Goal: Task Accomplishment & Management: Use online tool/utility

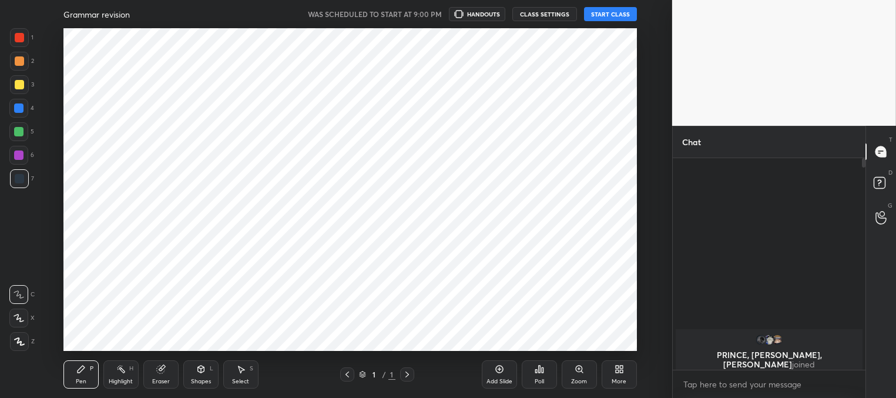
scroll to position [236, 189]
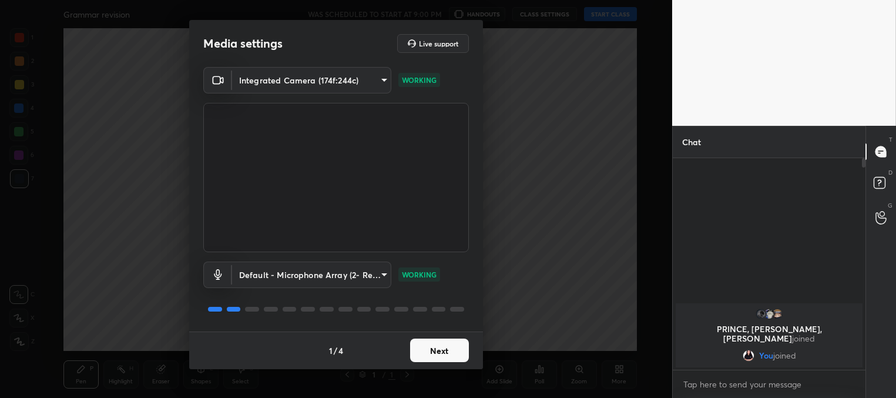
click at [427, 353] on button "Next" at bounding box center [439, 350] width 59 height 24
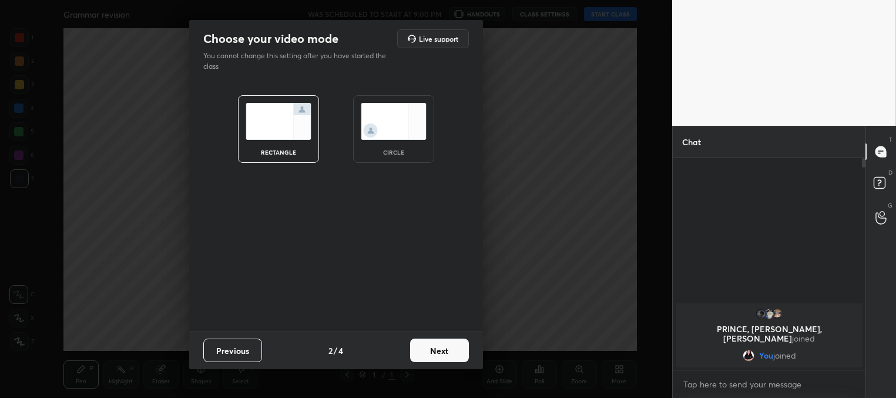
click at [427, 353] on button "Next" at bounding box center [439, 350] width 59 height 24
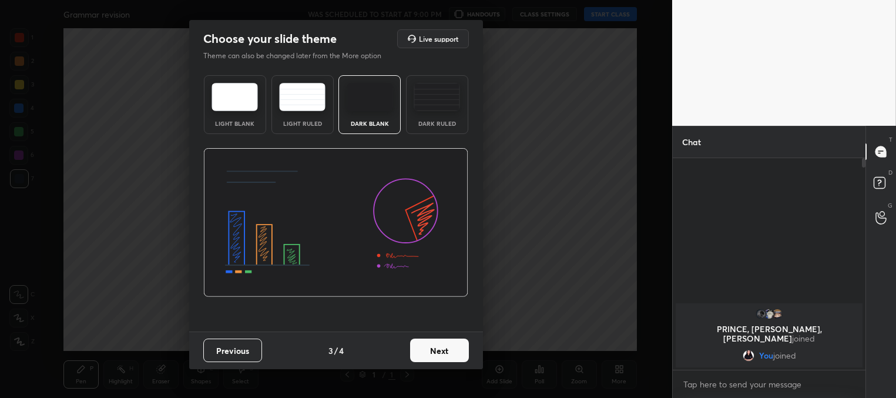
click at [427, 353] on button "Next" at bounding box center [439, 350] width 59 height 24
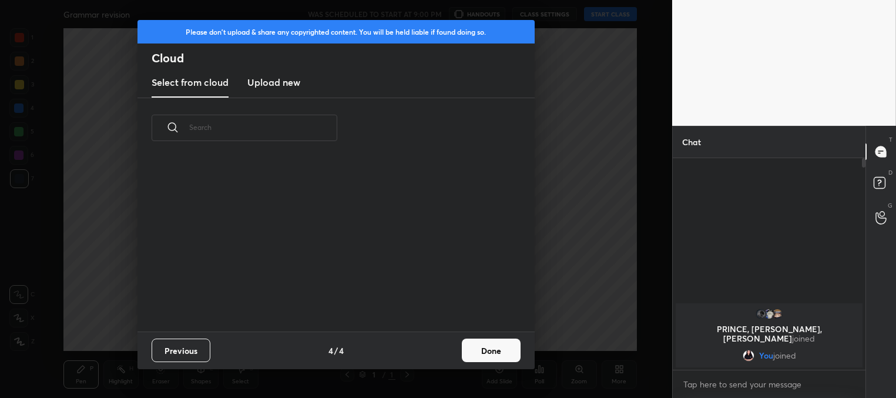
scroll to position [4, 6]
click at [481, 356] on button "Done" at bounding box center [491, 350] width 59 height 24
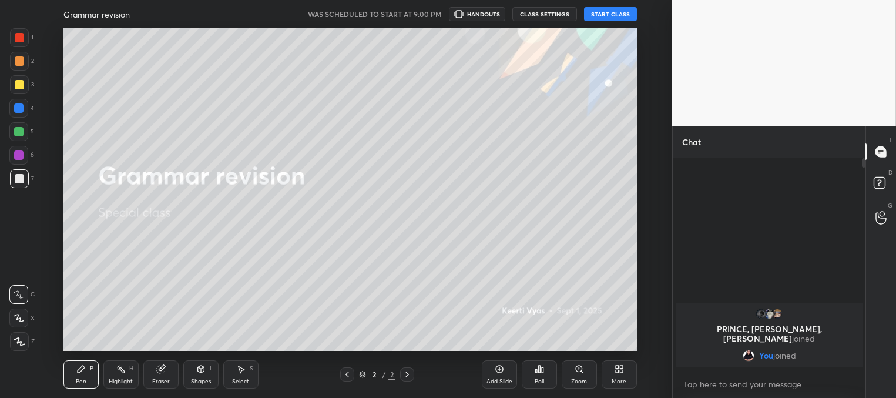
click at [596, 15] on button "START CLASS" at bounding box center [610, 14] width 53 height 14
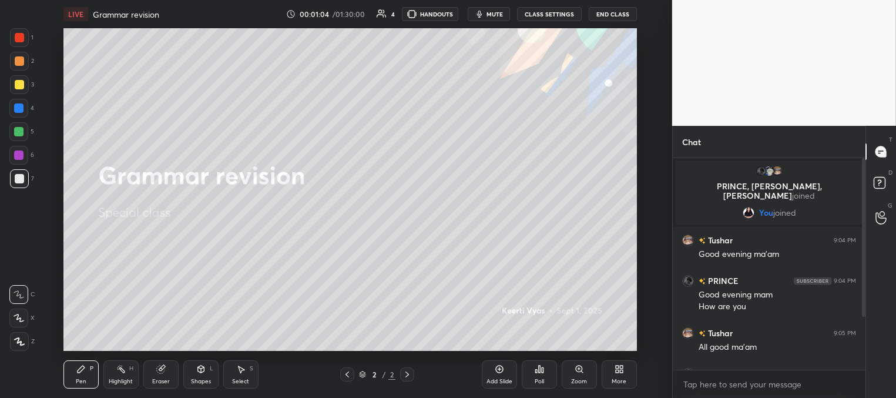
click at [489, 14] on span "mute" at bounding box center [494, 14] width 16 height 8
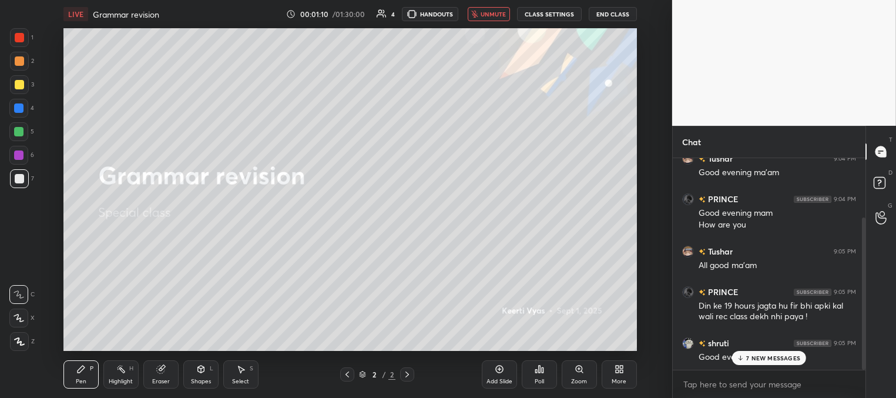
drag, startPoint x: 863, startPoint y: 235, endPoint x: 862, endPoint y: 251, distance: 16.5
click at [862, 251] on div at bounding box center [864, 293] width 4 height 152
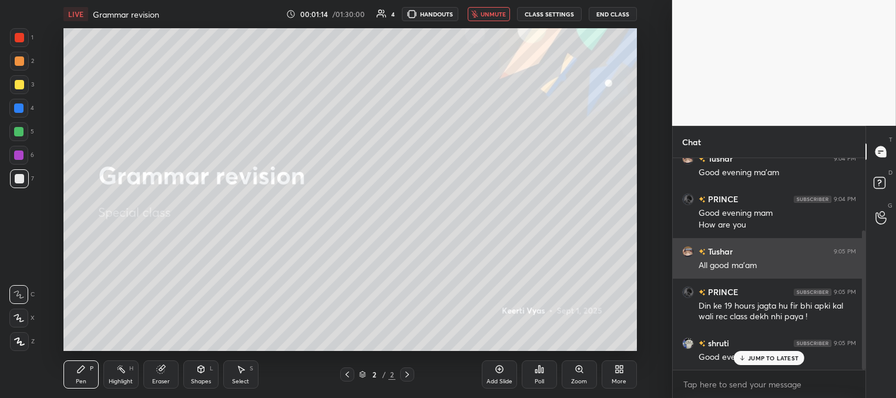
scroll to position [110, 0]
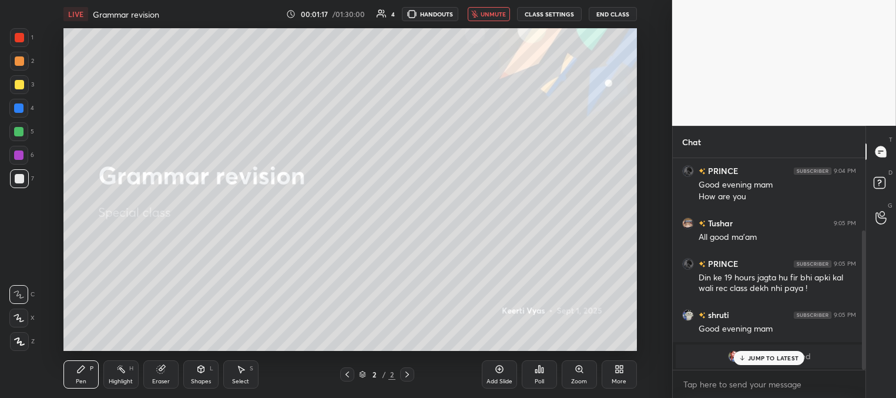
click at [761, 356] on p "JUMP TO LATEST" at bounding box center [773, 357] width 51 height 7
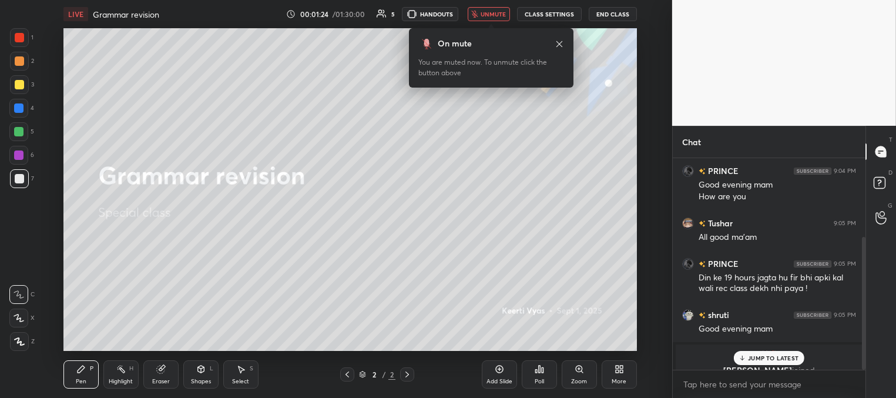
scroll to position [125, 0]
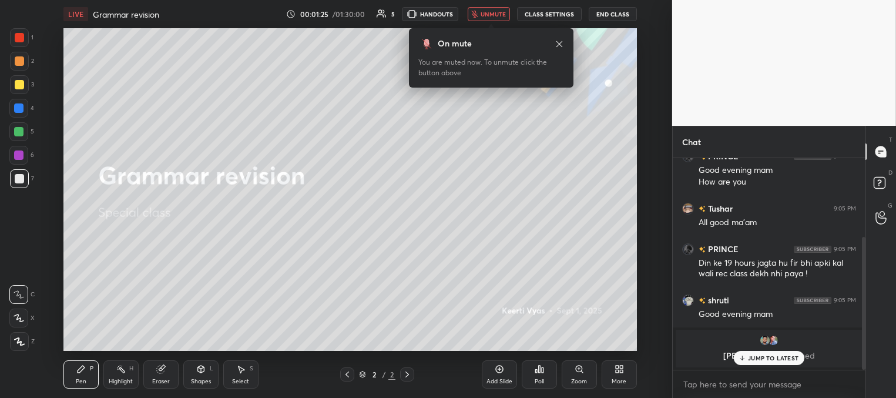
click at [558, 43] on icon at bounding box center [559, 43] width 9 height 9
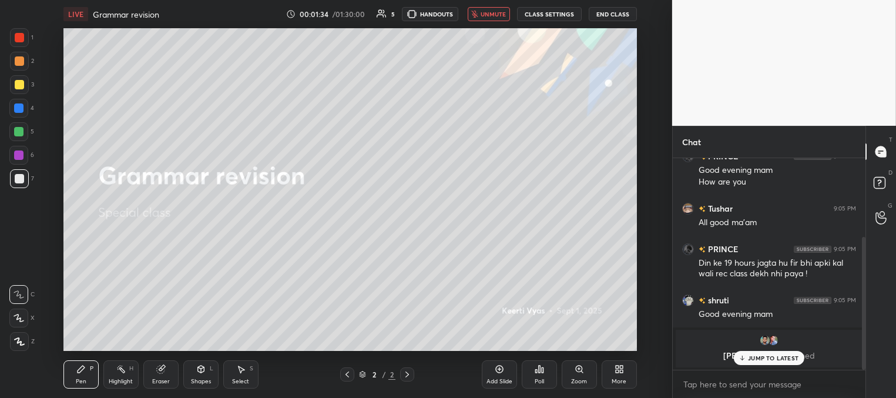
click at [764, 361] on p "JUMP TO LATEST" at bounding box center [773, 357] width 51 height 7
click at [491, 17] on span "unmute" at bounding box center [493, 14] width 25 height 8
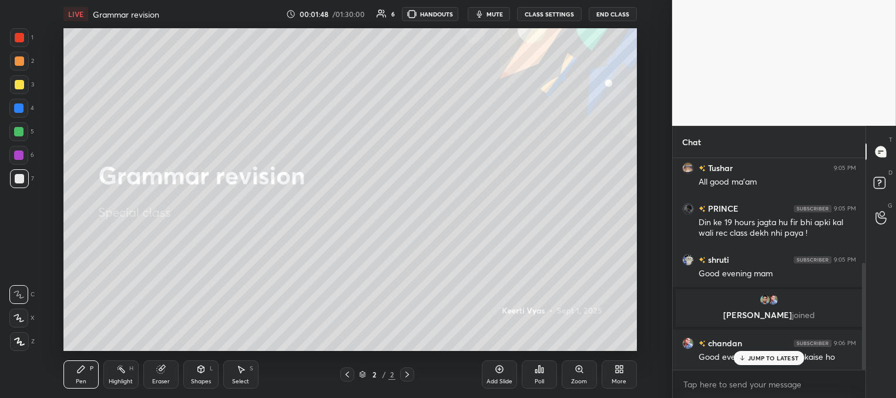
scroll to position [206, 0]
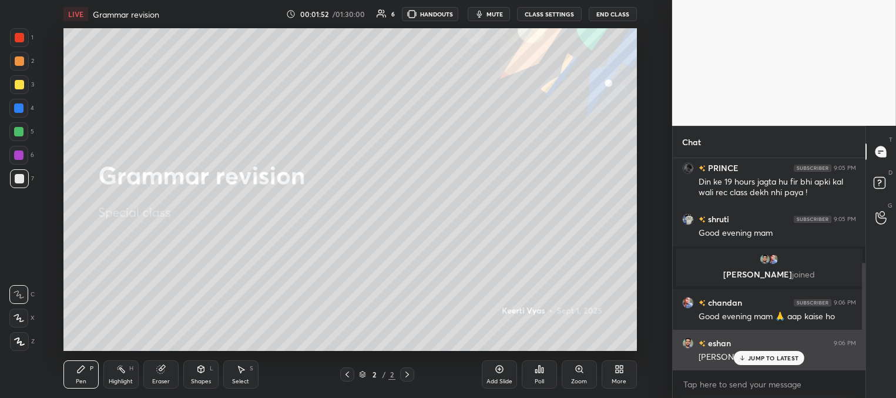
click at [761, 356] on p "JUMP TO LATEST" at bounding box center [773, 357] width 51 height 7
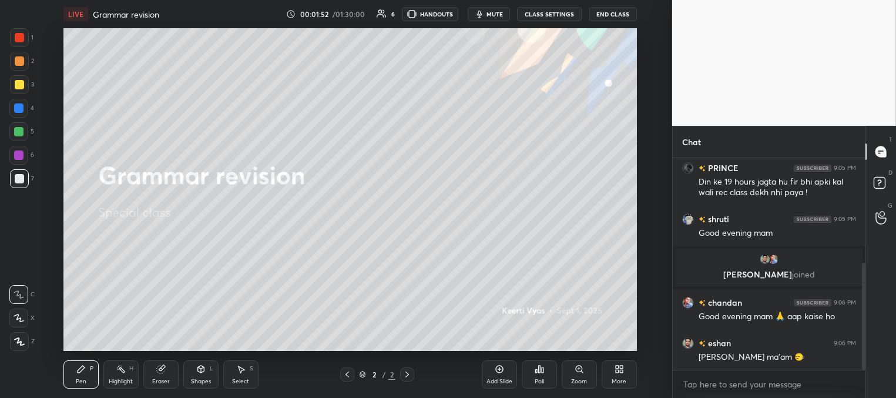
scroll to position [217, 0]
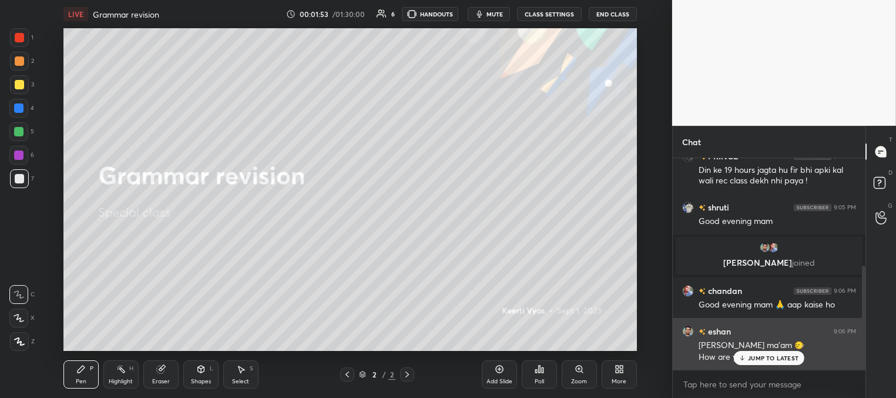
click at [754, 357] on p "JUMP TO LATEST" at bounding box center [773, 357] width 51 height 7
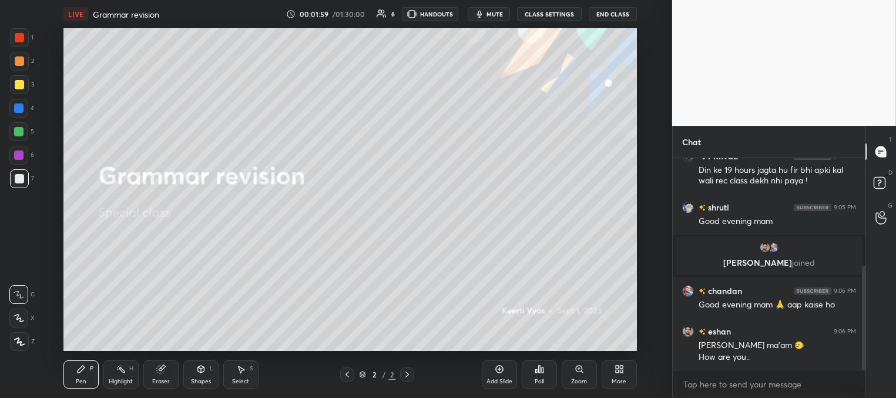
click at [21, 83] on div at bounding box center [19, 84] width 9 height 9
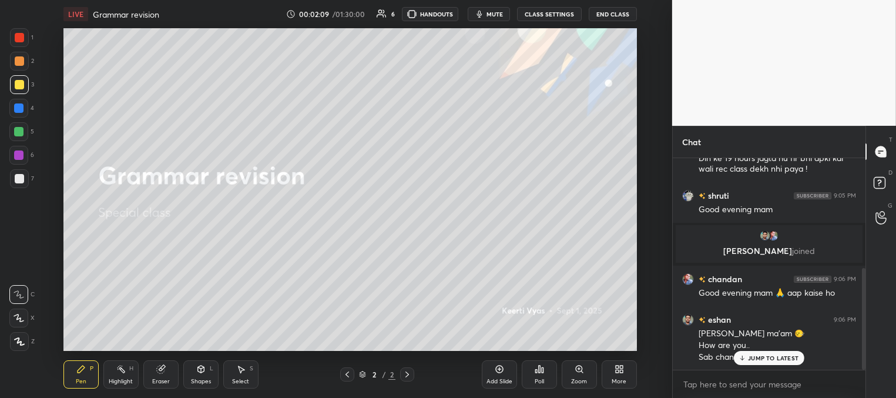
scroll to position [270, 0]
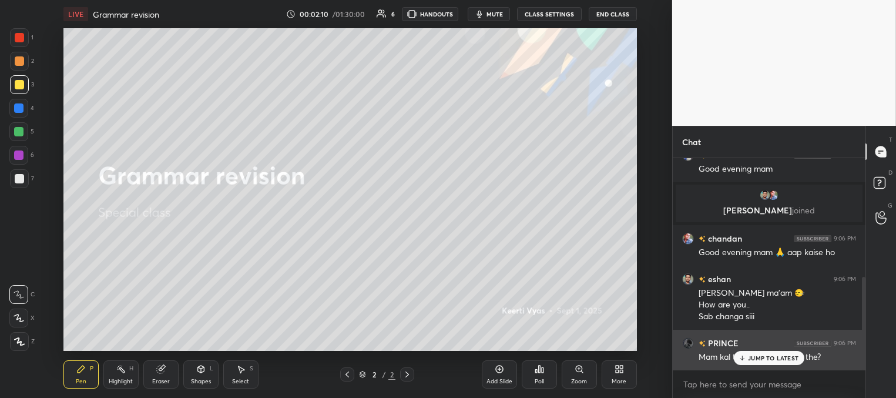
click at [744, 354] on div "JUMP TO LATEST" at bounding box center [769, 358] width 71 height 14
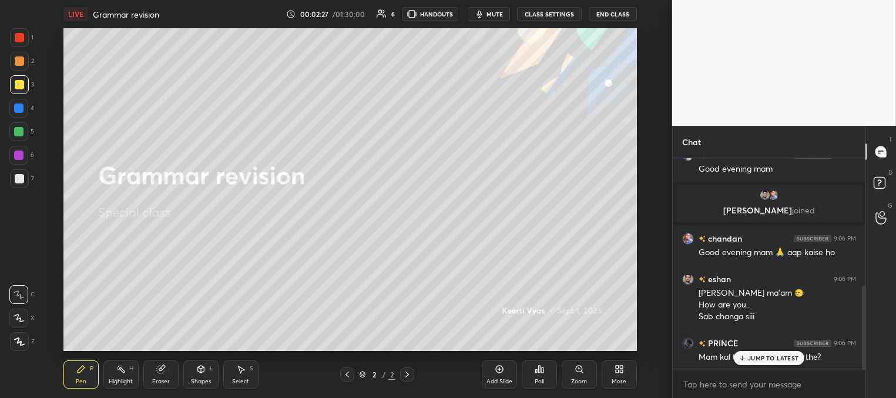
scroll to position [321, 0]
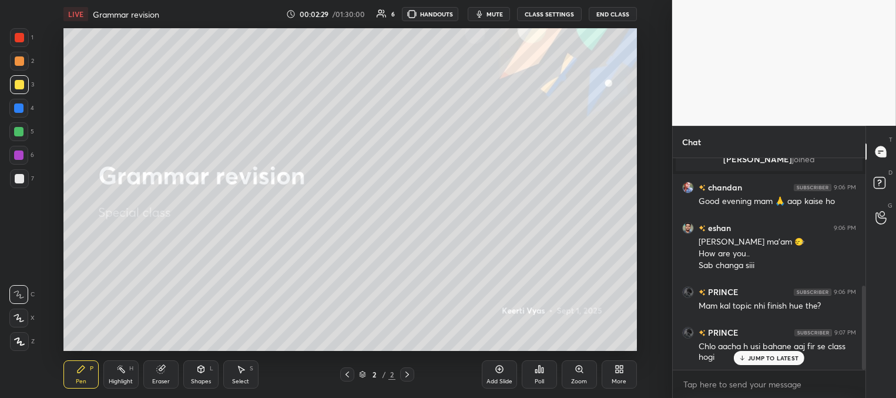
click at [752, 354] on p "JUMP TO LATEST" at bounding box center [773, 357] width 51 height 7
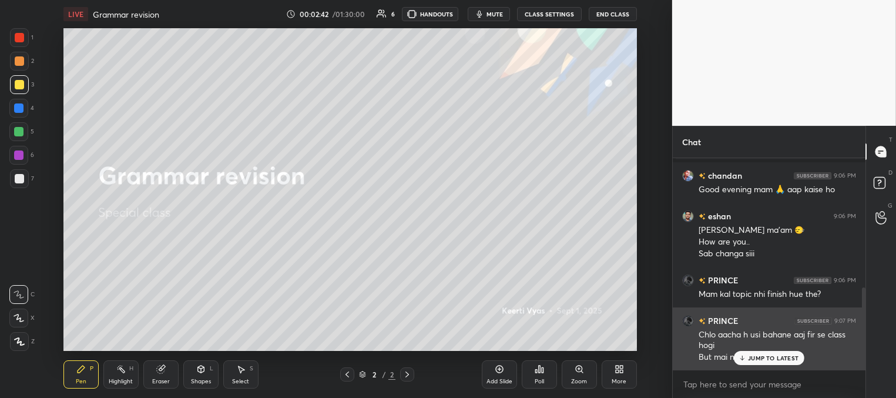
click at [759, 357] on p "JUMP TO LATEST" at bounding box center [773, 357] width 51 height 7
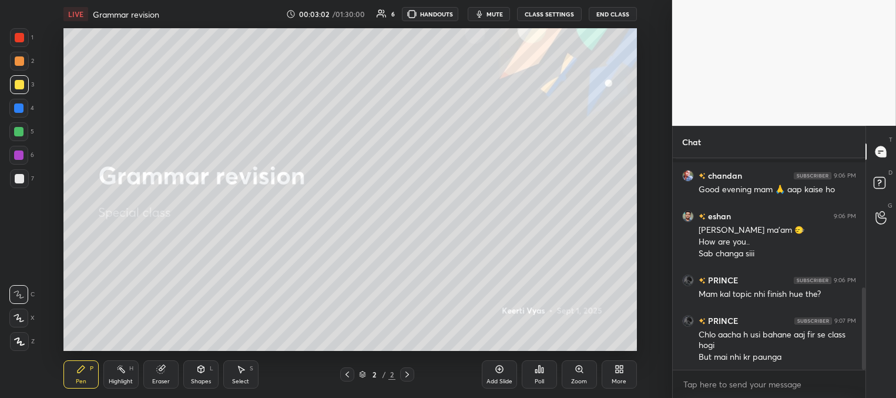
scroll to position [361, 0]
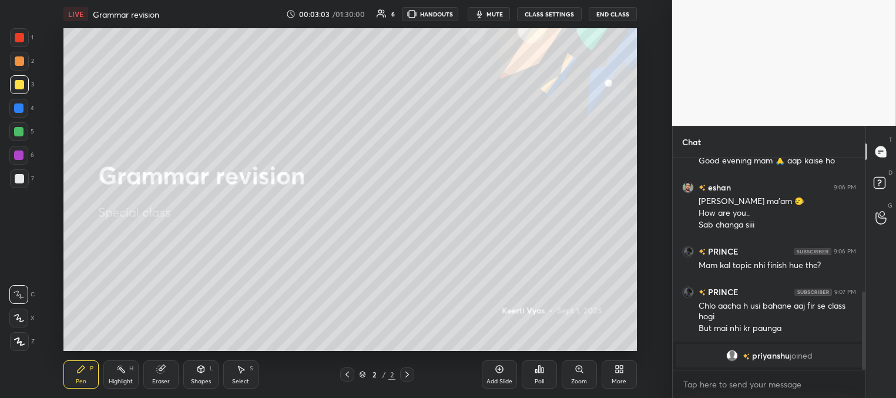
click at [496, 378] on div "Add Slide" at bounding box center [499, 381] width 26 height 6
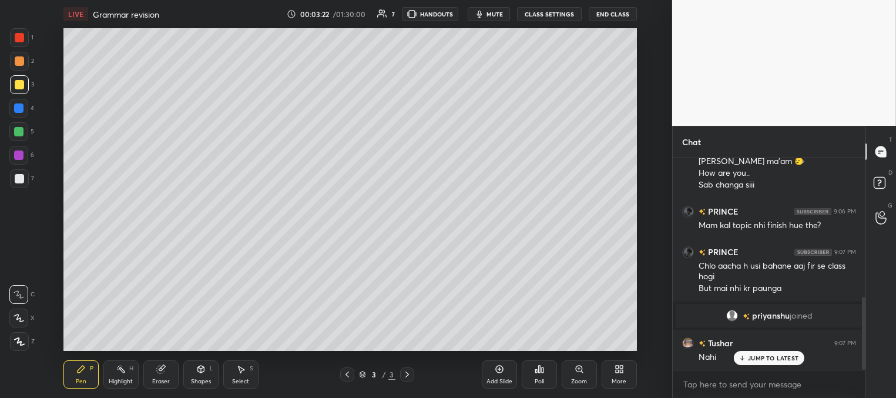
scroll to position [442, 0]
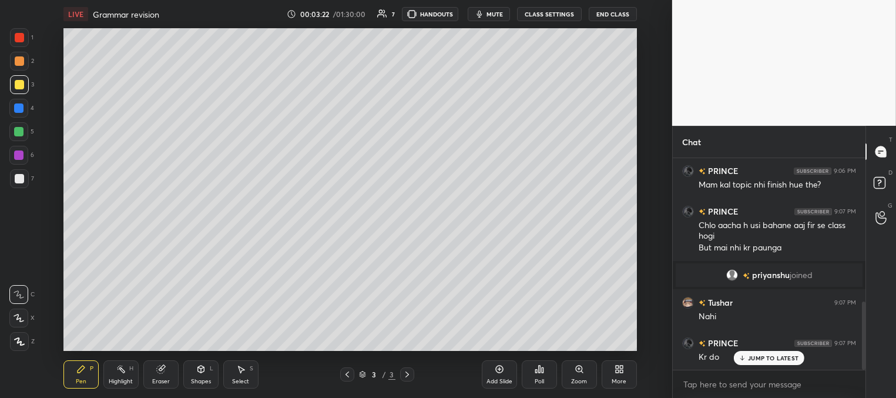
click at [760, 360] on p "JUMP TO LATEST" at bounding box center [773, 357] width 51 height 7
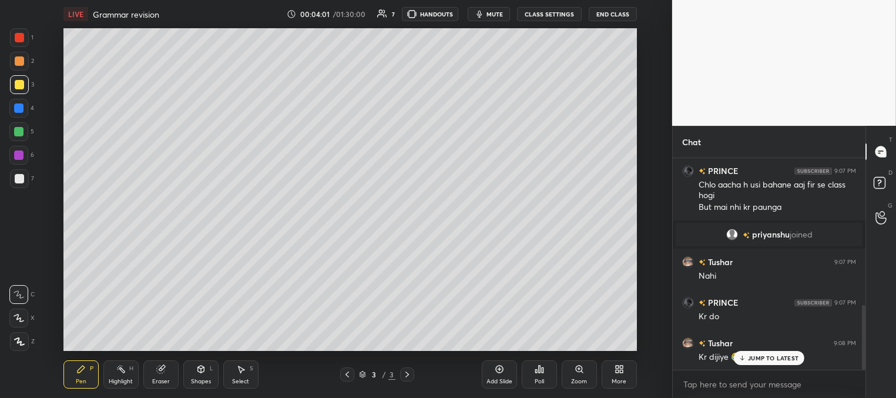
scroll to position [511, 0]
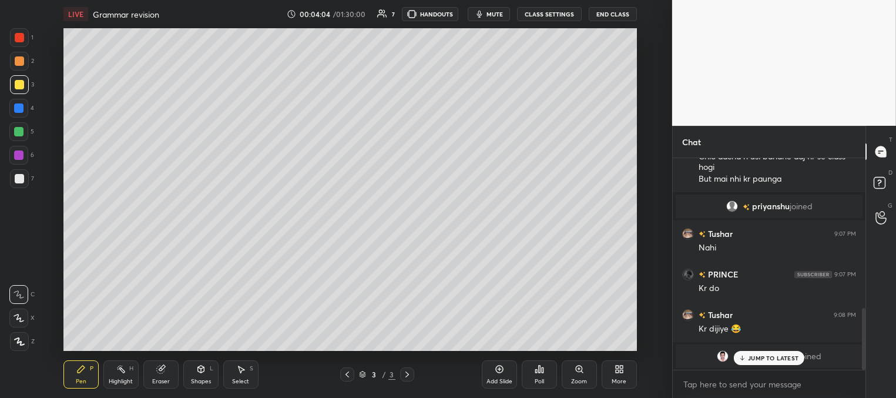
drag, startPoint x: 744, startPoint y: 354, endPoint x: 725, endPoint y: 351, distance: 19.5
click at [745, 355] on div "JUMP TO LATEST" at bounding box center [769, 358] width 71 height 14
click at [491, 17] on span "mute" at bounding box center [494, 14] width 16 height 8
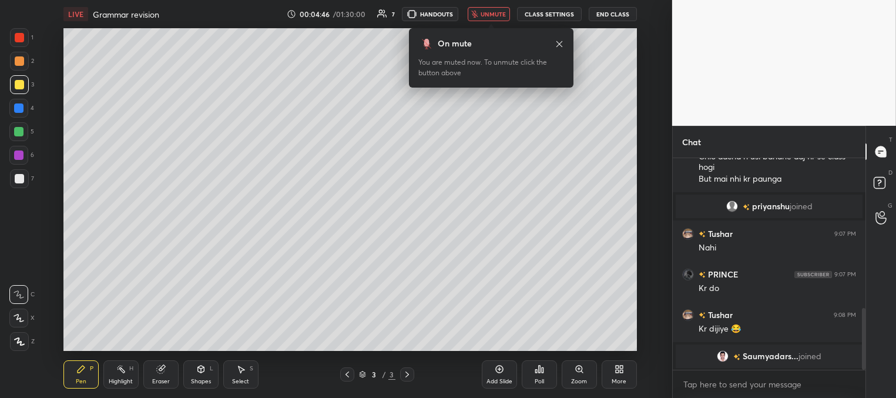
click at [488, 19] on button "unmute" at bounding box center [489, 14] width 42 height 14
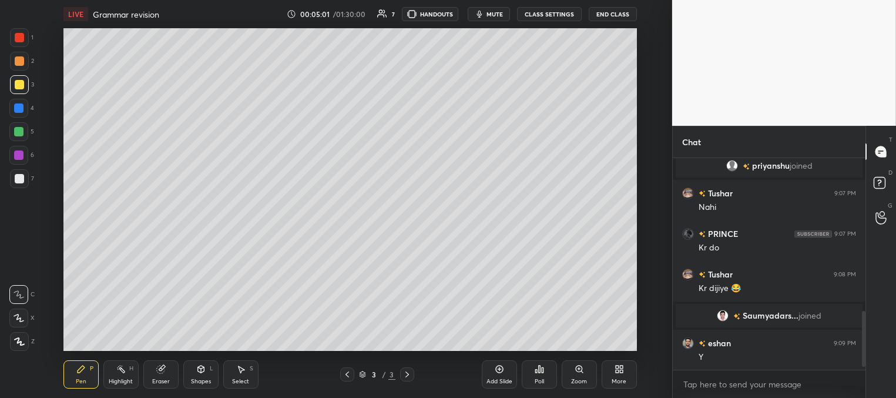
scroll to position [592, 0]
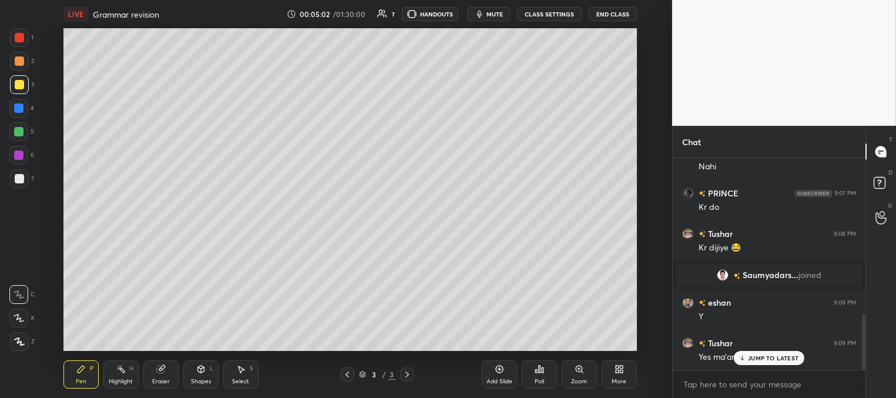
click at [767, 358] on p "JUMP TO LATEST" at bounding box center [773, 357] width 51 height 7
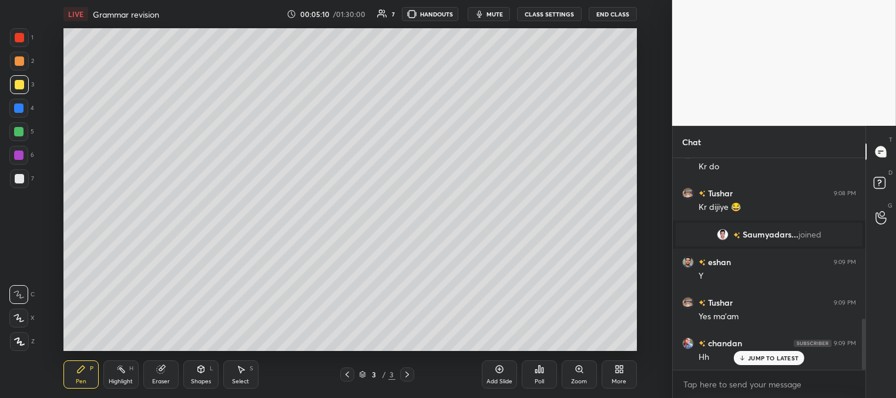
scroll to position [660, 0]
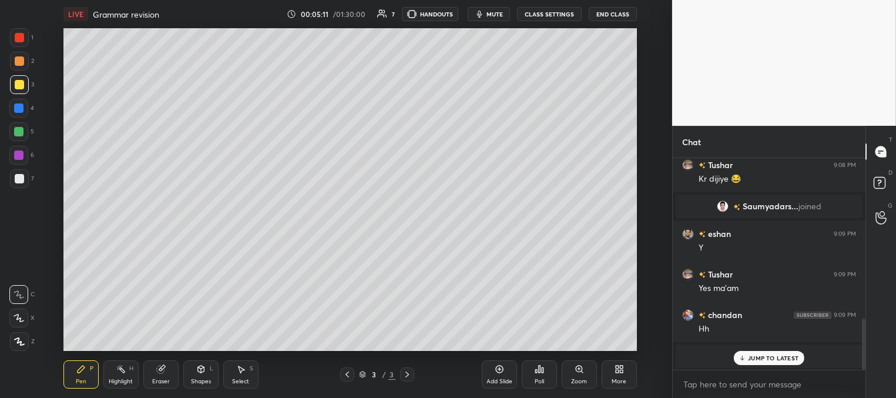
drag, startPoint x: 750, startPoint y: 361, endPoint x: 684, endPoint y: 350, distance: 66.7
click at [749, 361] on div "JUMP TO LATEST" at bounding box center [769, 358] width 71 height 14
click at [20, 105] on div at bounding box center [18, 107] width 9 height 9
drag, startPoint x: 22, startPoint y: 81, endPoint x: 61, endPoint y: 80, distance: 38.2
click at [22, 82] on div at bounding box center [19, 84] width 9 height 9
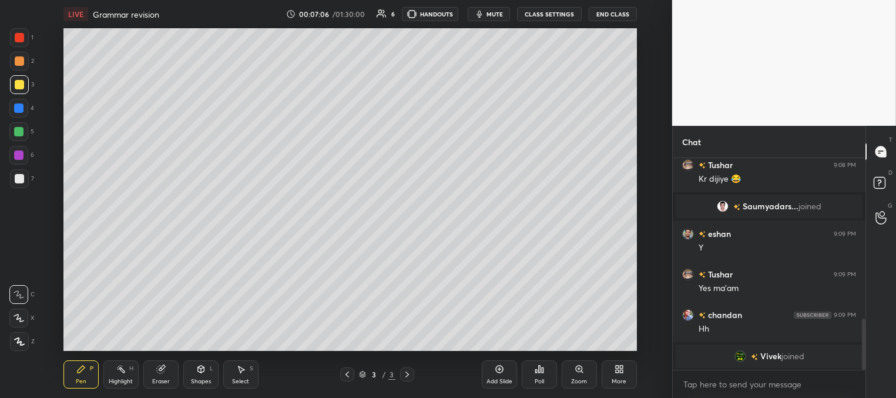
scroll to position [676, 0]
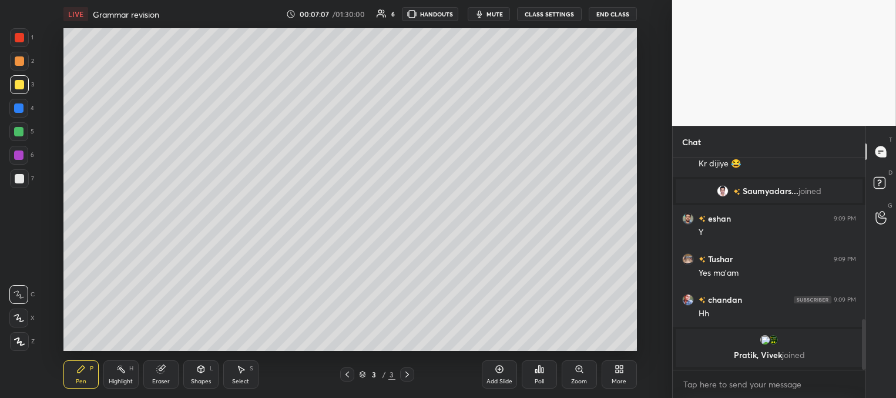
click at [20, 107] on div at bounding box center [18, 107] width 9 height 9
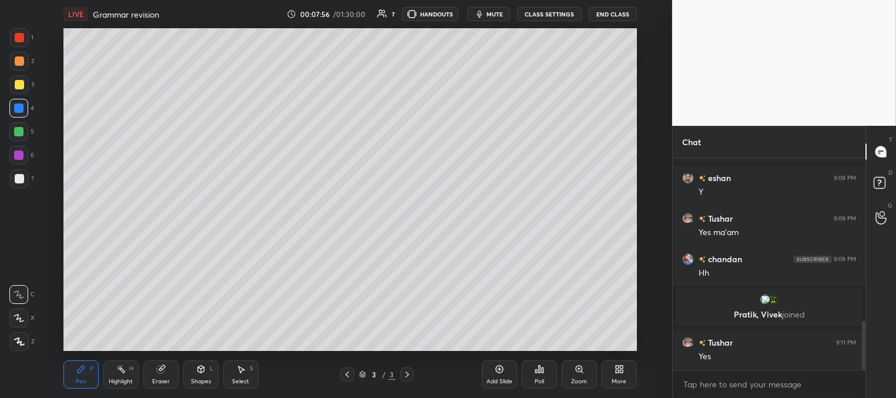
click at [19, 154] on div at bounding box center [18, 154] width 9 height 9
click at [19, 33] on div at bounding box center [19, 37] width 9 height 9
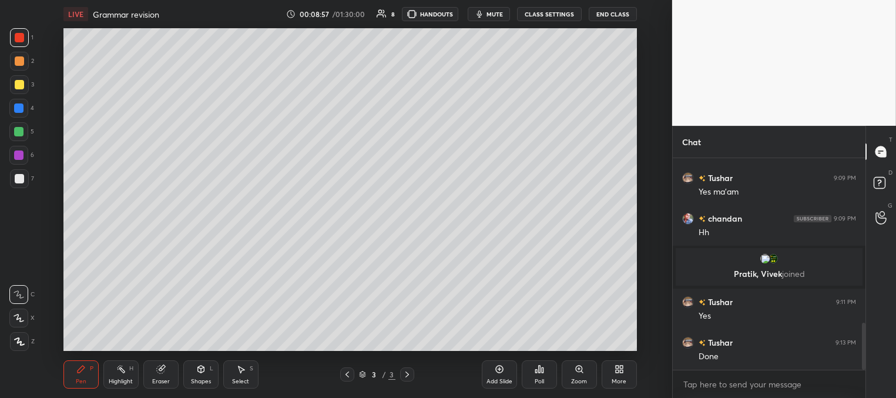
click at [502, 379] on div "Add Slide" at bounding box center [499, 381] width 26 height 6
drag, startPoint x: 22, startPoint y: 85, endPoint x: 14, endPoint y: 92, distance: 11.3
click at [22, 85] on div at bounding box center [19, 84] width 9 height 9
drag, startPoint x: 18, startPoint y: 179, endPoint x: 20, endPoint y: 173, distance: 6.3
click at [18, 181] on div at bounding box center [19, 178] width 9 height 9
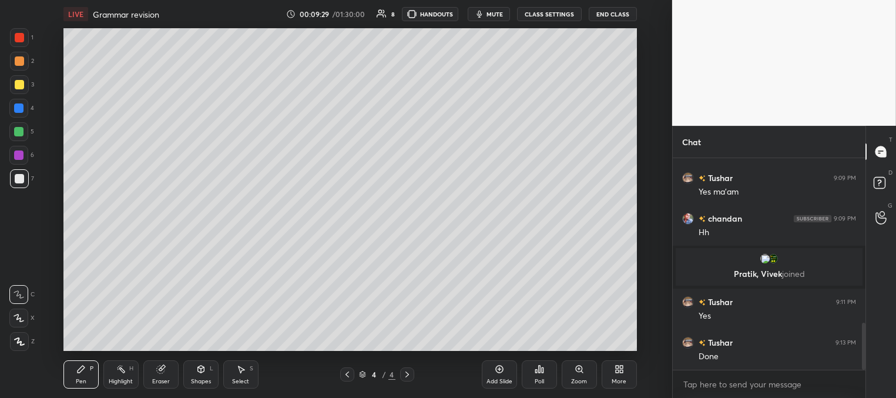
drag, startPoint x: 350, startPoint y: 371, endPoint x: 350, endPoint y: 350, distance: 21.2
click at [348, 371] on icon at bounding box center [347, 374] width 9 height 9
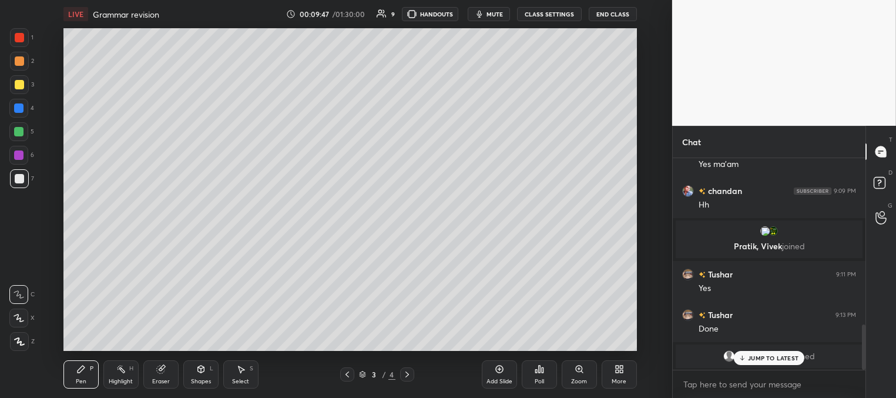
drag, startPoint x: 761, startPoint y: 355, endPoint x: 753, endPoint y: 348, distance: 10.8
click at [759, 355] on p "JUMP TO LATEST" at bounding box center [773, 357] width 51 height 7
drag, startPoint x: 404, startPoint y: 372, endPoint x: 387, endPoint y: 366, distance: 17.7
click at [404, 374] on icon at bounding box center [406, 374] width 9 height 9
click at [22, 108] on div at bounding box center [18, 107] width 9 height 9
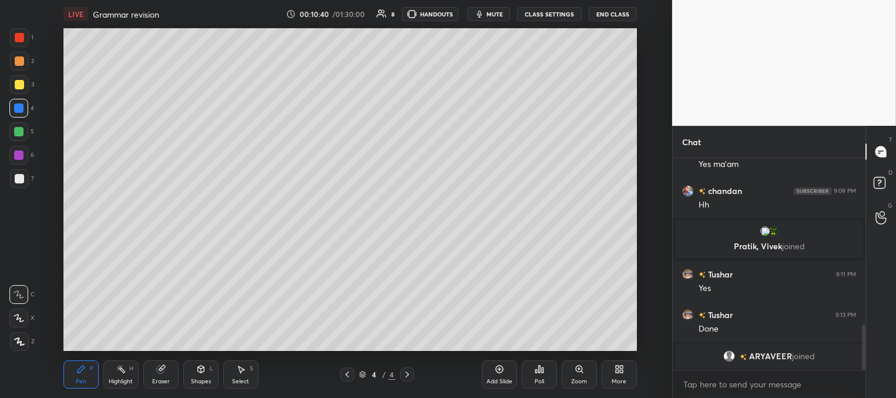
drag, startPoint x: 18, startPoint y: 130, endPoint x: 61, endPoint y: 130, distance: 42.3
click at [21, 130] on div at bounding box center [18, 131] width 9 height 9
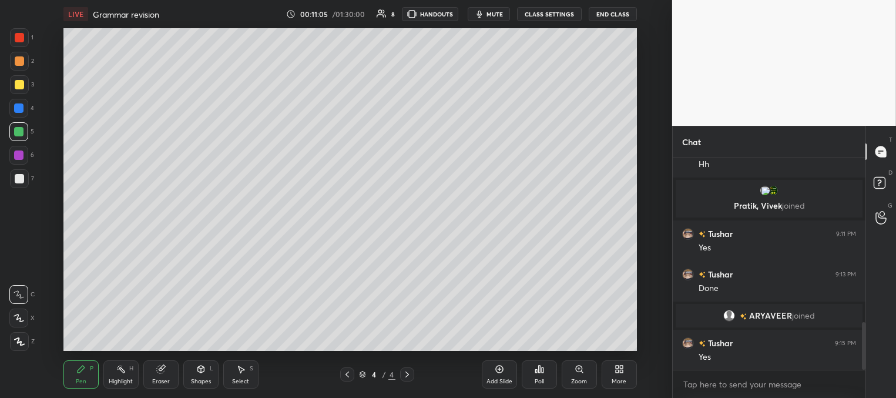
scroll to position [751, 0]
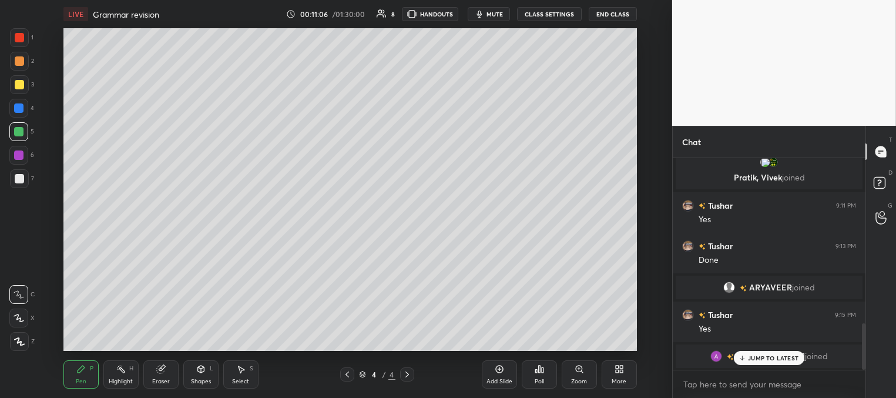
click at [767, 358] on p "JUMP TO LATEST" at bounding box center [773, 357] width 51 height 7
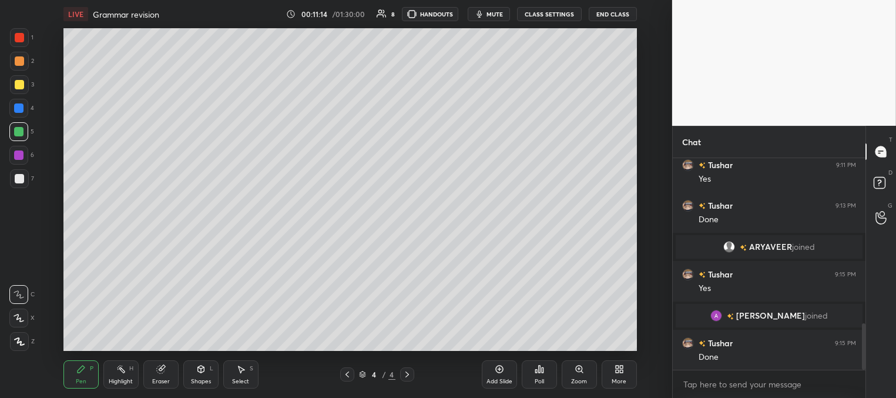
click at [24, 82] on div at bounding box center [19, 84] width 19 height 19
drag, startPoint x: 20, startPoint y: 105, endPoint x: 13, endPoint y: 119, distance: 15.8
click at [21, 106] on div at bounding box center [18, 107] width 9 height 9
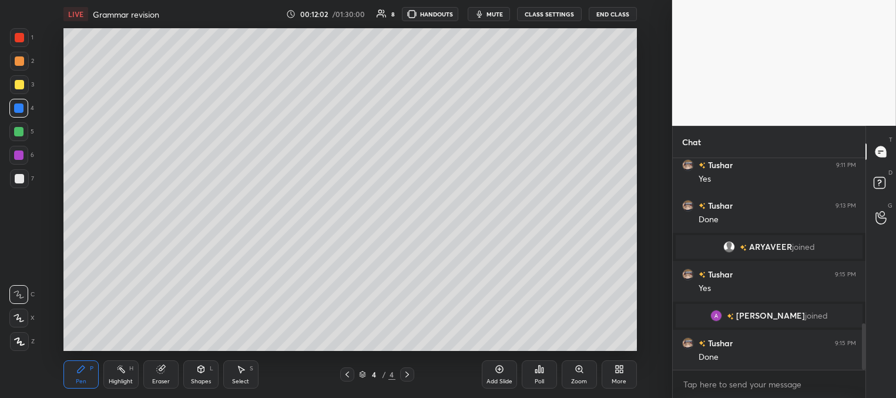
drag, startPoint x: 10, startPoint y: 128, endPoint x: 59, endPoint y: 136, distance: 49.4
click at [11, 127] on div "1 2 3 4 5 6 7 C X Z C X Z E E Erase all H H" at bounding box center [19, 189] width 38 height 323
click at [22, 135] on div at bounding box center [18, 131] width 9 height 9
drag, startPoint x: 19, startPoint y: 61, endPoint x: 33, endPoint y: 75, distance: 19.9
click at [20, 60] on div at bounding box center [19, 60] width 9 height 9
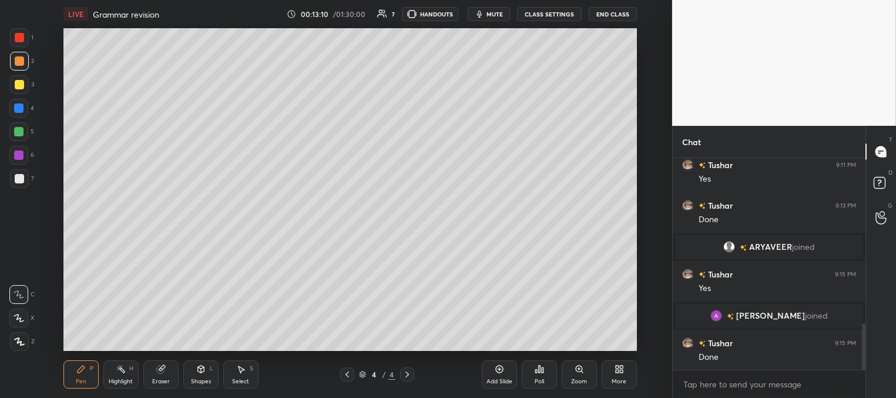
scroll to position [787, 0]
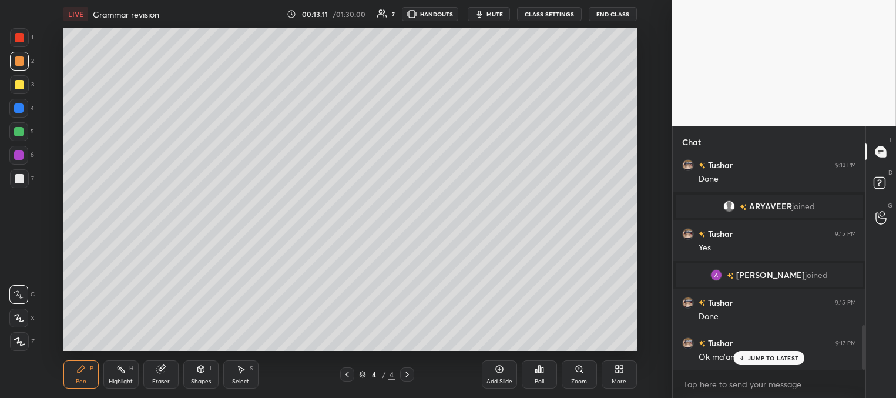
click at [20, 105] on div at bounding box center [18, 108] width 19 height 19
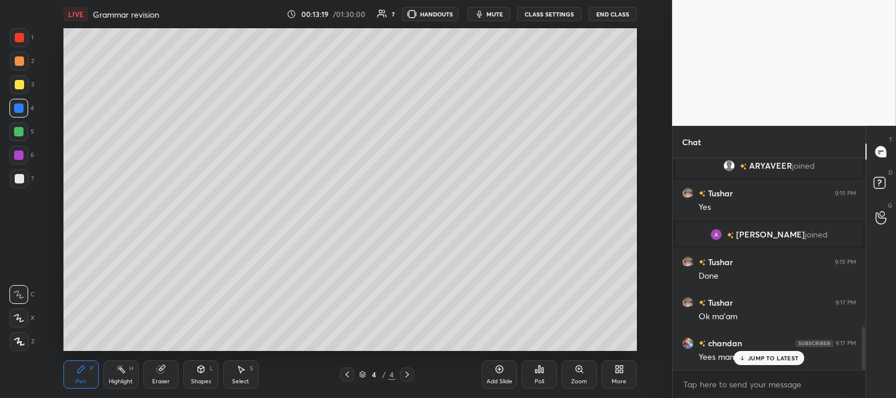
click at [752, 359] on p "JUMP TO LATEST" at bounding box center [773, 357] width 51 height 7
click at [26, 130] on div at bounding box center [18, 131] width 19 height 19
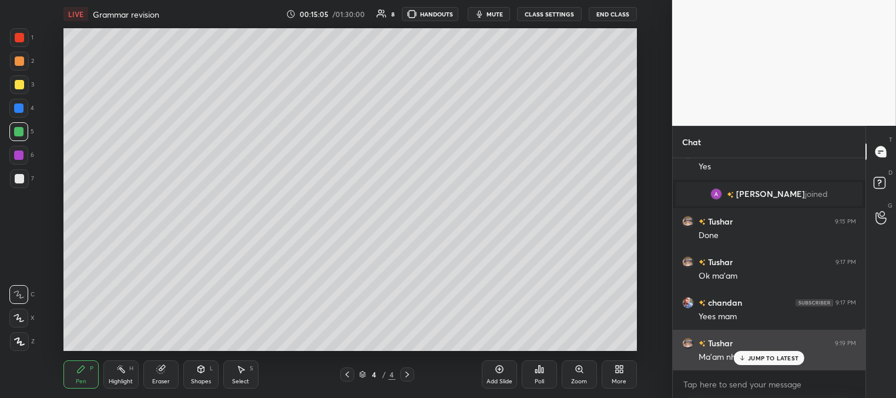
drag, startPoint x: 760, startPoint y: 356, endPoint x: 753, endPoint y: 353, distance: 7.4
click at [759, 356] on p "JUMP TO LATEST" at bounding box center [773, 357] width 51 height 7
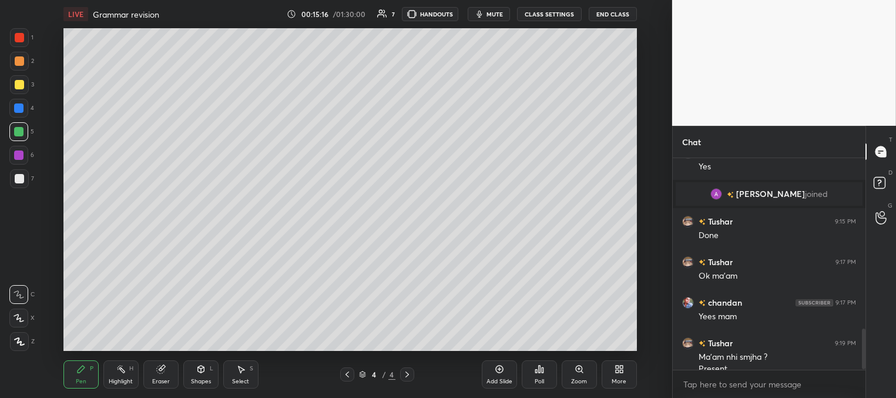
scroll to position [880, 0]
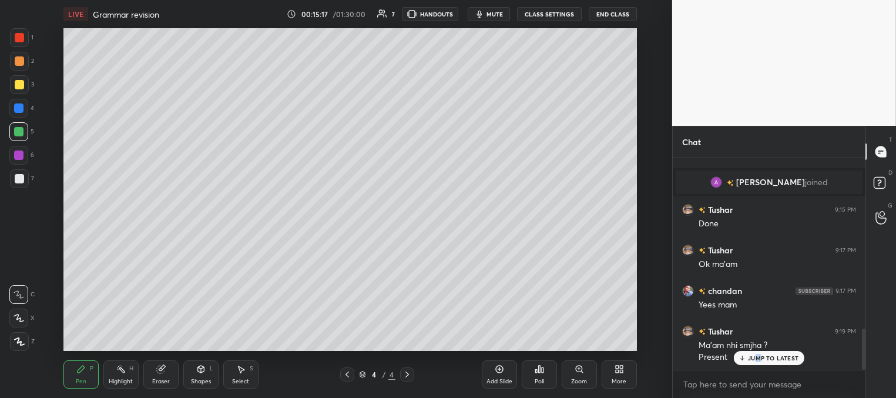
click at [756, 357] on p "JUMP TO LATEST" at bounding box center [773, 357] width 51 height 7
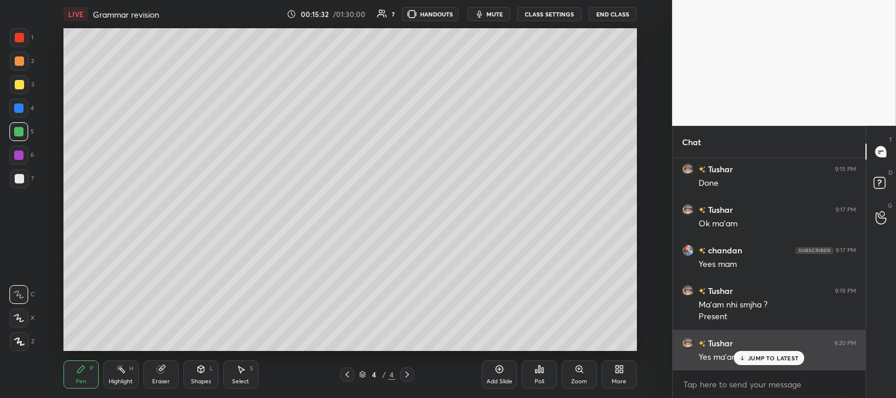
drag, startPoint x: 766, startPoint y: 356, endPoint x: 692, endPoint y: 340, distance: 75.1
click at [765, 357] on p "JUMP TO LATEST" at bounding box center [773, 357] width 51 height 7
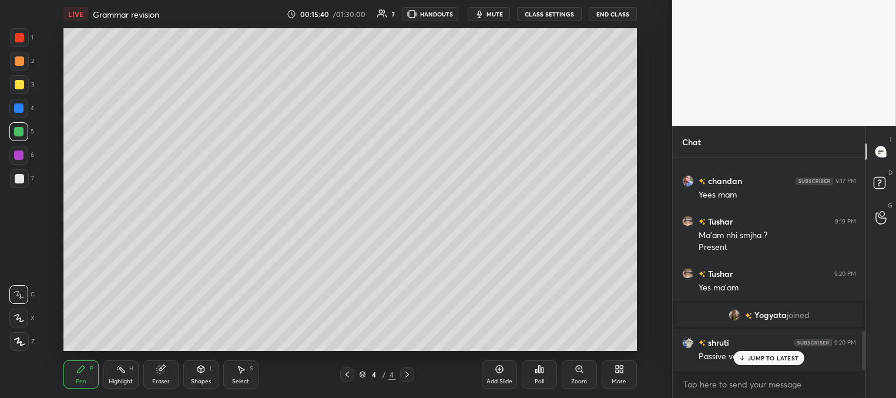
scroll to position [934, 0]
click at [759, 354] on p "JUMP TO LATEST" at bounding box center [773, 357] width 51 height 7
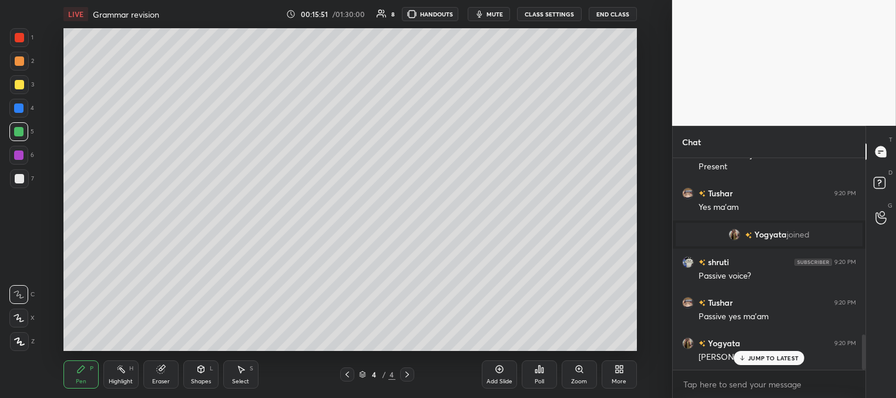
scroll to position [1056, 0]
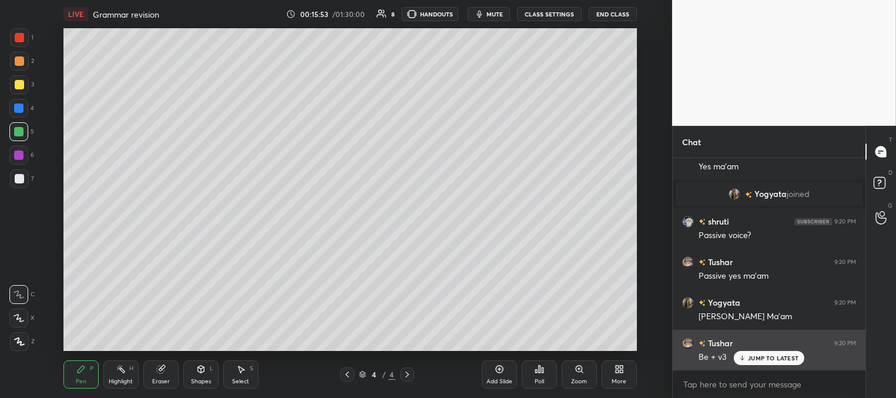
click at [757, 358] on p "JUMP TO LATEST" at bounding box center [773, 357] width 51 height 7
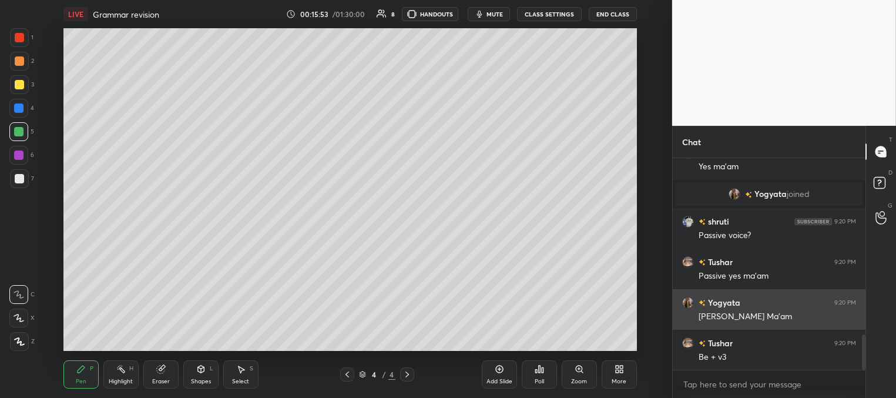
scroll to position [1085, 0]
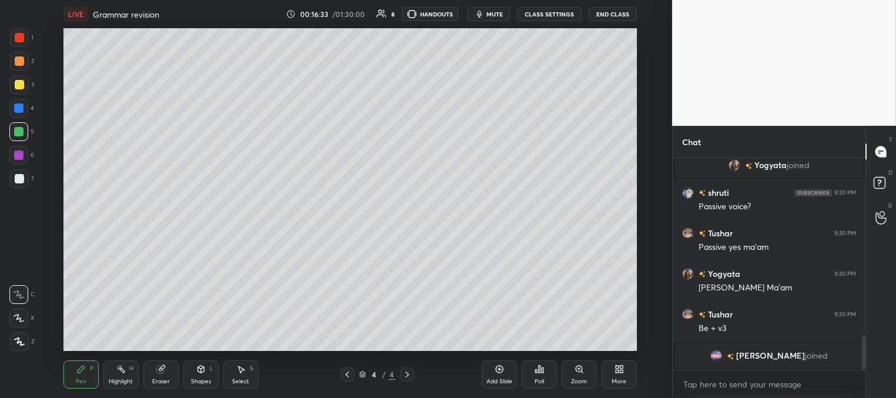
click at [503, 370] on icon at bounding box center [499, 368] width 9 height 9
drag, startPoint x: 19, startPoint y: 83, endPoint x: 31, endPoint y: 81, distance: 11.9
click at [21, 85] on div at bounding box center [19, 84] width 9 height 9
click at [345, 373] on icon at bounding box center [347, 374] width 9 height 9
click at [405, 375] on icon at bounding box center [406, 374] width 9 height 9
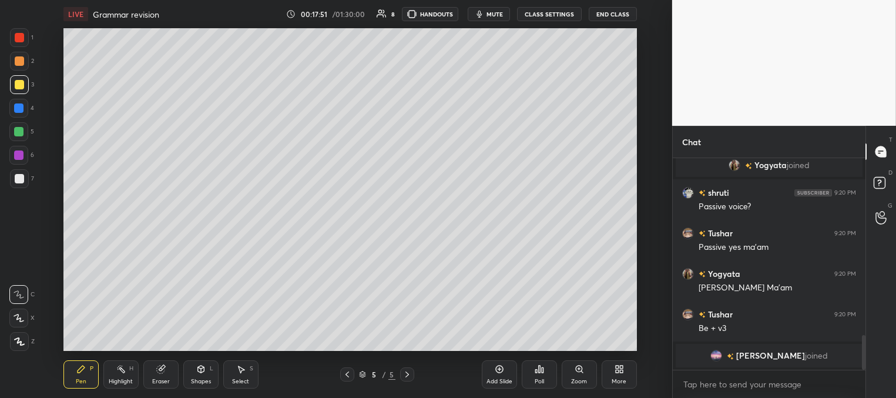
click at [350, 372] on icon at bounding box center [347, 374] width 9 height 9
click at [408, 370] on icon at bounding box center [406, 374] width 9 height 9
drag, startPoint x: 15, startPoint y: 106, endPoint x: 23, endPoint y: 105, distance: 8.2
click at [18, 108] on div at bounding box center [18, 107] width 9 height 9
click at [19, 128] on div at bounding box center [18, 131] width 9 height 9
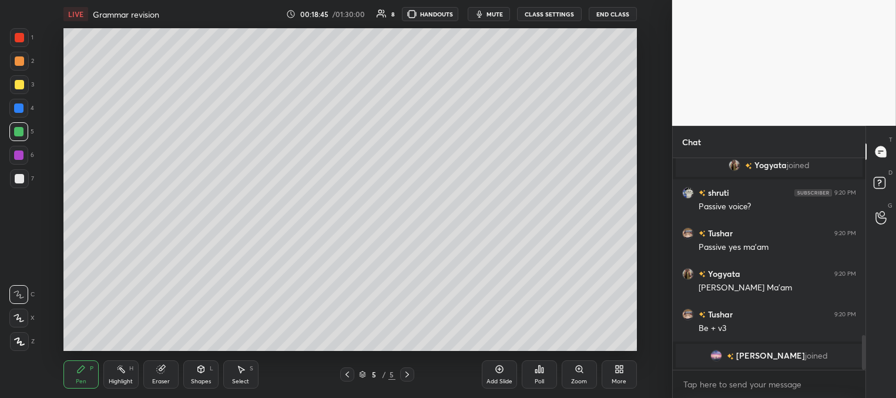
scroll to position [1081, 0]
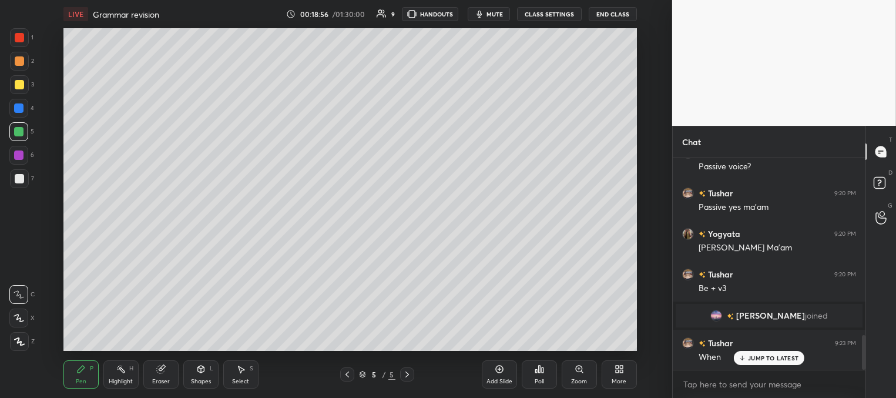
click at [16, 83] on div at bounding box center [19, 84] width 9 height 9
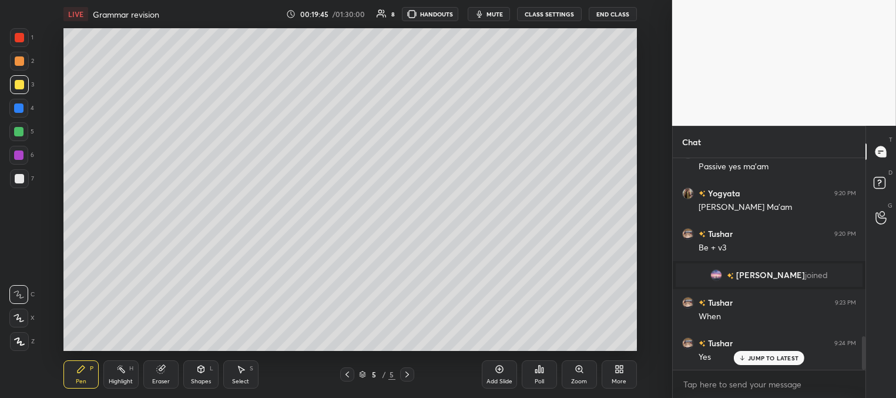
drag, startPoint x: 19, startPoint y: 110, endPoint x: 56, endPoint y: 143, distance: 49.5
click at [19, 112] on div at bounding box center [18, 107] width 9 height 9
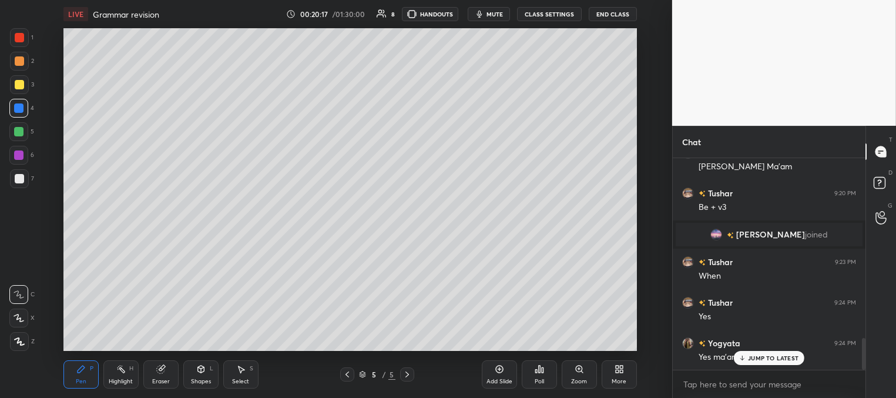
scroll to position [1203, 0]
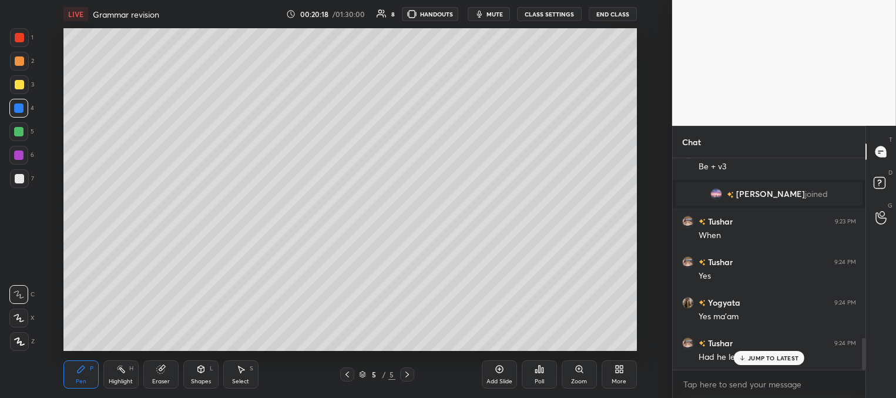
click at [22, 83] on div at bounding box center [19, 84] width 9 height 9
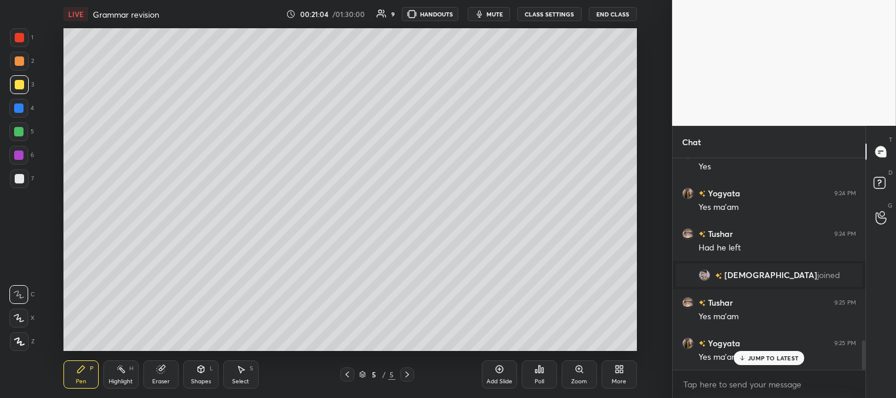
scroll to position [1352, 0]
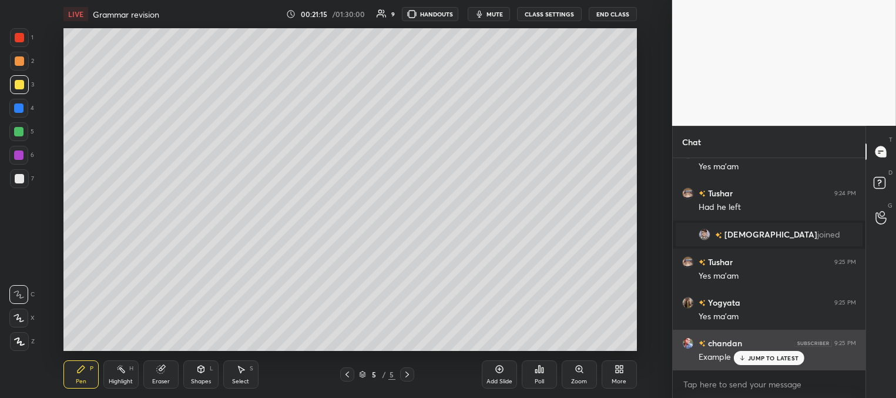
drag, startPoint x: 748, startPoint y: 356, endPoint x: 740, endPoint y: 357, distance: 7.7
click at [746, 357] on div "JUMP TO LATEST" at bounding box center [769, 358] width 71 height 14
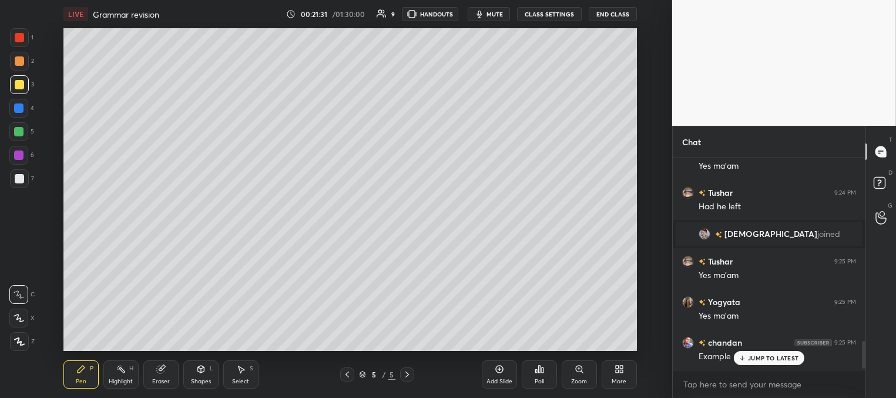
scroll to position [4, 4]
drag, startPoint x: 753, startPoint y: 354, endPoint x: 684, endPoint y: 341, distance: 69.4
click at [752, 353] on div "JUMP TO LATEST" at bounding box center [769, 358] width 71 height 14
drag, startPoint x: 20, startPoint y: 106, endPoint x: 39, endPoint y: 126, distance: 27.4
click at [20, 108] on div at bounding box center [18, 107] width 9 height 9
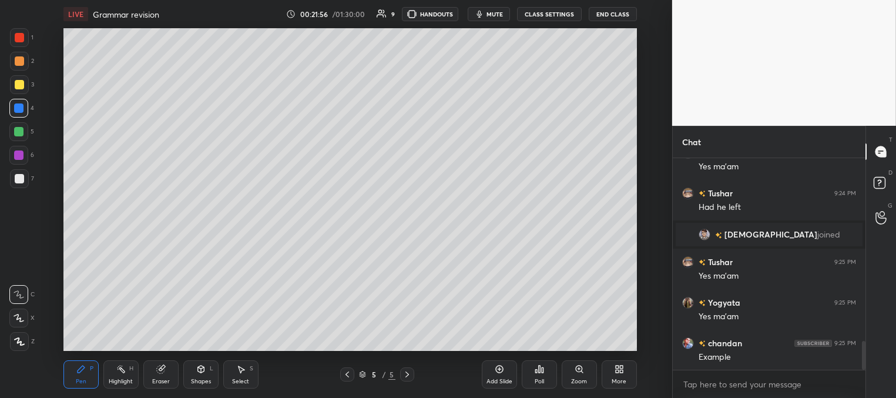
scroll to position [1393, 0]
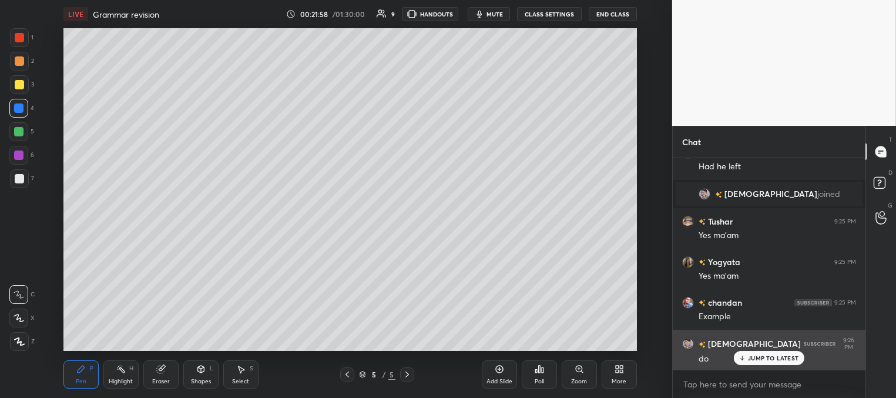
click at [759, 360] on p "JUMP TO LATEST" at bounding box center [773, 357] width 51 height 7
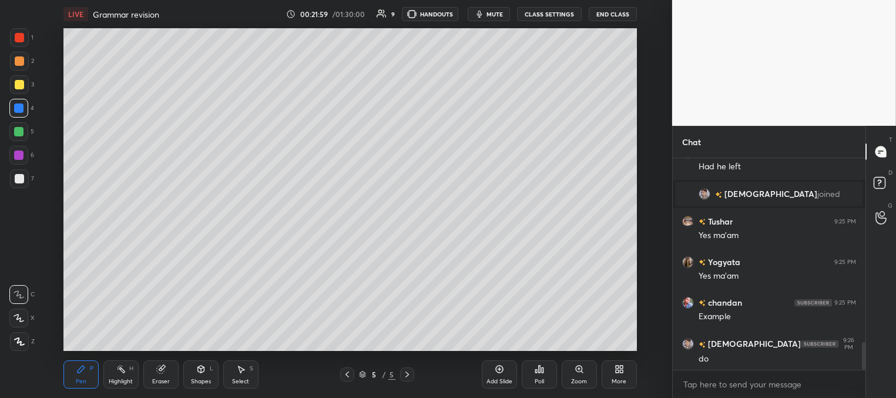
drag, startPoint x: 18, startPoint y: 80, endPoint x: 23, endPoint y: 109, distance: 29.8
click at [18, 82] on div at bounding box center [19, 84] width 9 height 9
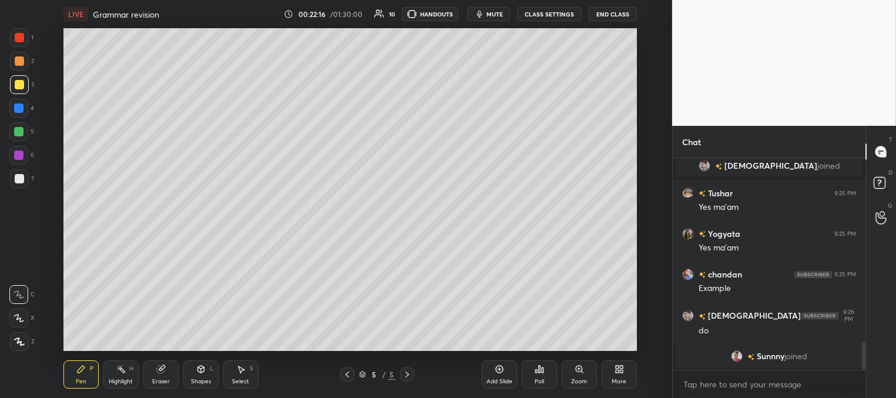
scroll to position [4, 4]
click at [21, 132] on div at bounding box center [18, 131] width 9 height 9
click at [757, 356] on p "JUMP TO LATEST" at bounding box center [773, 357] width 51 height 7
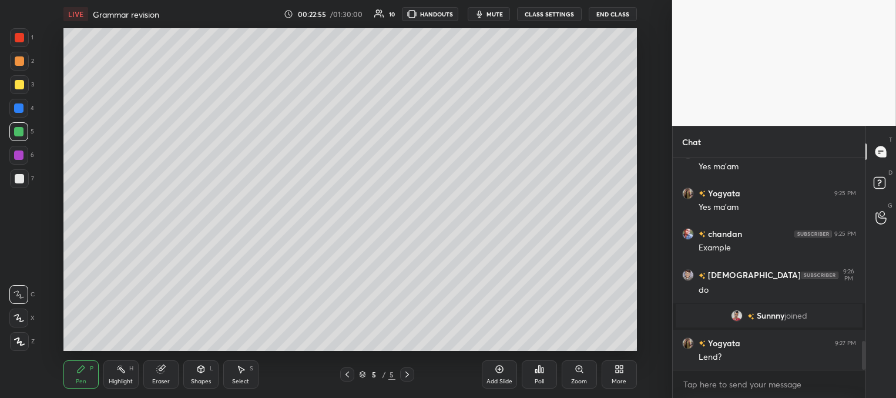
drag, startPoint x: 506, startPoint y: 380, endPoint x: 481, endPoint y: 347, distance: 41.6
click at [506, 379] on div "Add Slide" at bounding box center [499, 381] width 26 height 6
click at [347, 374] on icon at bounding box center [347, 374] width 9 height 9
click at [348, 374] on icon at bounding box center [347, 374] width 9 height 9
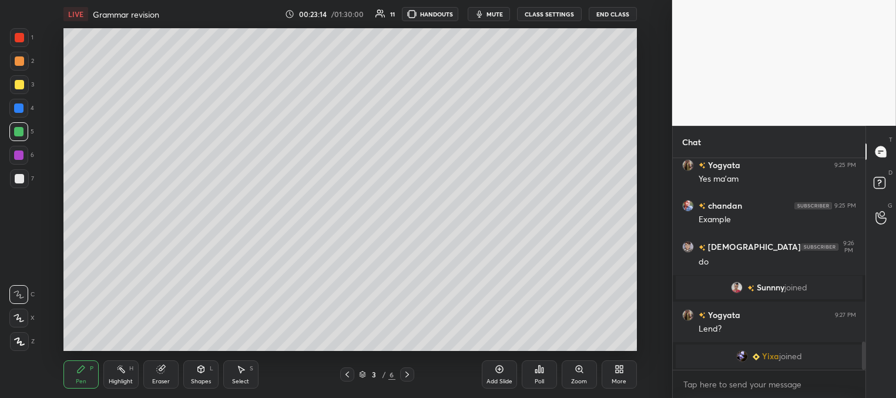
scroll to position [1397, 0]
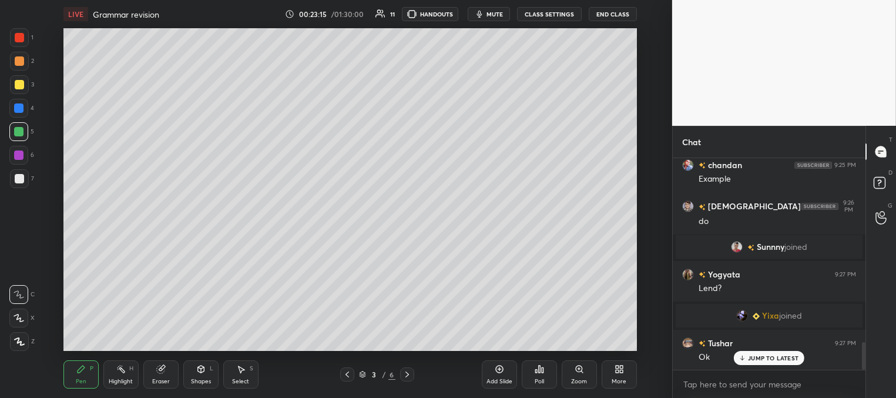
drag, startPoint x: 757, startPoint y: 357, endPoint x: 725, endPoint y: 352, distance: 32.1
click at [756, 356] on p "JUMP TO LATEST" at bounding box center [773, 357] width 51 height 7
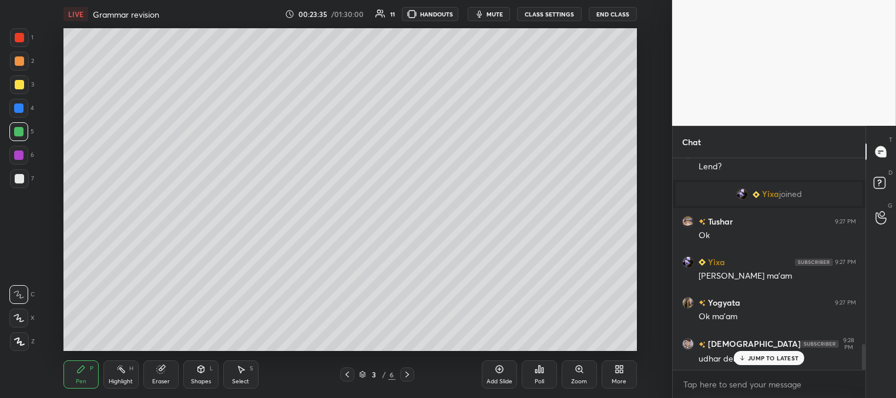
scroll to position [1559, 0]
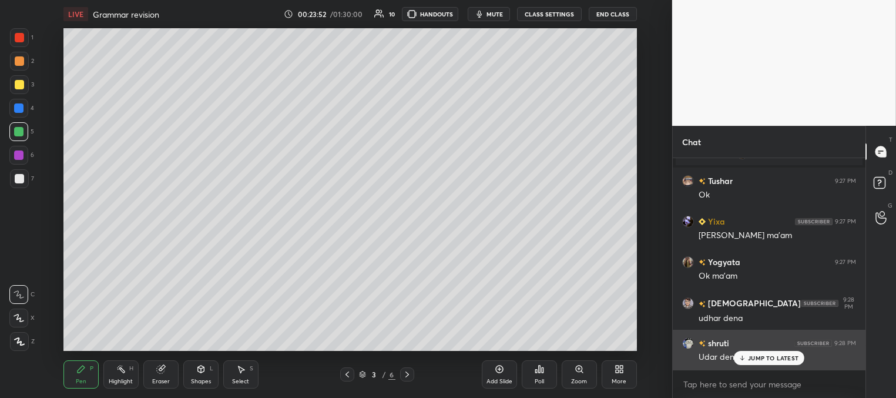
drag, startPoint x: 755, startPoint y: 356, endPoint x: 748, endPoint y: 352, distance: 8.2
click at [754, 356] on p "JUMP TO LATEST" at bounding box center [773, 357] width 51 height 7
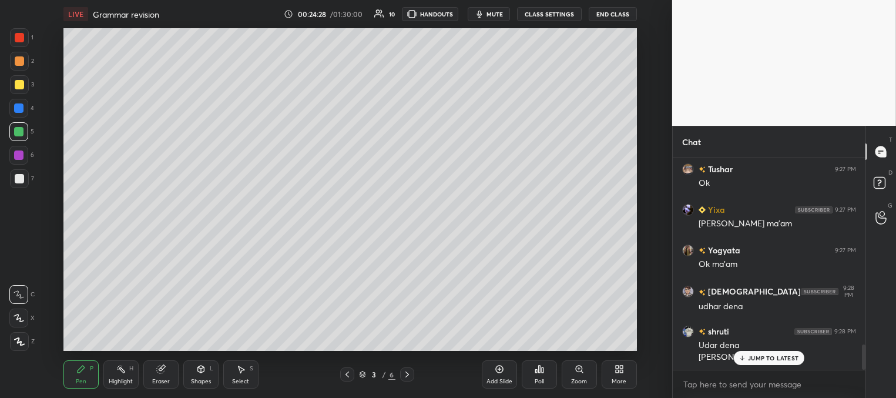
scroll to position [1612, 0]
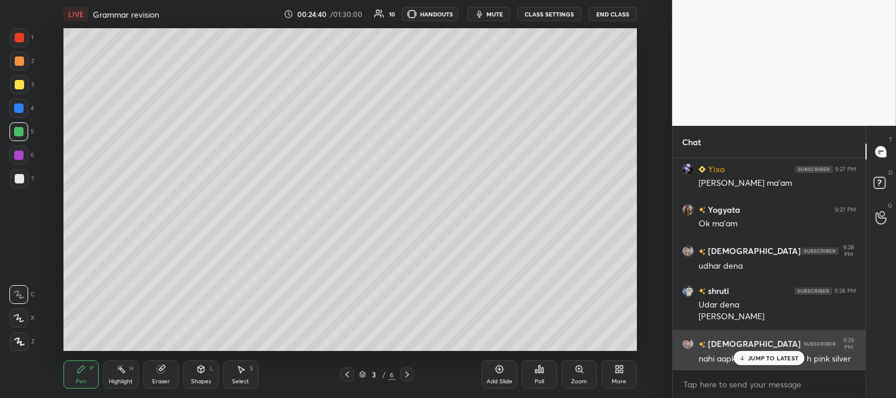
drag, startPoint x: 754, startPoint y: 356, endPoint x: 716, endPoint y: 340, distance: 42.1
click at [753, 355] on p "JUMP TO LATEST" at bounding box center [773, 357] width 51 height 7
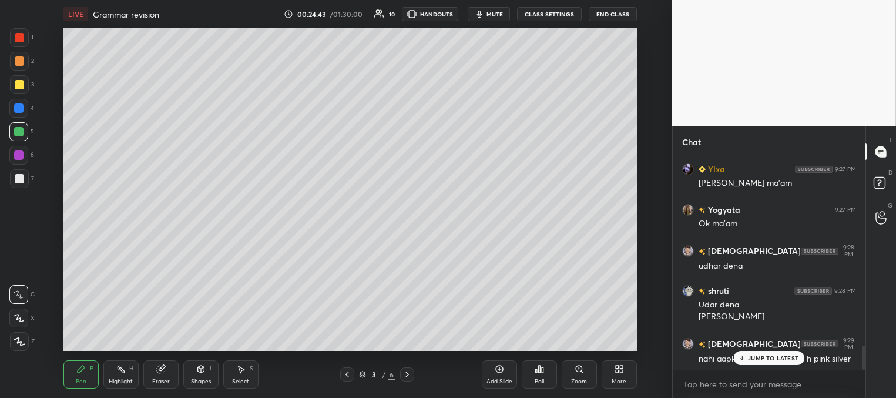
scroll to position [1652, 0]
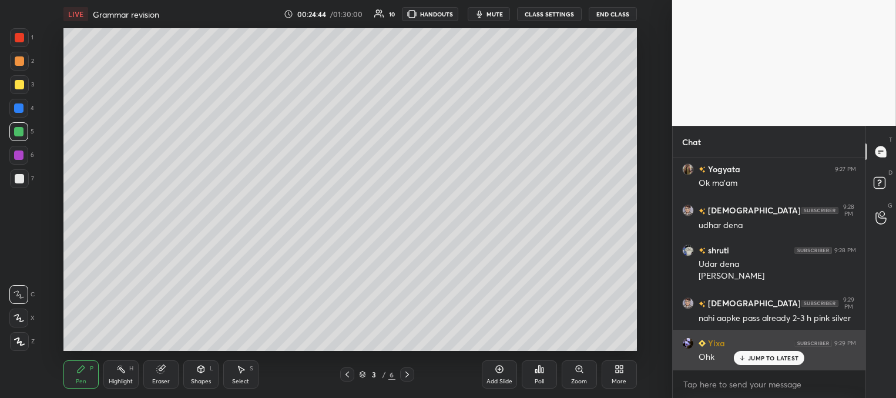
drag, startPoint x: 759, startPoint y: 356, endPoint x: 747, endPoint y: 350, distance: 13.1
click at [759, 356] on p "JUMP TO LATEST" at bounding box center [773, 357] width 51 height 7
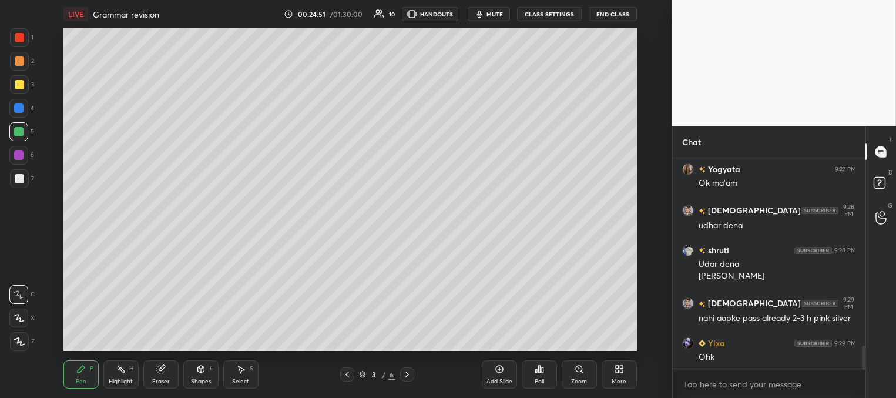
scroll to position [1693, 0]
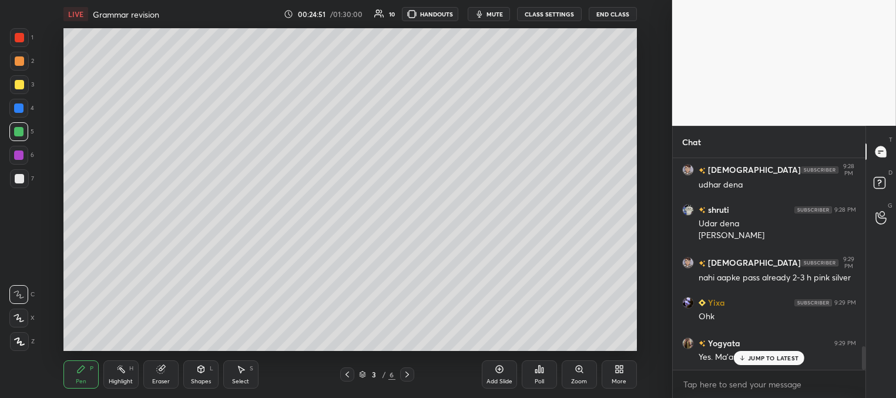
click at [498, 16] on span "mute" at bounding box center [494, 14] width 16 height 8
click at [747, 358] on div "JUMP TO LATEST" at bounding box center [769, 358] width 71 height 14
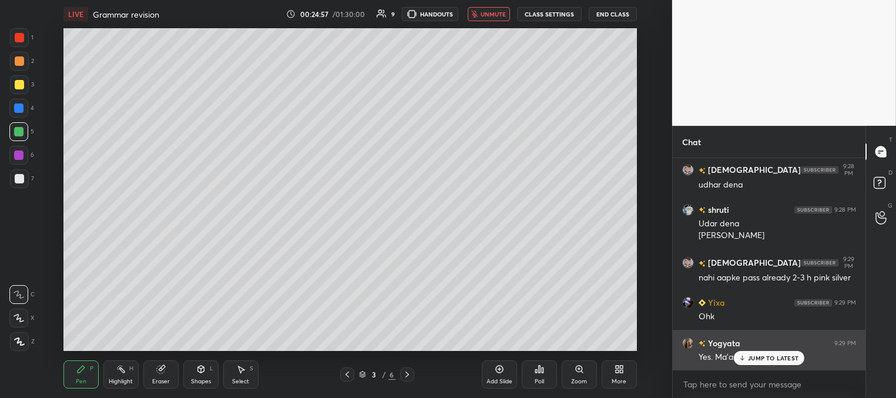
scroll to position [1733, 0]
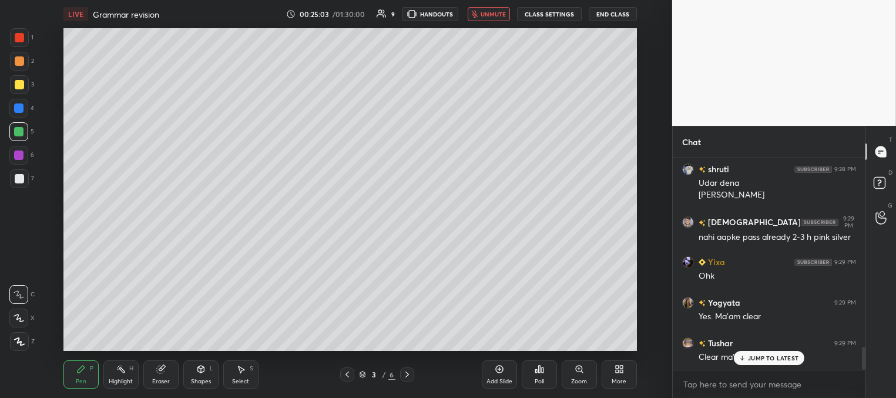
click at [492, 18] on button "unmute" at bounding box center [489, 14] width 42 height 14
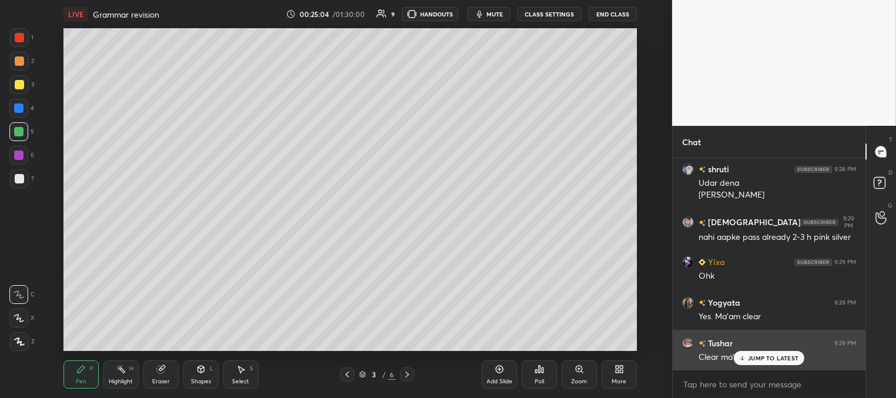
click at [753, 358] on p "JUMP TO LATEST" at bounding box center [773, 357] width 51 height 7
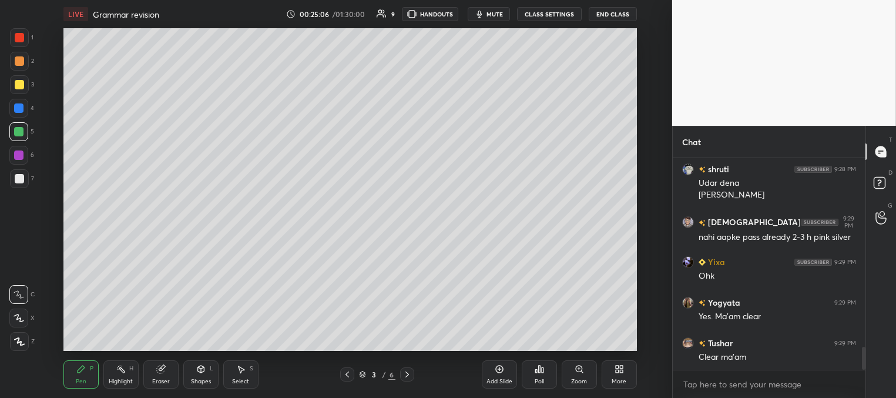
click at [409, 373] on icon at bounding box center [406, 374] width 9 height 9
click at [407, 373] on icon at bounding box center [406, 374] width 9 height 9
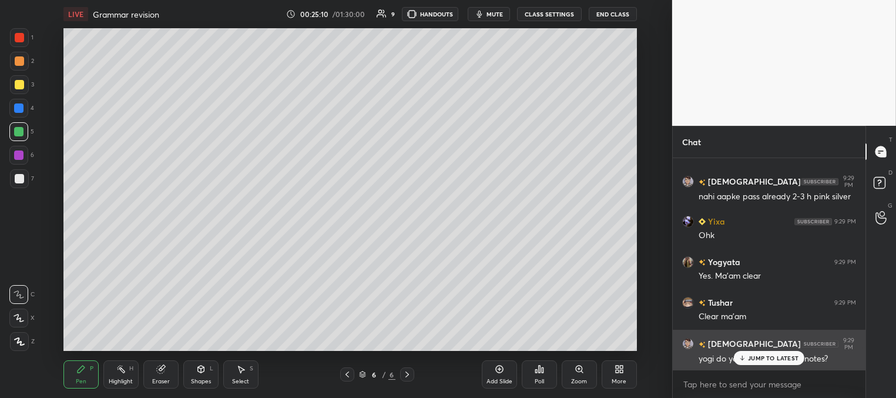
click at [742, 358] on icon at bounding box center [743, 357] width 8 height 7
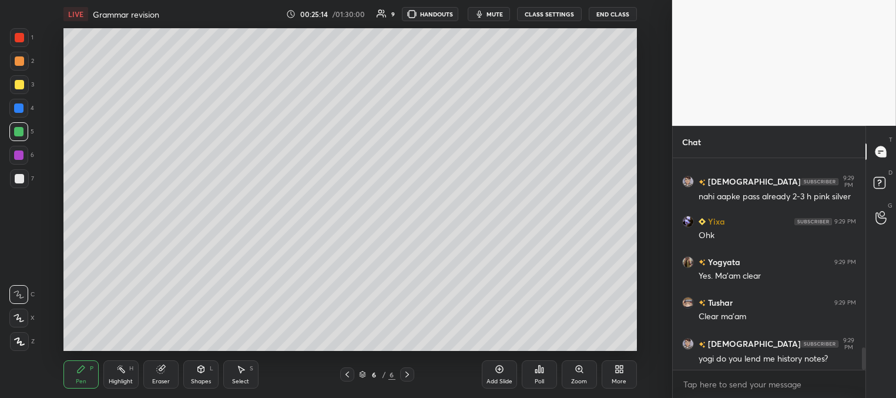
click at [21, 87] on div at bounding box center [19, 84] width 9 height 9
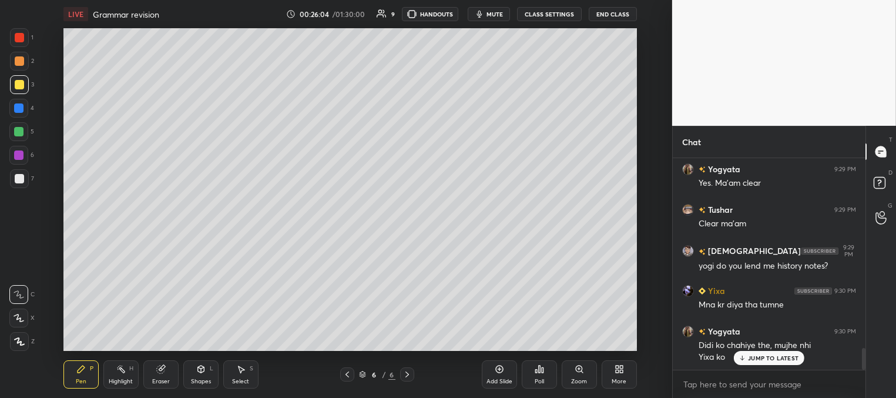
scroll to position [1878, 0]
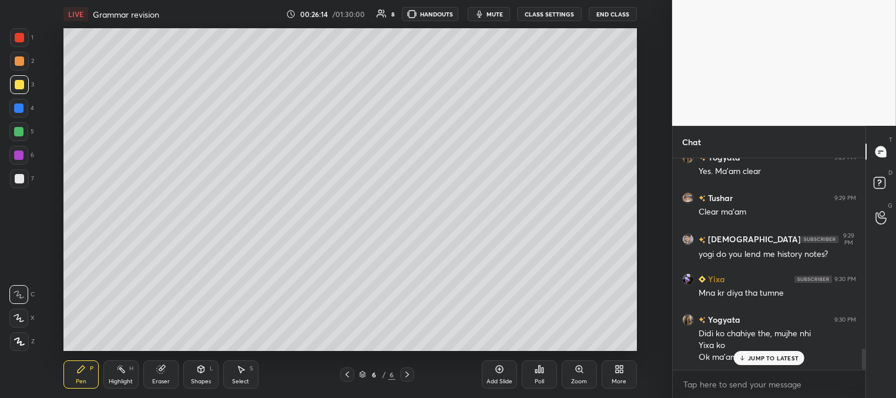
drag, startPoint x: 19, startPoint y: 104, endPoint x: 25, endPoint y: 100, distance: 6.4
click at [22, 105] on div at bounding box center [18, 107] width 9 height 9
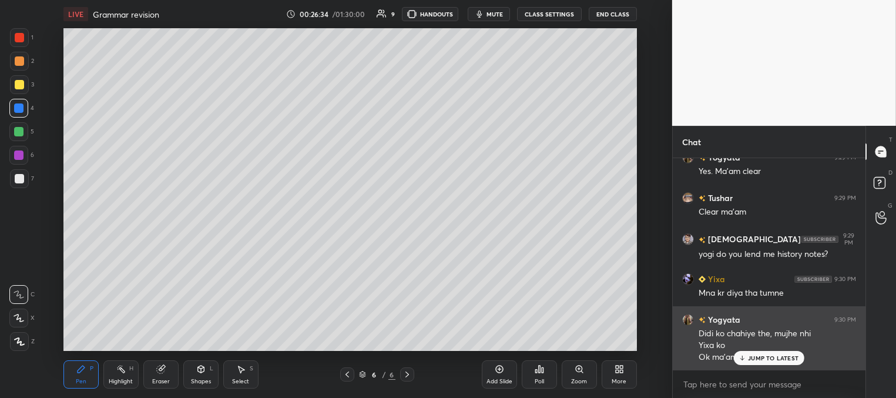
click at [757, 353] on div "JUMP TO LATEST" at bounding box center [769, 358] width 71 height 14
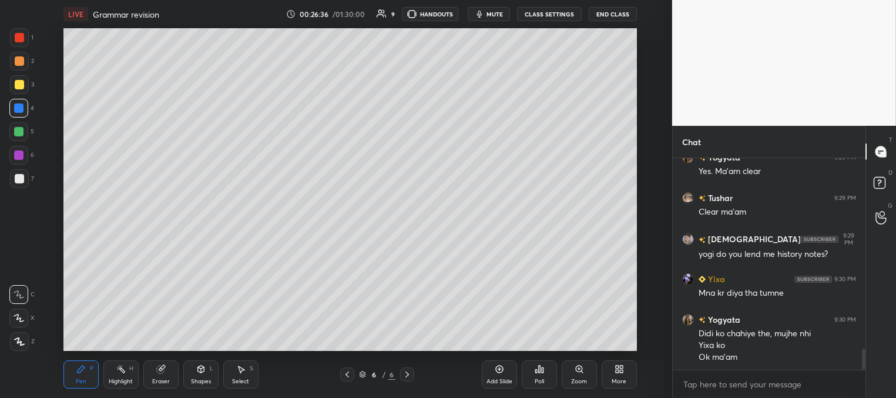
click at [21, 82] on div at bounding box center [19, 84] width 9 height 9
drag, startPoint x: 18, startPoint y: 127, endPoint x: 40, endPoint y: 119, distance: 23.8
click at [18, 129] on div at bounding box center [18, 131] width 9 height 9
click at [21, 59] on div at bounding box center [19, 60] width 9 height 9
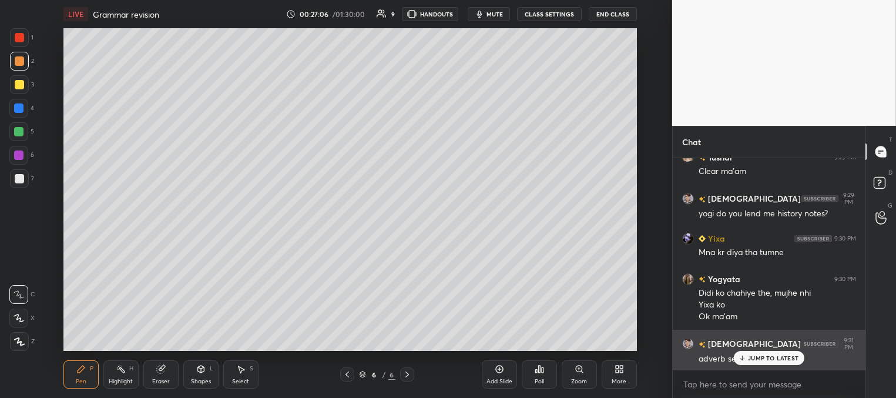
click at [743, 353] on div "JUMP TO LATEST" at bounding box center [769, 358] width 71 height 14
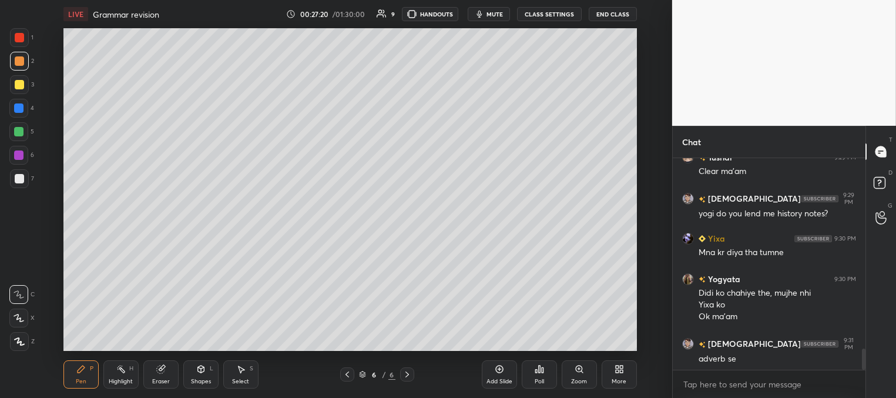
click at [346, 375] on icon at bounding box center [347, 374] width 4 height 6
click at [407, 375] on icon at bounding box center [407, 374] width 4 height 6
click at [345, 374] on icon at bounding box center [347, 374] width 4 height 6
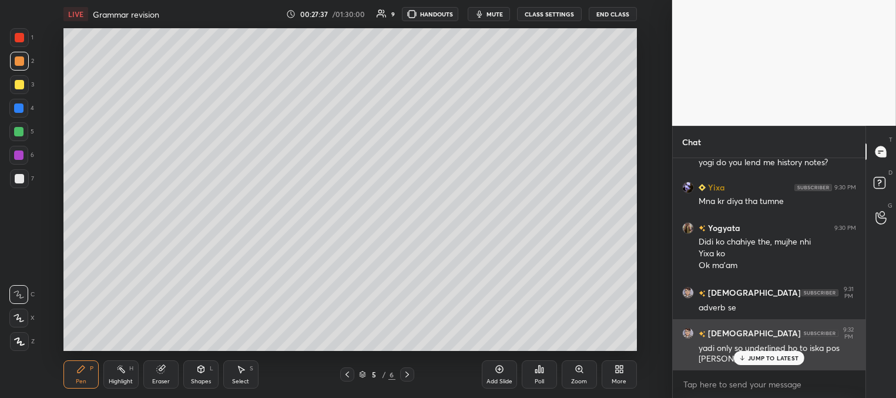
click at [754, 359] on p "JUMP TO LATEST" at bounding box center [773, 357] width 51 height 7
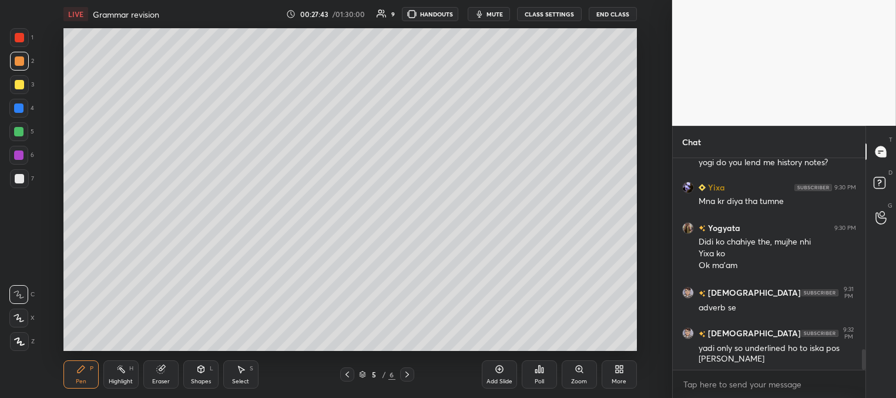
click at [407, 376] on icon at bounding box center [406, 374] width 9 height 9
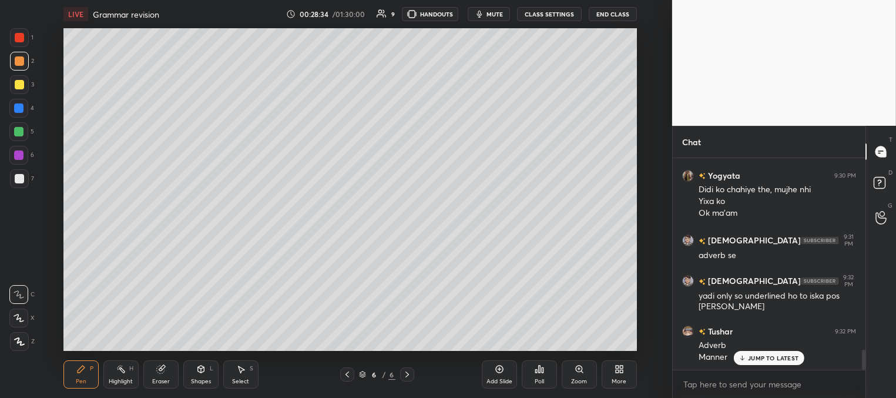
scroll to position [2063, 0]
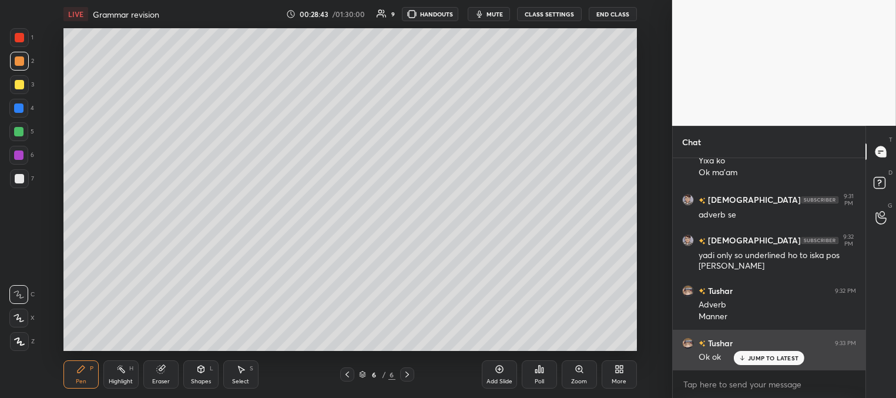
drag, startPoint x: 770, startPoint y: 353, endPoint x: 728, endPoint y: 349, distance: 41.9
click at [768, 354] on div "JUMP TO LATEST" at bounding box center [769, 358] width 71 height 14
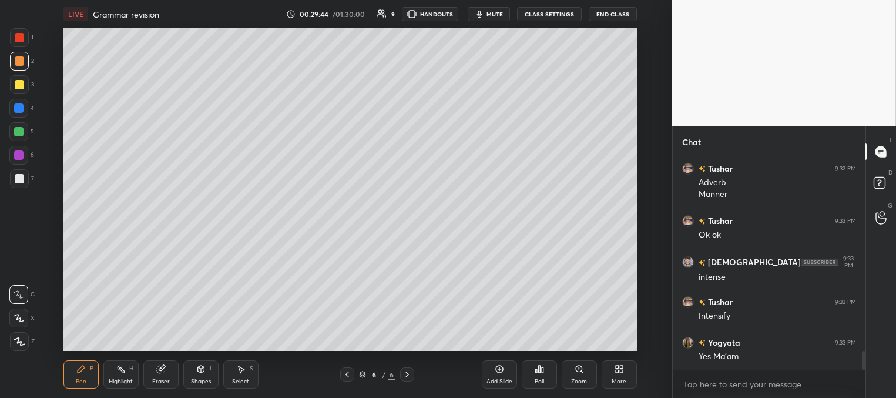
scroll to position [2225, 0]
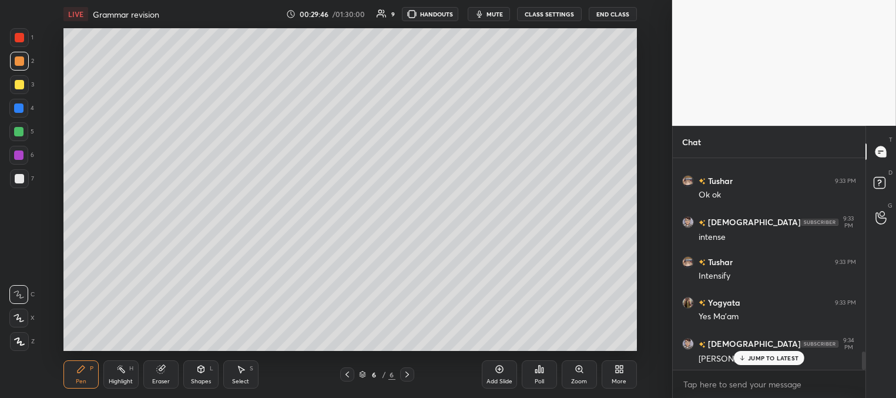
drag, startPoint x: 753, startPoint y: 356, endPoint x: 707, endPoint y: 333, distance: 51.2
click at [752, 355] on p "JUMP TO LATEST" at bounding box center [773, 357] width 51 height 7
click at [19, 127] on div at bounding box center [18, 131] width 9 height 9
click at [496, 375] on div "Add Slide" at bounding box center [499, 374] width 35 height 28
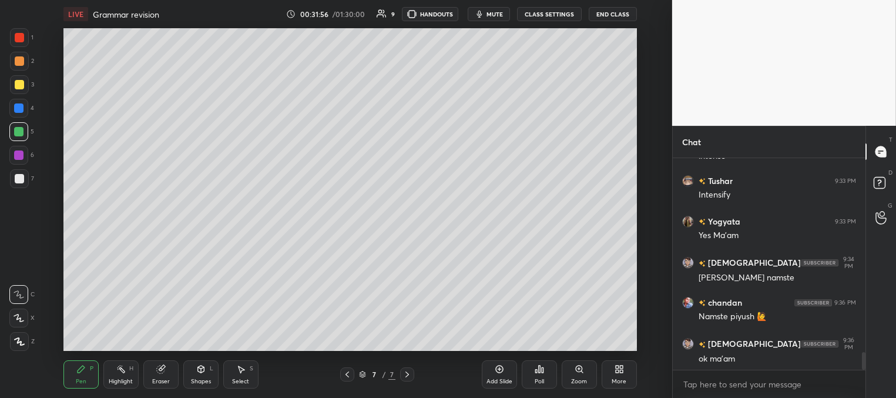
scroll to position [2347, 0]
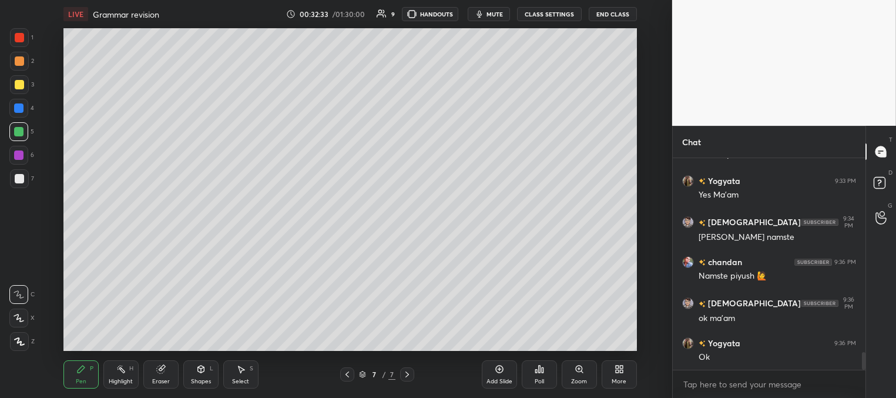
click at [350, 370] on icon at bounding box center [347, 374] width 9 height 9
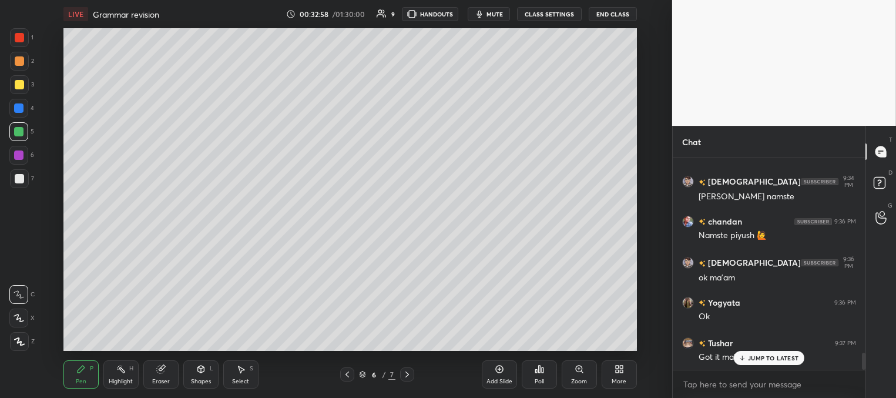
scroll to position [2428, 0]
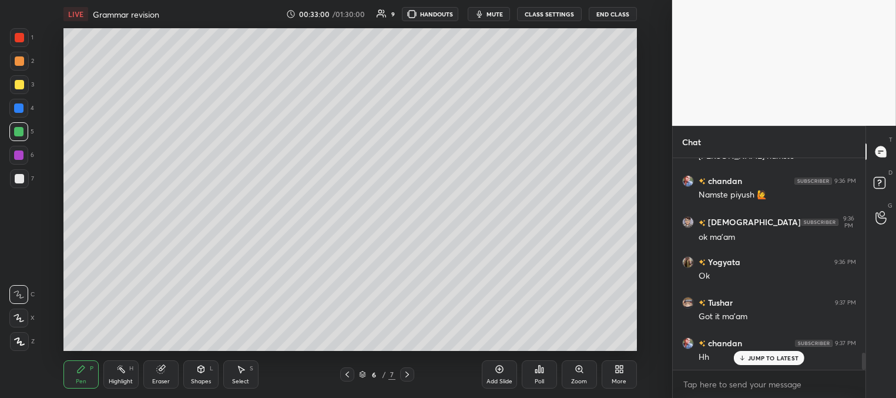
drag, startPoint x: 413, startPoint y: 373, endPoint x: 413, endPoint y: 365, distance: 8.2
click at [412, 372] on div at bounding box center [407, 374] width 14 height 14
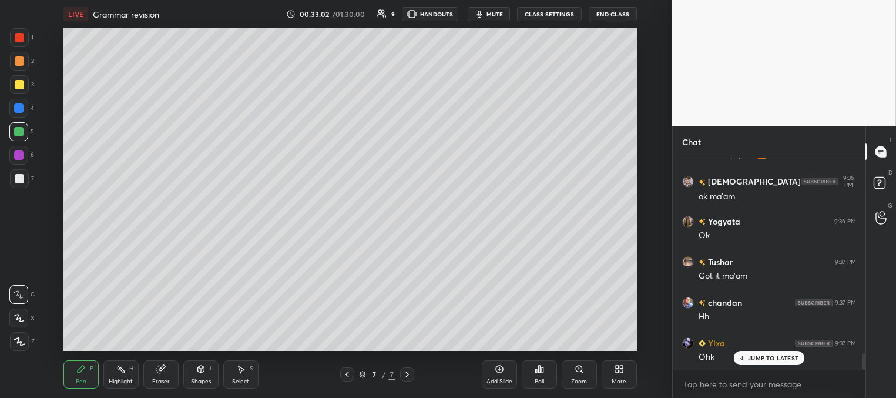
drag, startPoint x: 21, startPoint y: 107, endPoint x: 59, endPoint y: 141, distance: 51.2
click at [22, 108] on div at bounding box center [18, 107] width 9 height 9
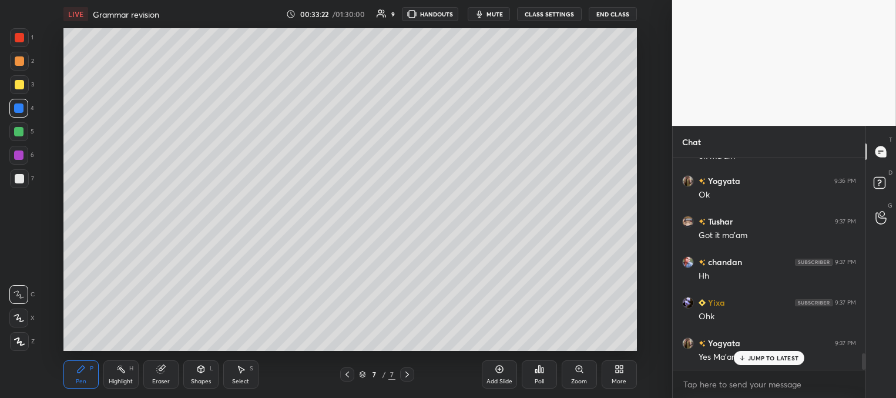
click at [21, 83] on div at bounding box center [19, 84] width 9 height 9
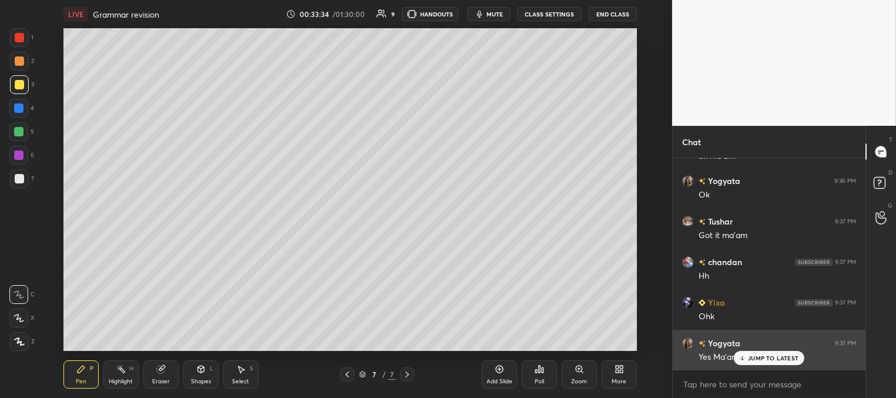
click at [744, 355] on icon at bounding box center [743, 357] width 8 height 7
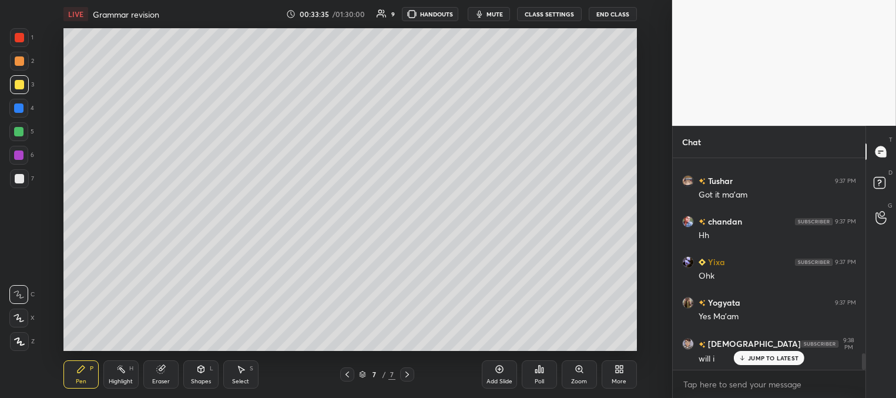
scroll to position [2590, 0]
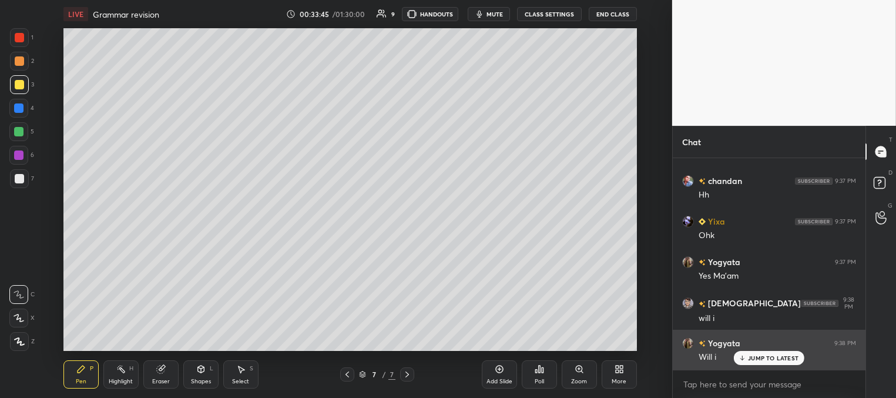
drag, startPoint x: 761, startPoint y: 358, endPoint x: 719, endPoint y: 356, distance: 43.0
click at [761, 358] on p "JUMP TO LATEST" at bounding box center [773, 357] width 51 height 7
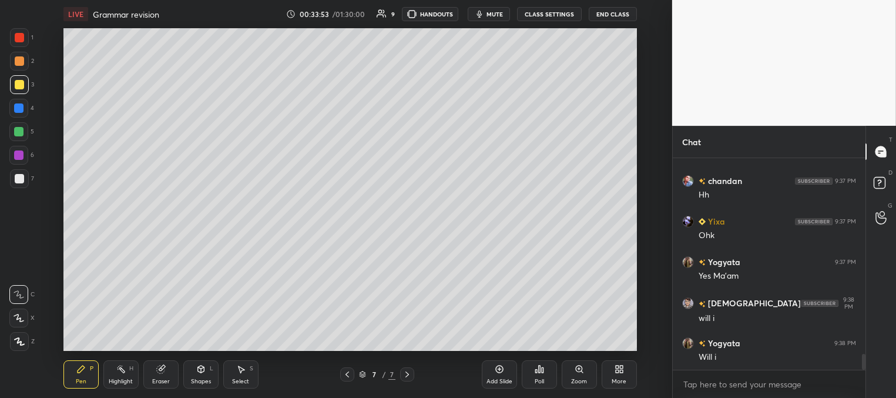
scroll to position [2602, 0]
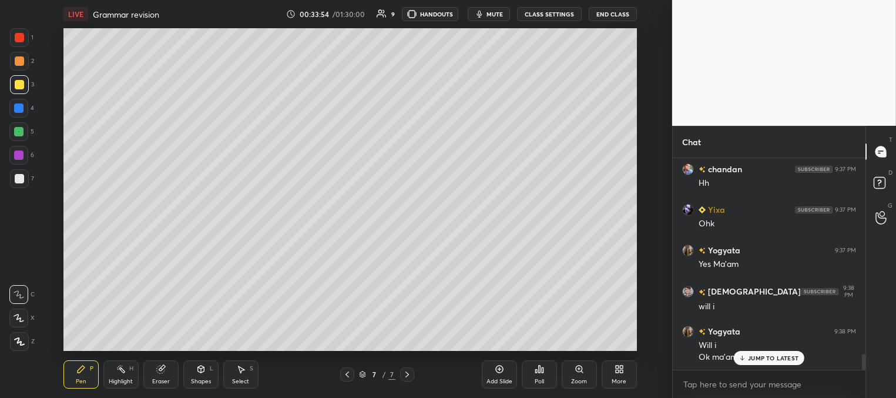
drag, startPoint x: 742, startPoint y: 358, endPoint x: 684, endPoint y: 358, distance: 58.2
click at [742, 358] on icon at bounding box center [743, 357] width 8 height 7
drag, startPoint x: 502, startPoint y: 376, endPoint x: 484, endPoint y: 353, distance: 29.3
click at [501, 375] on div "Add Slide" at bounding box center [499, 374] width 35 height 28
click at [21, 82] on div at bounding box center [19, 84] width 9 height 9
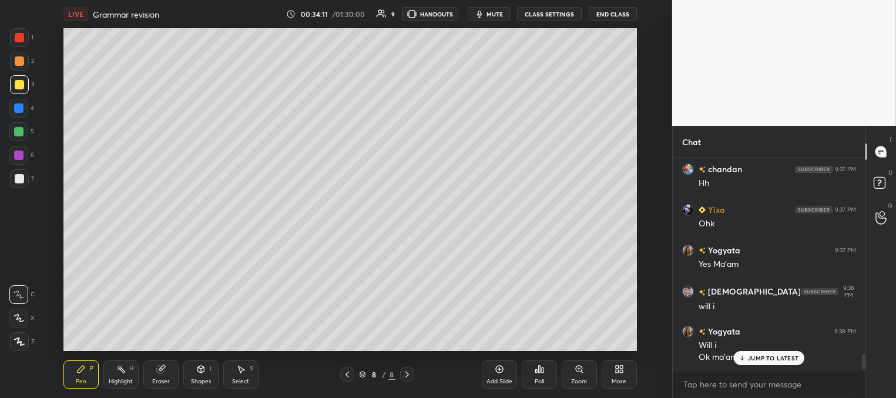
scroll to position [2642, 0]
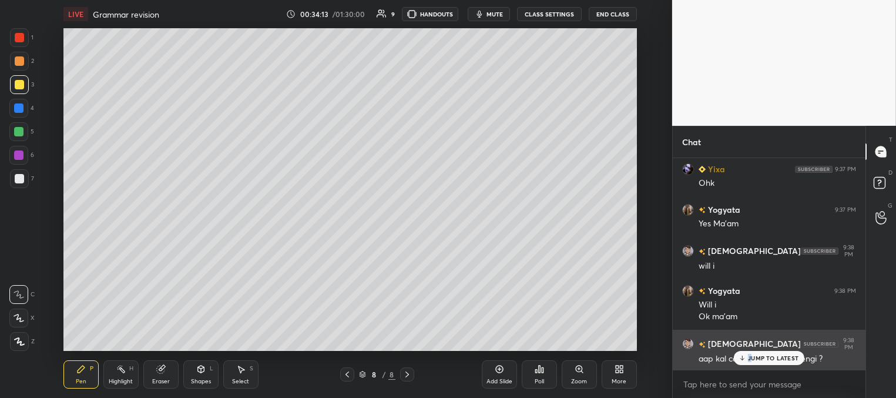
drag, startPoint x: 750, startPoint y: 356, endPoint x: 737, endPoint y: 347, distance: 15.6
click at [749, 356] on p "JUMP TO LATEST" at bounding box center [773, 357] width 51 height 7
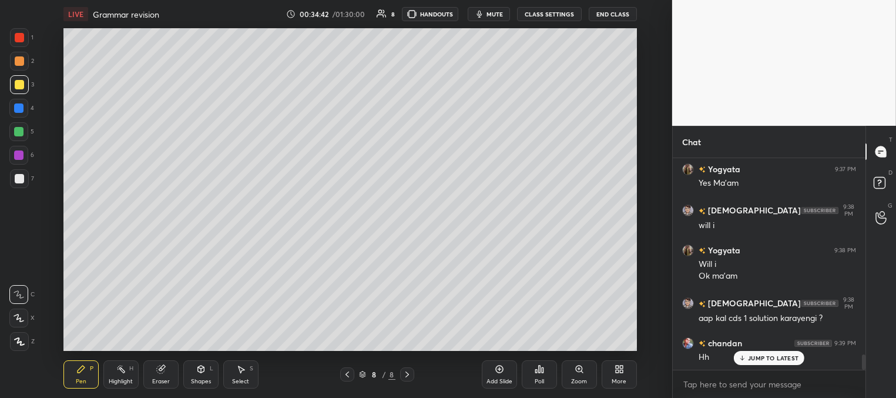
scroll to position [2723, 0]
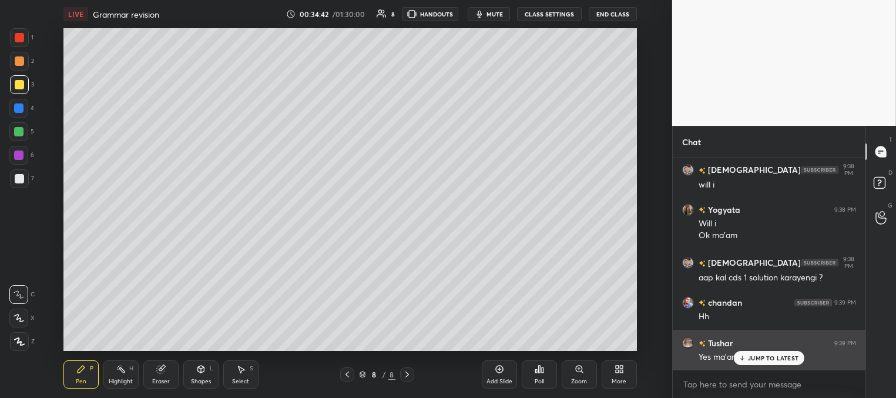
drag, startPoint x: 746, startPoint y: 360, endPoint x: 729, endPoint y: 344, distance: 22.9
click at [744, 360] on icon at bounding box center [743, 357] width 8 height 7
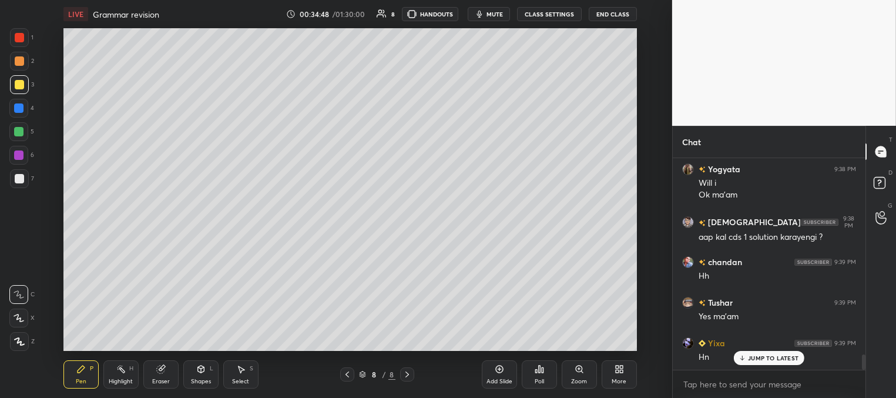
scroll to position [2804, 0]
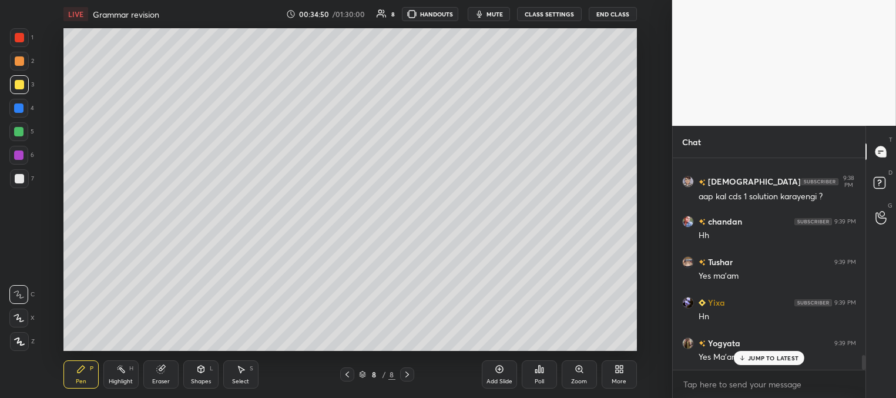
click at [21, 105] on div at bounding box center [18, 107] width 9 height 9
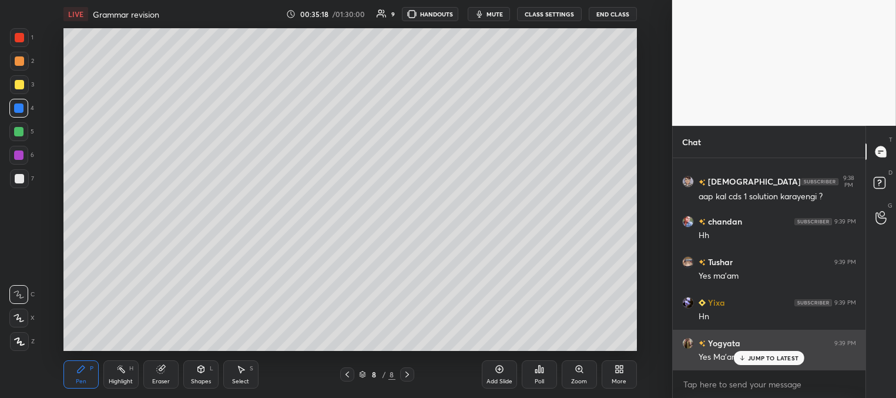
click at [753, 358] on p "JUMP TO LATEST" at bounding box center [773, 357] width 51 height 7
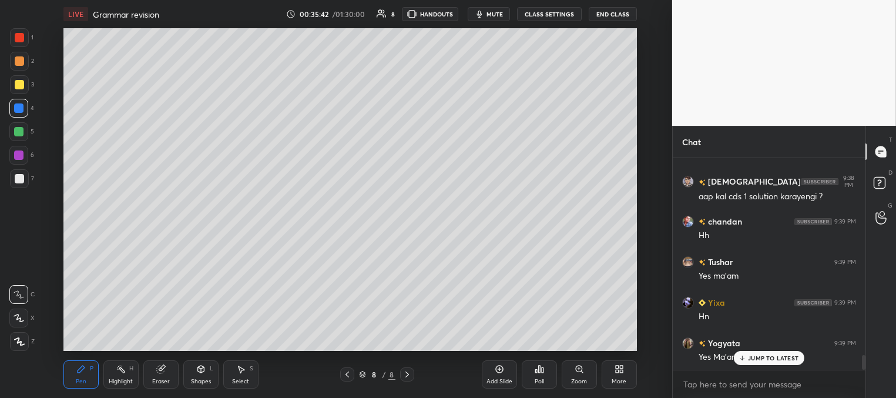
scroll to position [2845, 0]
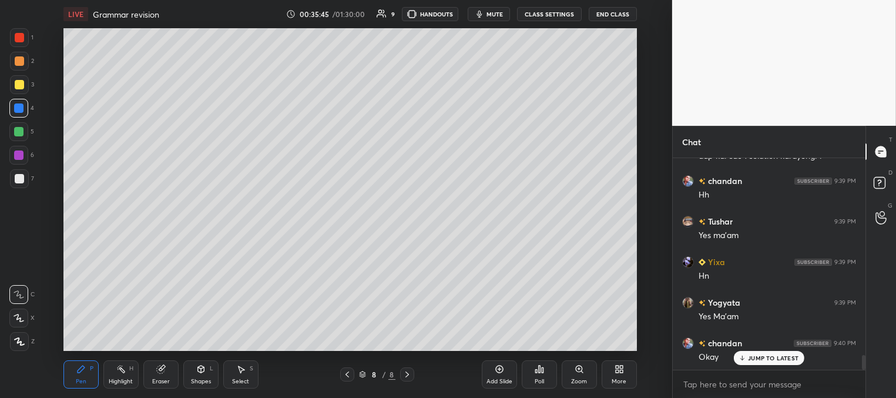
click at [494, 16] on span "mute" at bounding box center [494, 14] width 16 height 8
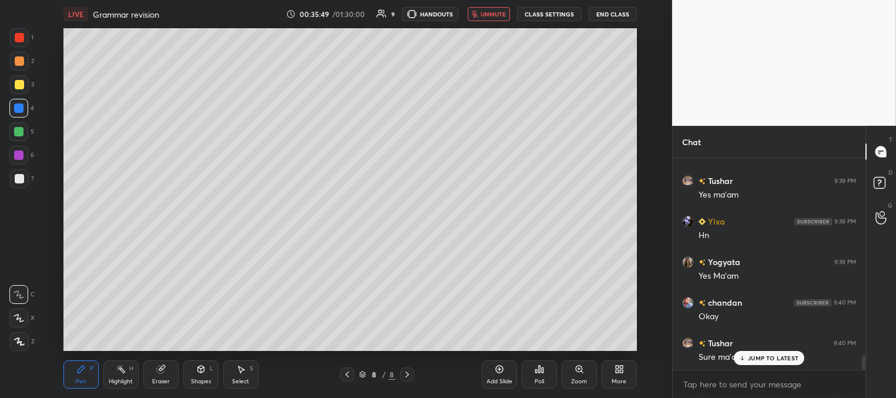
scroll to position [2926, 0]
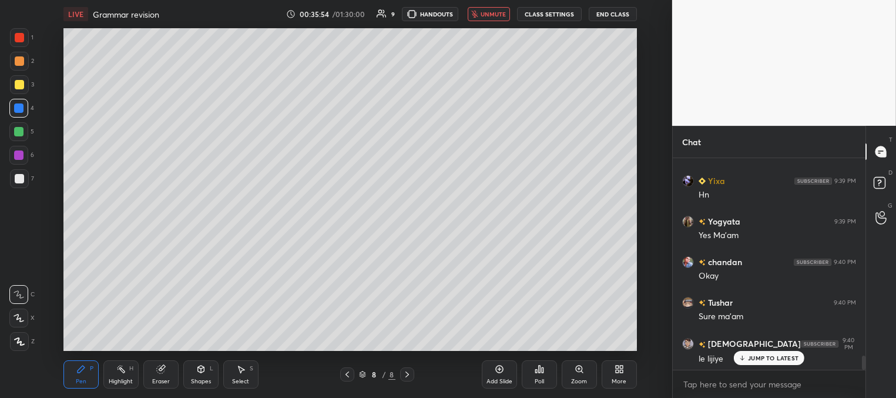
click at [492, 16] on span "unmute" at bounding box center [493, 14] width 25 height 8
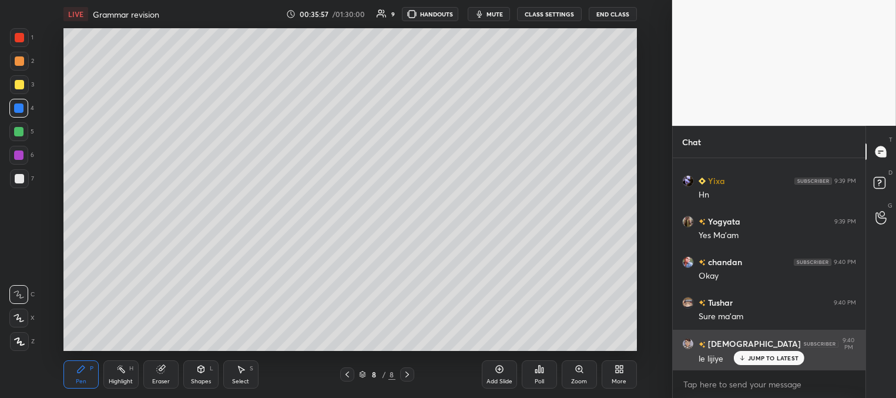
click at [758, 358] on p "JUMP TO LATEST" at bounding box center [773, 357] width 51 height 7
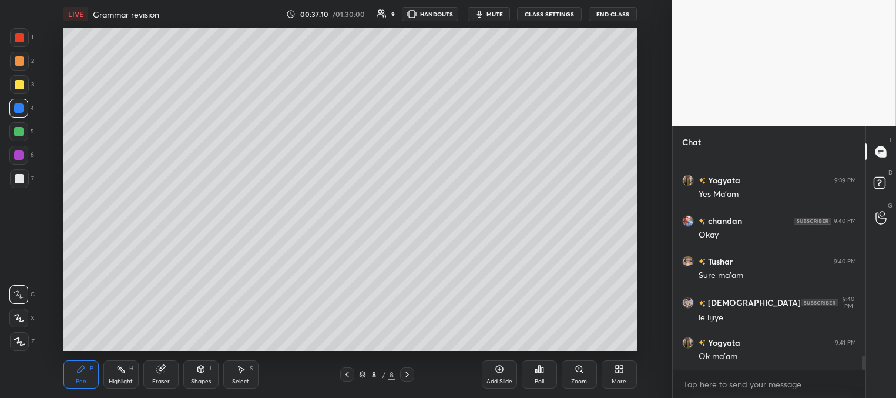
scroll to position [3008, 0]
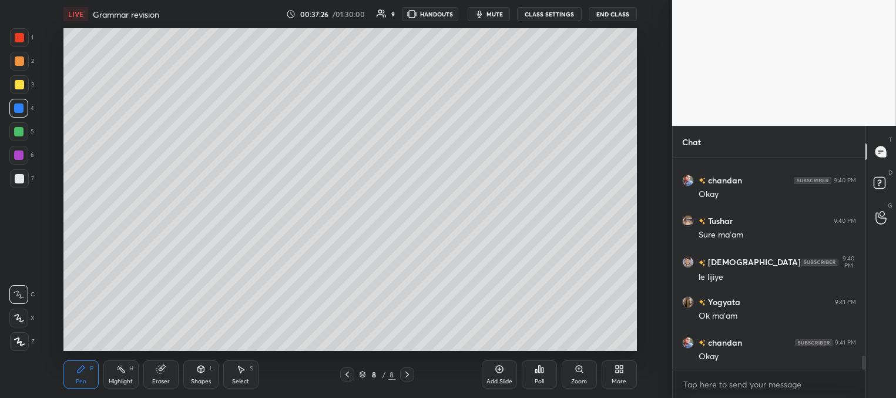
click at [16, 82] on div at bounding box center [19, 84] width 19 height 19
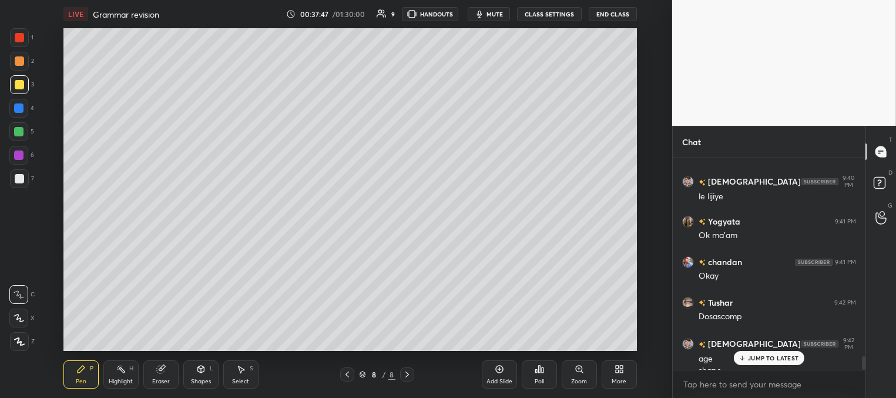
scroll to position [3100, 0]
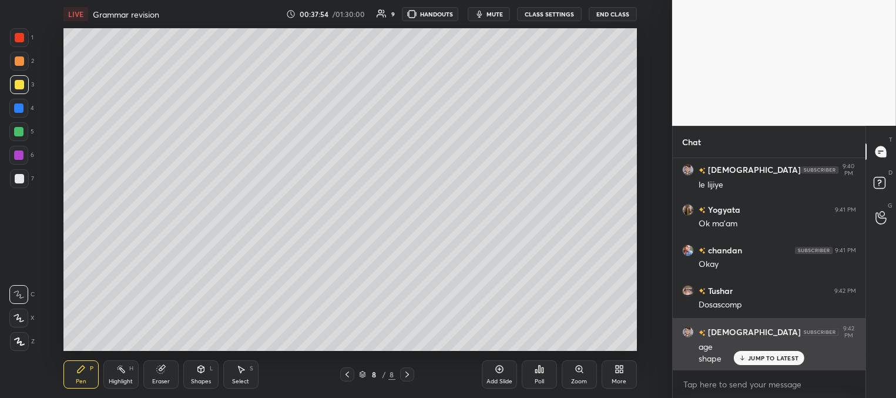
click at [758, 358] on p "JUMP TO LATEST" at bounding box center [773, 357] width 51 height 7
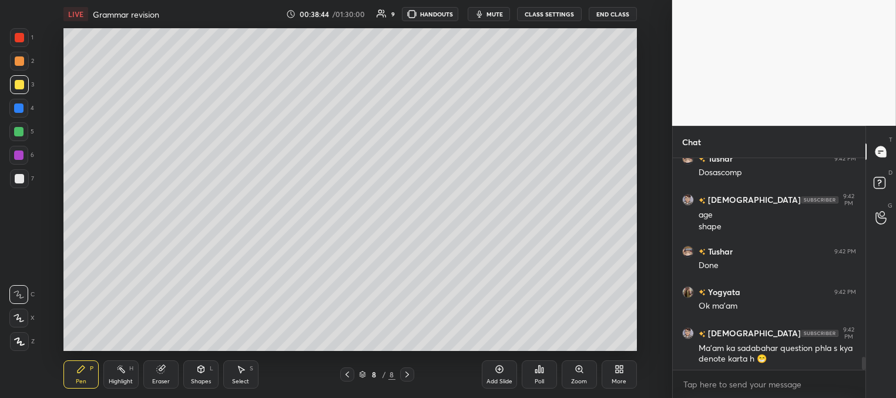
scroll to position [3273, 0]
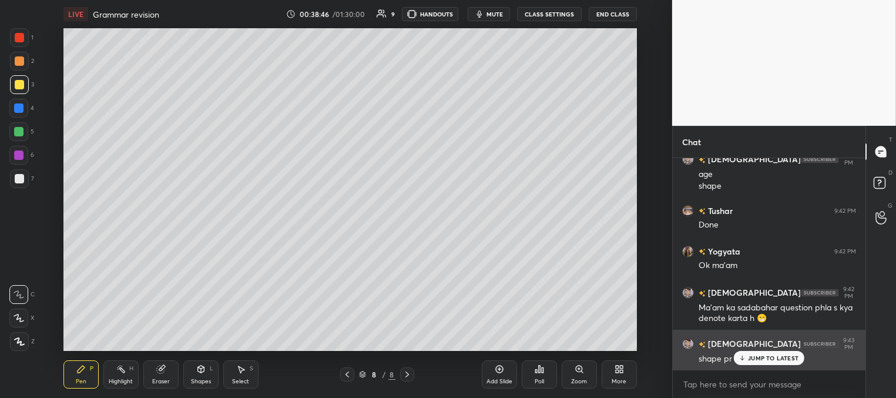
click at [749, 357] on p "JUMP TO LATEST" at bounding box center [773, 357] width 51 height 7
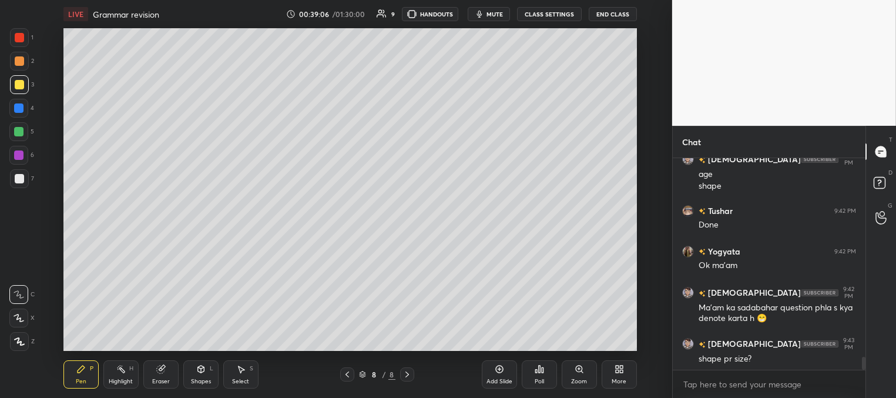
scroll to position [3284, 0]
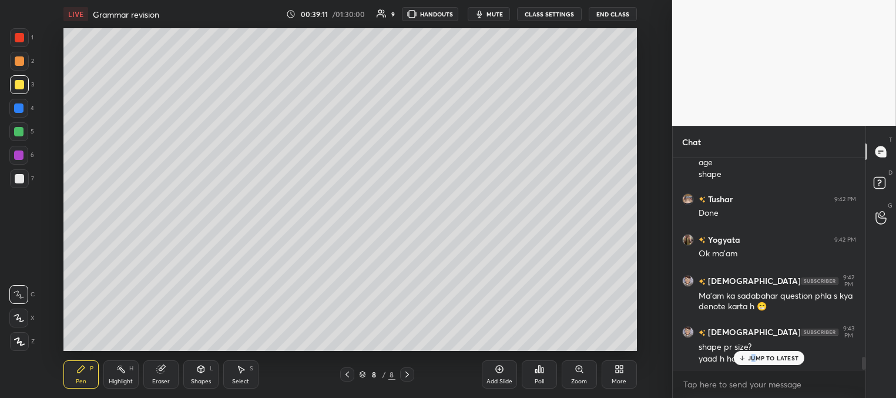
click at [751, 355] on p "JUMP TO LATEST" at bounding box center [773, 357] width 51 height 7
click at [22, 112] on div at bounding box center [18, 108] width 19 height 19
drag, startPoint x: 22, startPoint y: 37, endPoint x: 47, endPoint y: 52, distance: 29.0
click at [23, 37] on div at bounding box center [19, 37] width 9 height 9
drag, startPoint x: 20, startPoint y: 125, endPoint x: 59, endPoint y: 153, distance: 48.1
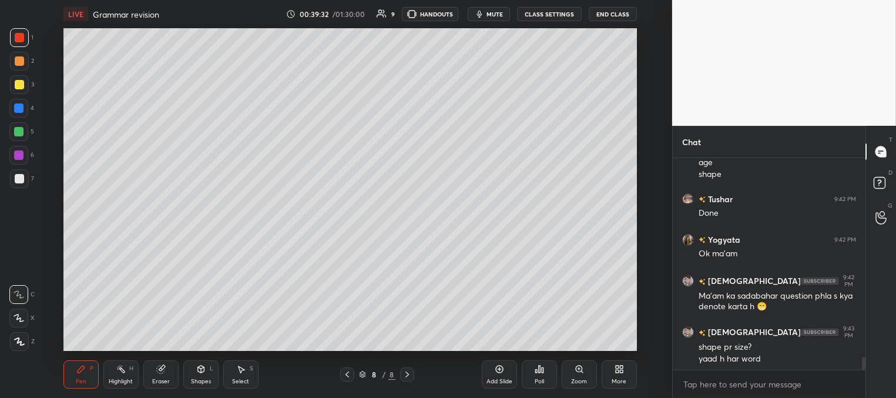
click at [21, 126] on div at bounding box center [18, 131] width 19 height 19
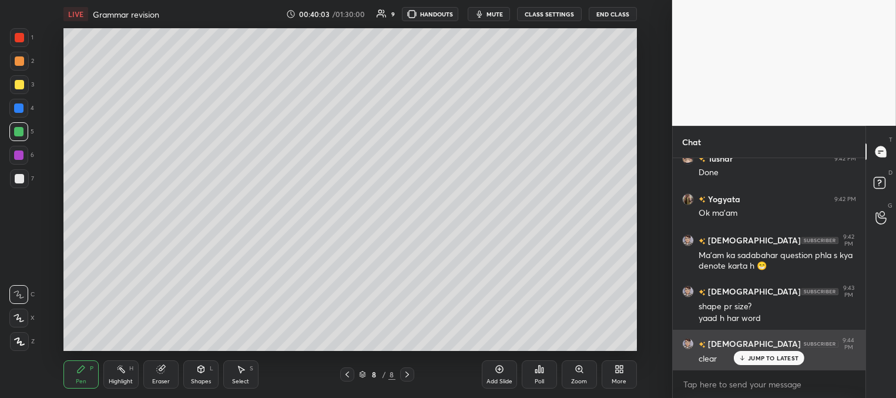
click at [743, 359] on icon at bounding box center [743, 357] width 8 height 7
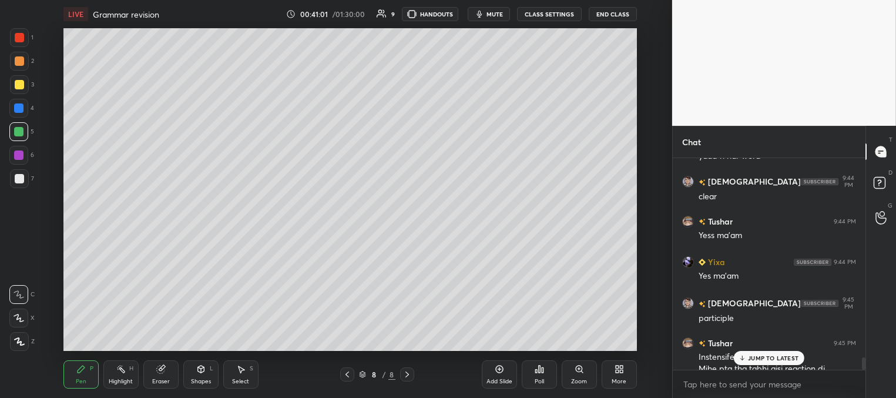
scroll to position [3499, 0]
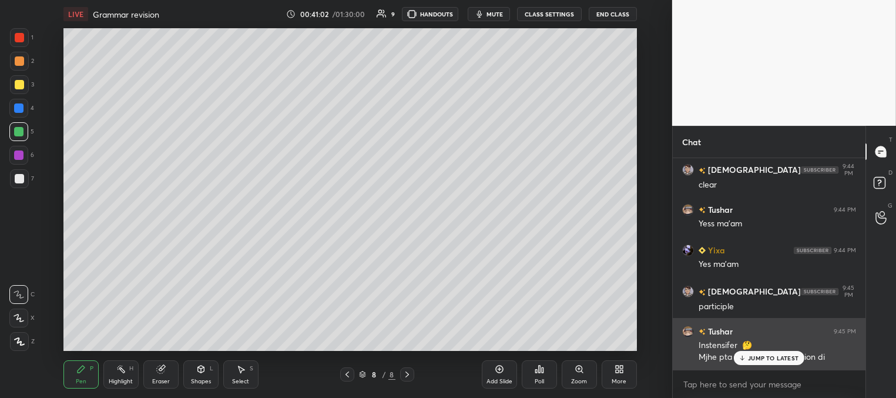
drag, startPoint x: 749, startPoint y: 360, endPoint x: 739, endPoint y: 358, distance: 9.6
click at [748, 359] on p "JUMP TO LATEST" at bounding box center [773, 357] width 51 height 7
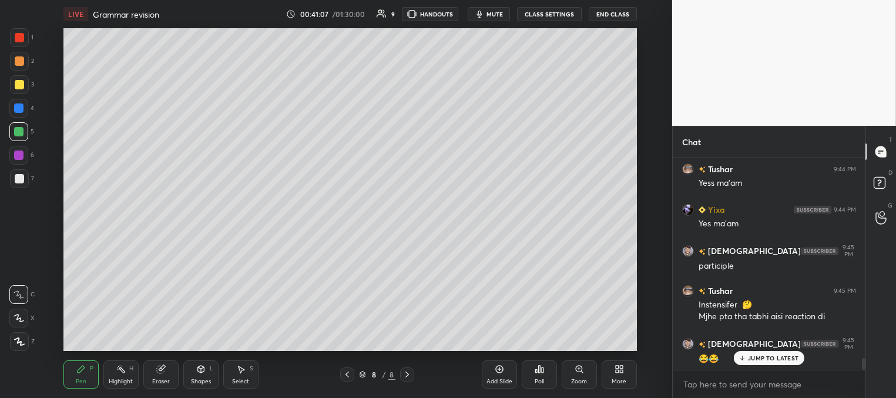
scroll to position [3580, 0]
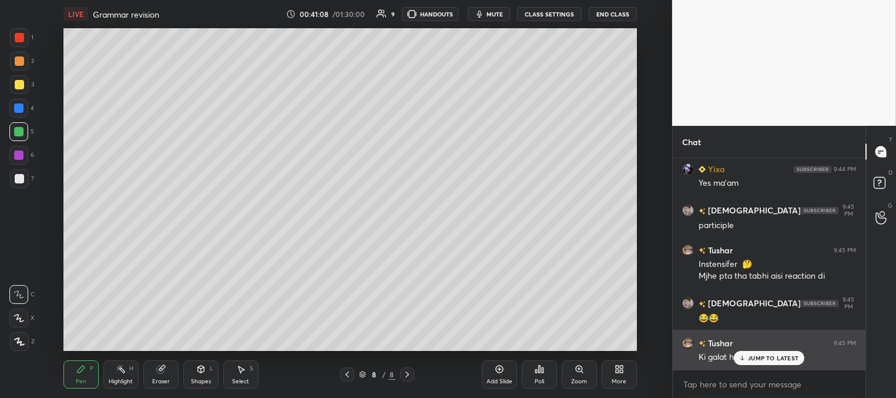
drag, startPoint x: 759, startPoint y: 358, endPoint x: 724, endPoint y: 351, distance: 35.8
click at [757, 357] on p "JUMP TO LATEST" at bounding box center [773, 357] width 51 height 7
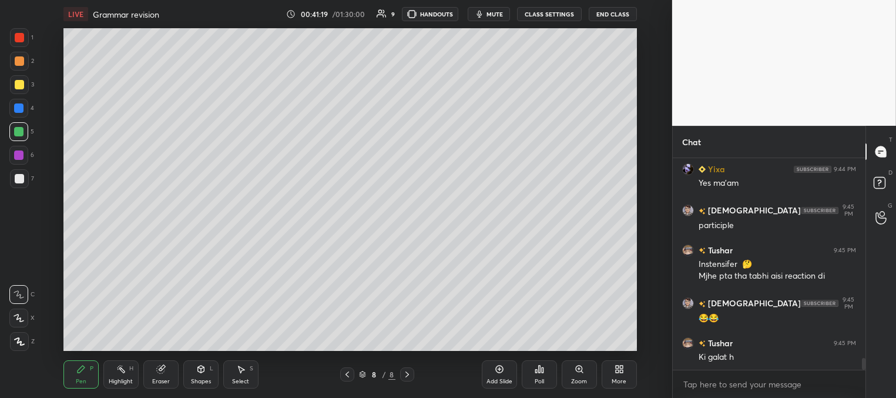
click at [19, 84] on div at bounding box center [19, 84] width 9 height 9
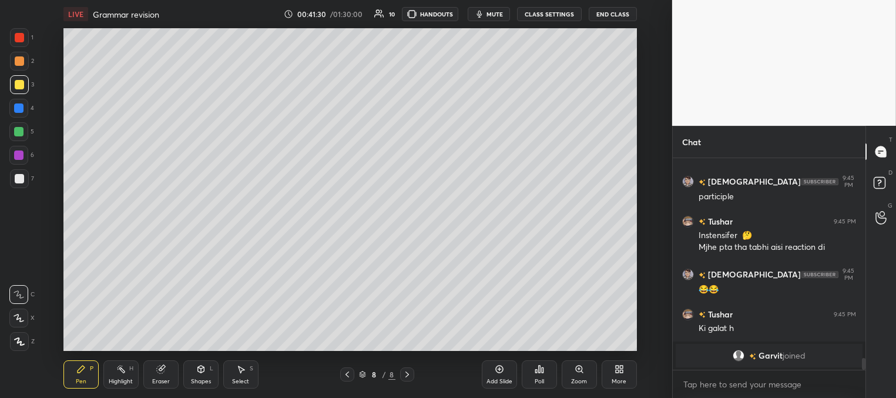
drag, startPoint x: 17, startPoint y: 36, endPoint x: 23, endPoint y: 44, distance: 9.6
click at [18, 39] on div at bounding box center [19, 37] width 9 height 9
click at [21, 135] on div at bounding box center [18, 131] width 9 height 9
drag, startPoint x: 20, startPoint y: 83, endPoint x: 36, endPoint y: 92, distance: 18.1
click at [20, 83] on div at bounding box center [19, 84] width 9 height 9
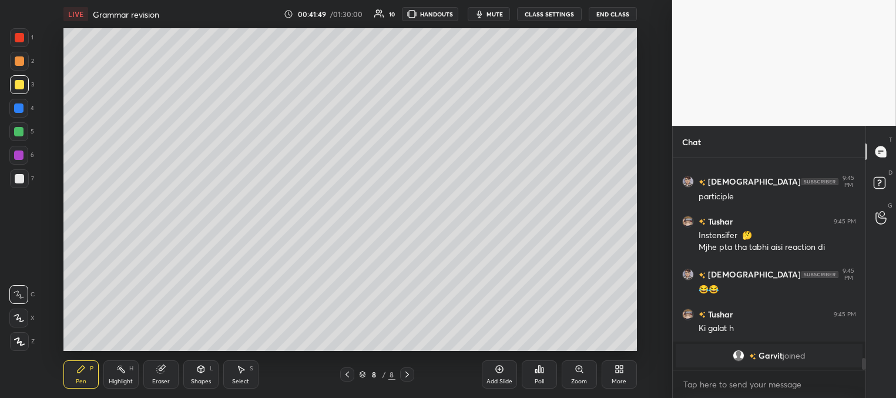
scroll to position [3037, 0]
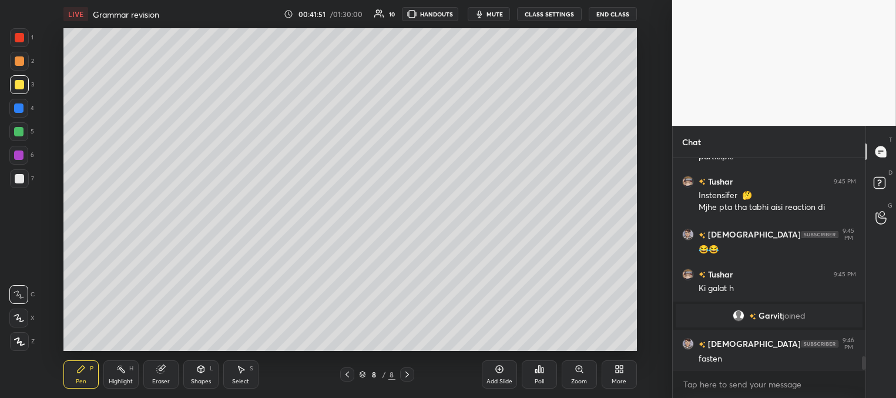
click at [519, 343] on div "LIVE Grammar revision 00:41:51 / 01:30:00 10 HANDOUTS mute CLASS SETTINGS End C…" at bounding box center [350, 199] width 625 height 398
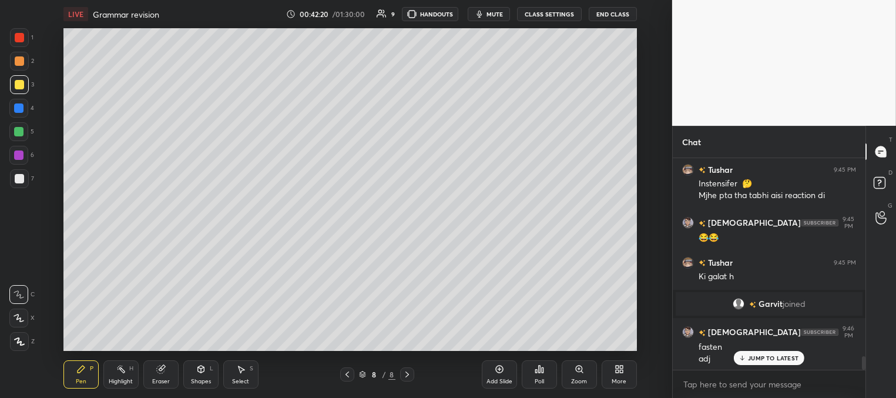
click at [498, 375] on div "Add Slide" at bounding box center [499, 374] width 35 height 28
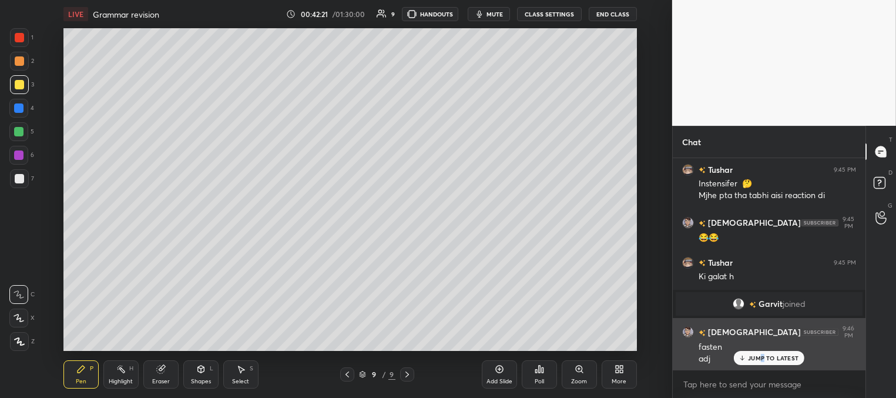
click at [761, 358] on p "JUMP TO LATEST" at bounding box center [773, 357] width 51 height 7
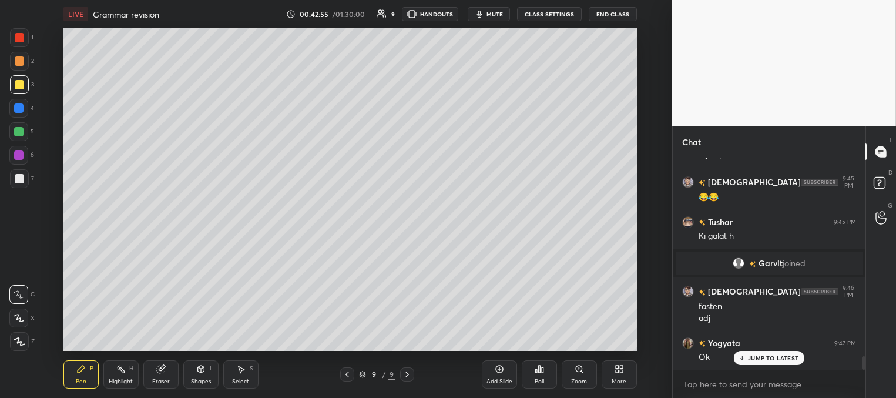
scroll to position [3130, 0]
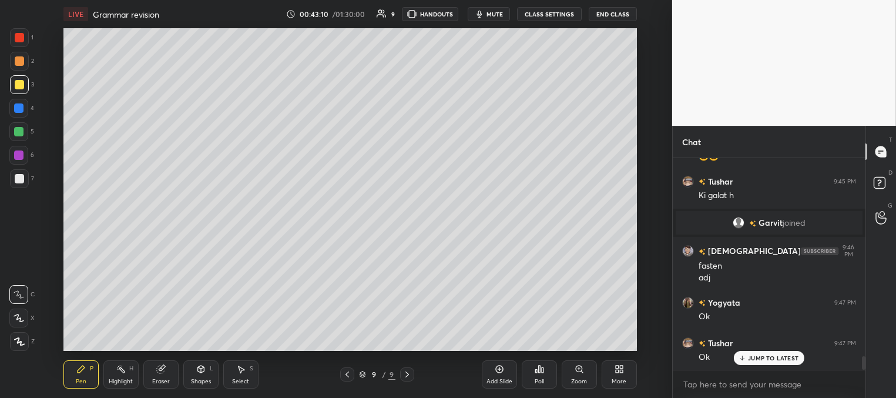
click at [21, 109] on div at bounding box center [18, 107] width 9 height 9
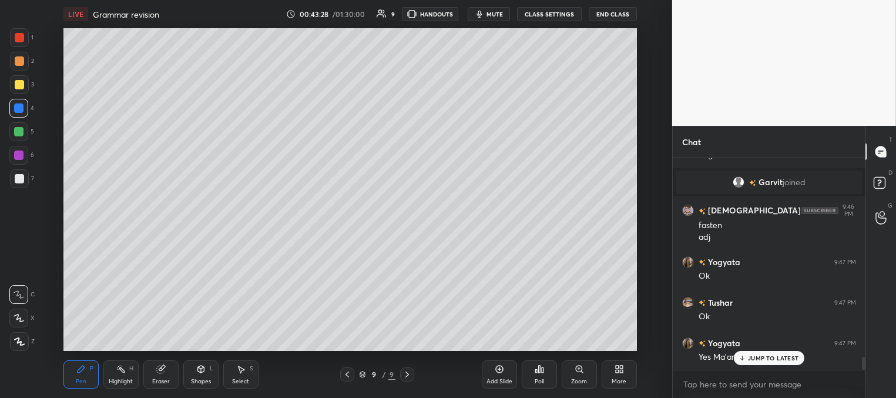
scroll to position [3211, 0]
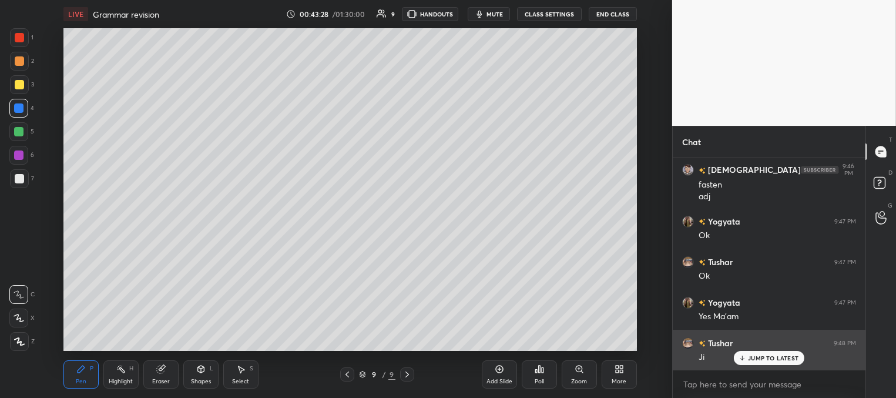
click at [768, 359] on p "JUMP TO LATEST" at bounding box center [773, 357] width 51 height 7
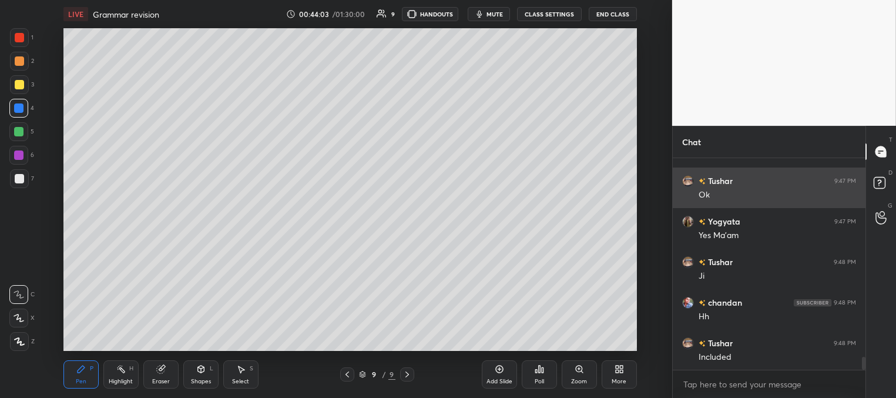
scroll to position [3304, 0]
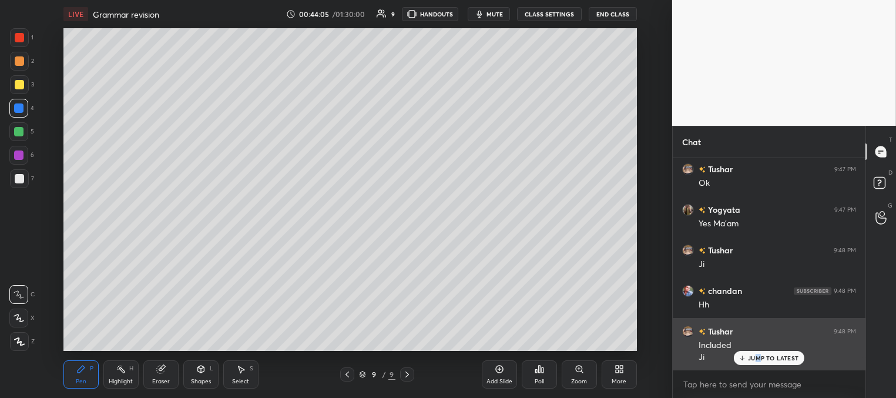
click at [757, 358] on p "JUMP TO LATEST" at bounding box center [773, 357] width 51 height 7
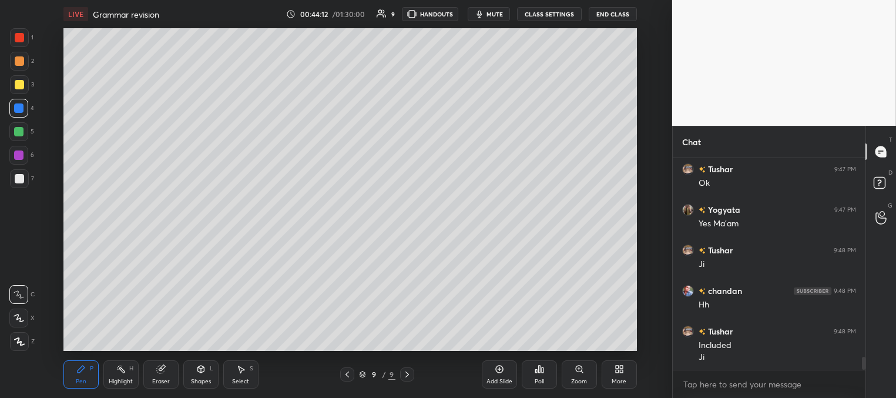
click at [22, 132] on div at bounding box center [18, 131] width 9 height 9
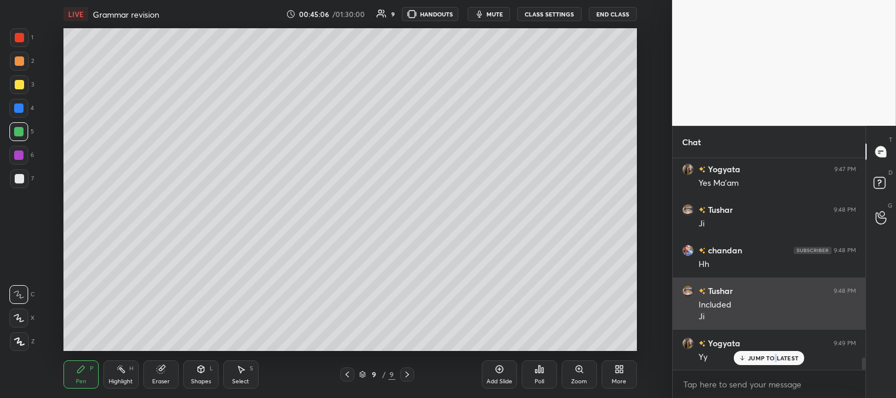
drag, startPoint x: 775, startPoint y: 354, endPoint x: 677, endPoint y: 323, distance: 102.6
click at [773, 354] on p "JUMP TO LATEST" at bounding box center [773, 357] width 51 height 7
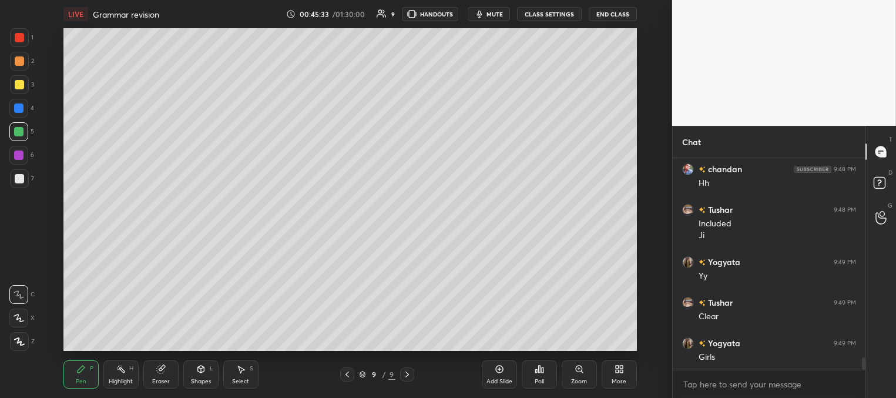
scroll to position [3466, 0]
drag, startPoint x: 502, startPoint y: 378, endPoint x: 495, endPoint y: 375, distance: 7.4
click at [499, 380] on div "Add Slide" at bounding box center [499, 381] width 26 height 6
drag, startPoint x: 16, startPoint y: 83, endPoint x: 40, endPoint y: 82, distance: 23.5
click at [18, 85] on div at bounding box center [19, 84] width 9 height 9
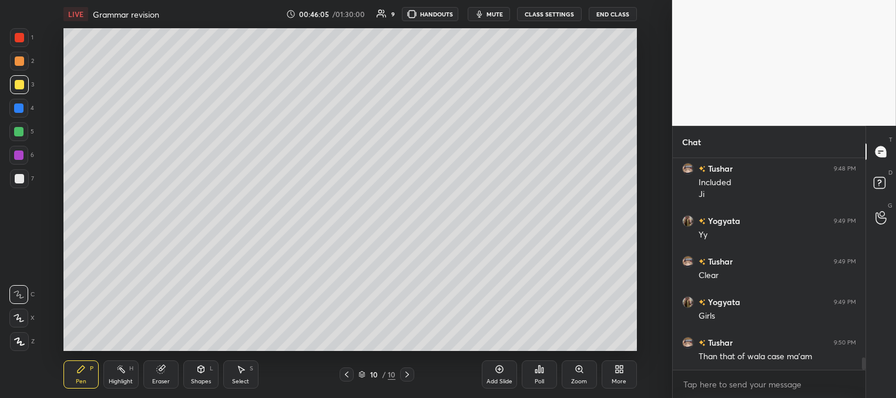
click at [22, 38] on div at bounding box center [19, 37] width 9 height 9
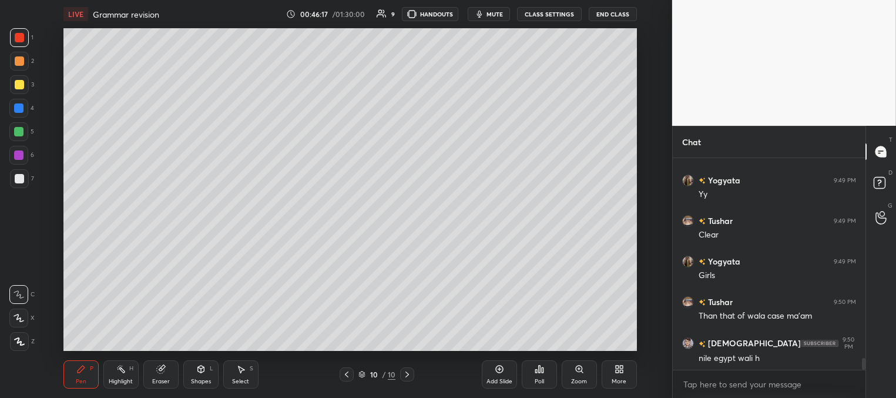
click at [18, 180] on div at bounding box center [19, 178] width 9 height 9
click at [20, 82] on div at bounding box center [19, 84] width 9 height 9
drag, startPoint x: 22, startPoint y: 108, endPoint x: 43, endPoint y: 115, distance: 21.7
click at [22, 108] on div at bounding box center [18, 108] width 19 height 19
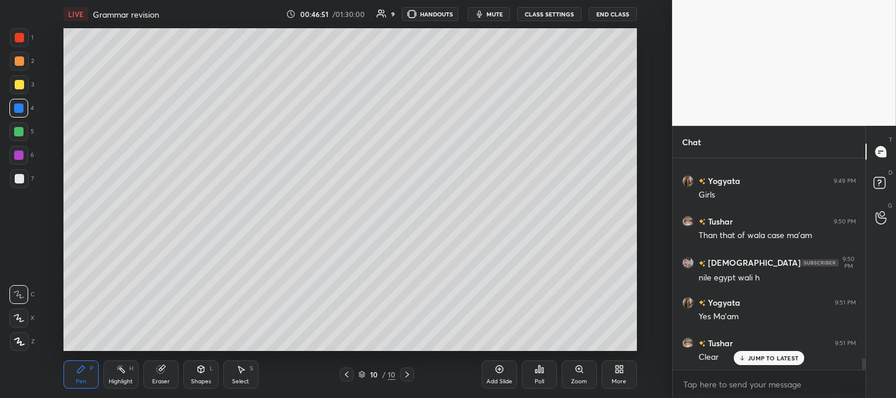
scroll to position [3628, 0]
click at [15, 85] on div at bounding box center [19, 84] width 9 height 9
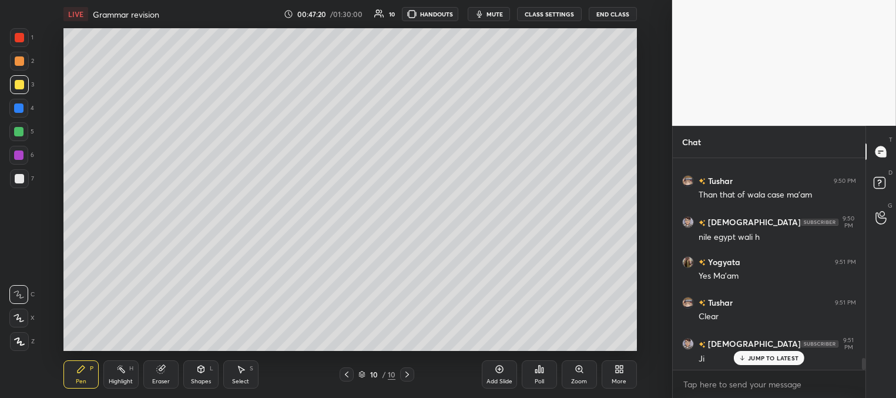
scroll to position [3656, 0]
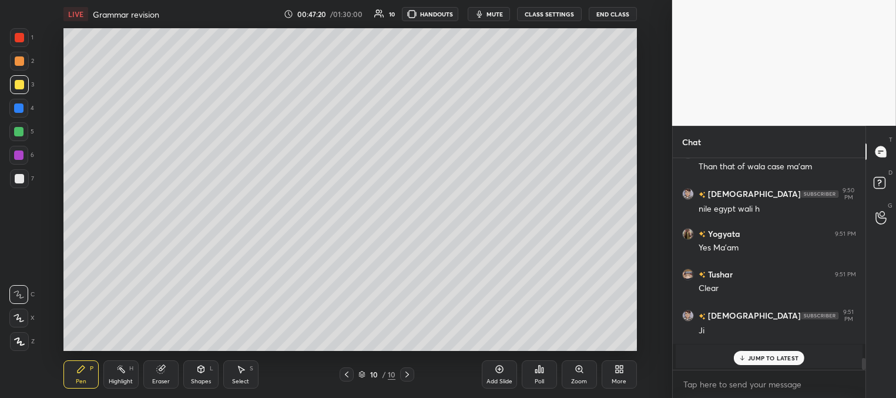
drag, startPoint x: 16, startPoint y: 105, endPoint x: 2, endPoint y: 129, distance: 27.7
click at [15, 108] on div at bounding box center [18, 107] width 9 height 9
click at [748, 354] on p "JUMP TO LATEST" at bounding box center [773, 357] width 51 height 7
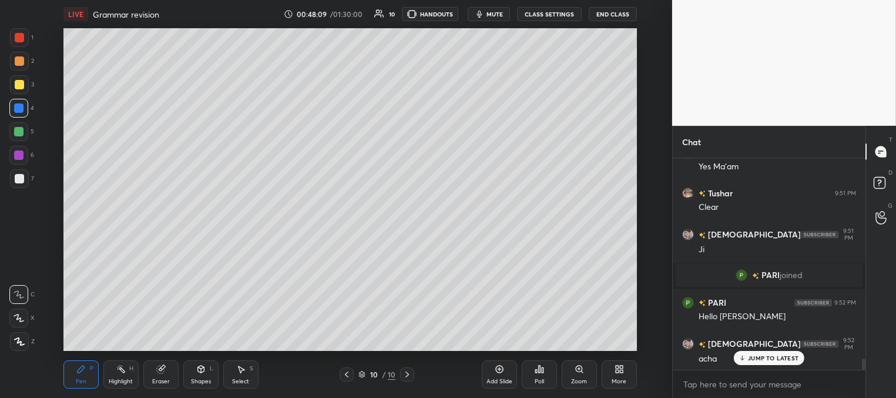
scroll to position [3778, 0]
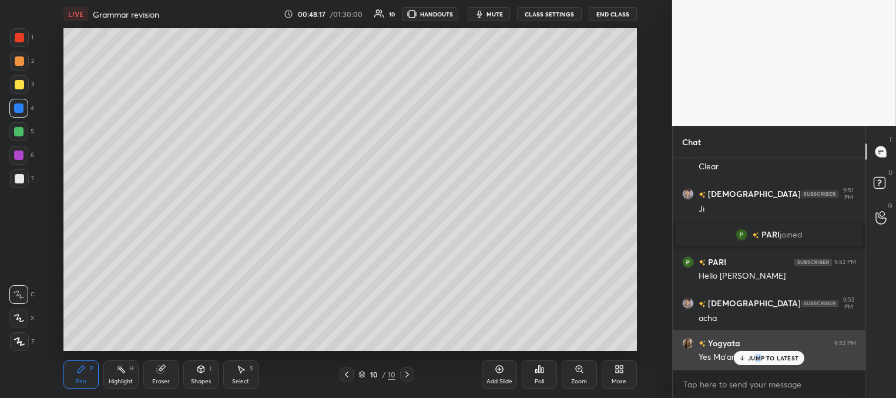
click at [759, 359] on p "JUMP TO LATEST" at bounding box center [773, 357] width 51 height 7
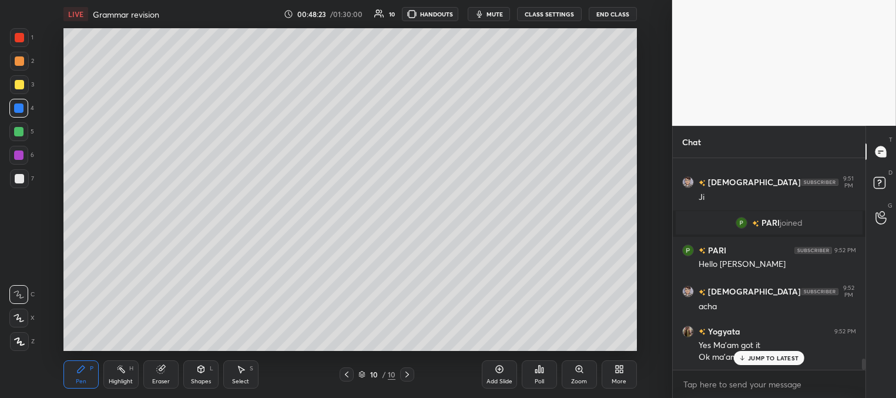
scroll to position [3830, 0]
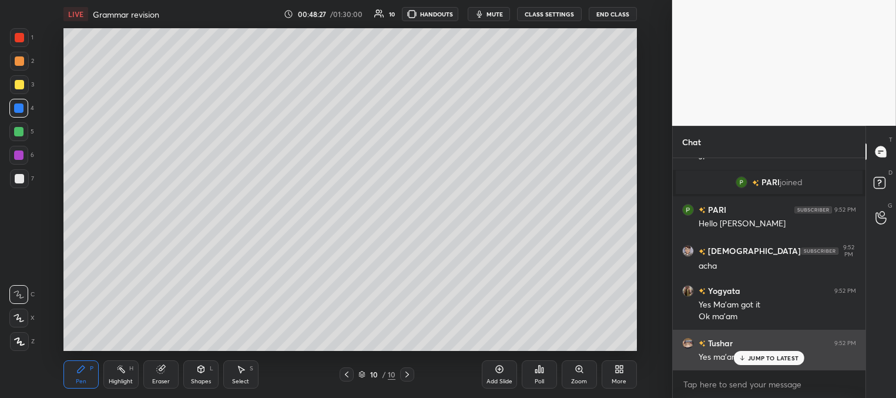
click at [772, 356] on p "JUMP TO LATEST" at bounding box center [773, 357] width 51 height 7
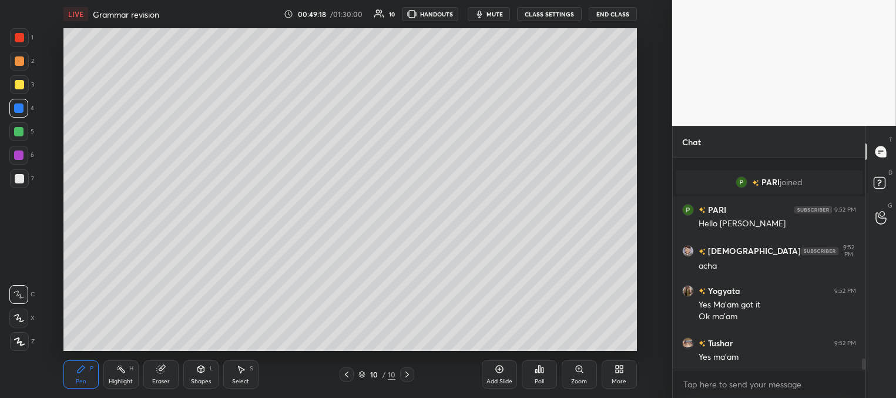
scroll to position [3871, 0]
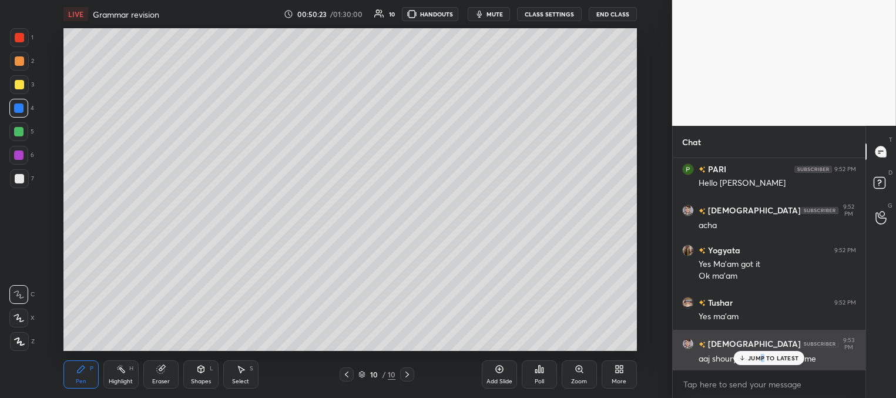
drag, startPoint x: 764, startPoint y: 359, endPoint x: 734, endPoint y: 360, distance: 30.0
click at [761, 359] on p "JUMP TO LATEST" at bounding box center [773, 357] width 51 height 7
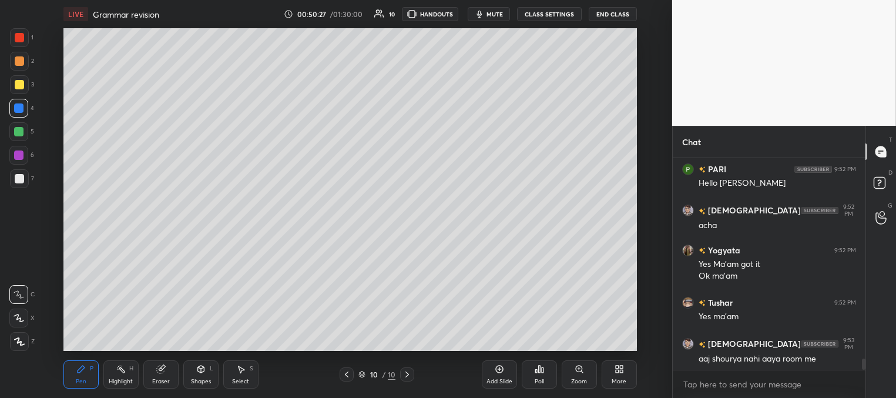
click at [505, 372] on div "Add Slide" at bounding box center [499, 374] width 35 height 28
drag, startPoint x: 20, startPoint y: 82, endPoint x: 20, endPoint y: 94, distance: 11.8
click at [19, 82] on div at bounding box center [19, 84] width 9 height 9
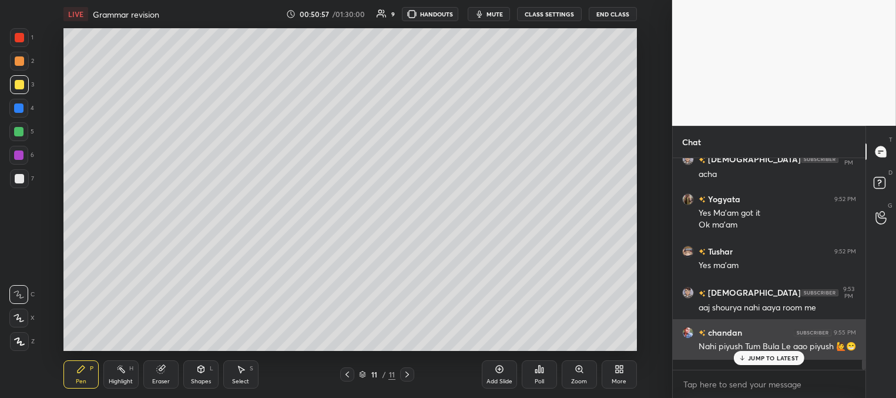
click at [757, 358] on p "JUMP TO LATEST" at bounding box center [773, 357] width 51 height 7
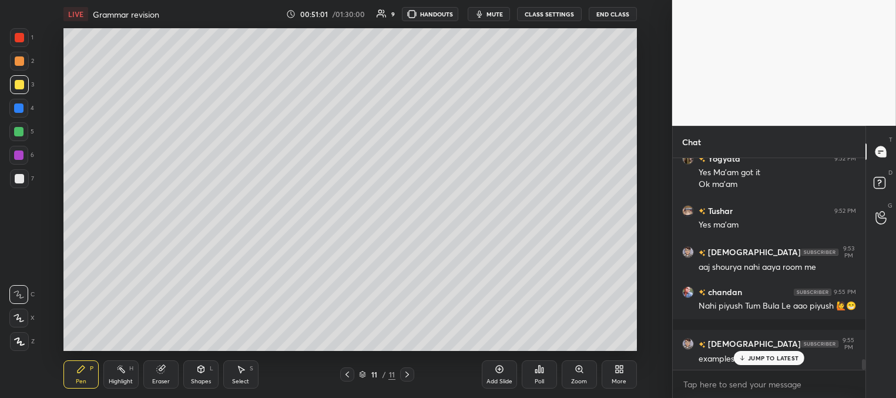
scroll to position [4003, 0]
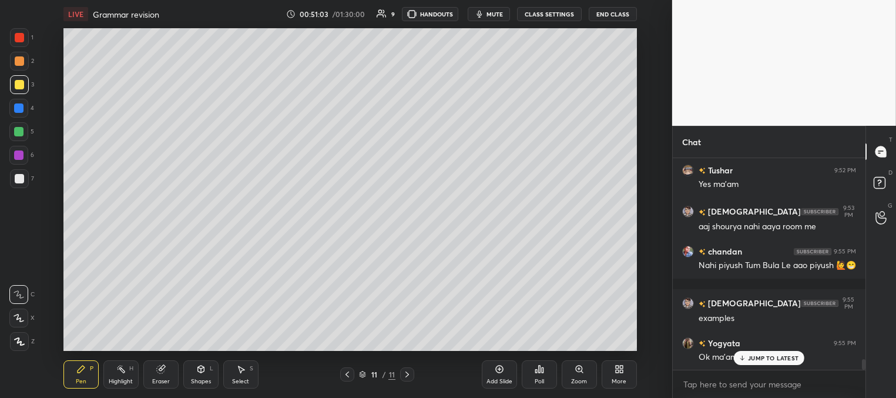
click at [20, 109] on div at bounding box center [18, 107] width 9 height 9
drag, startPoint x: 750, startPoint y: 356, endPoint x: 645, endPoint y: 320, distance: 110.6
click at [746, 356] on div "JUMP TO LATEST" at bounding box center [769, 358] width 71 height 14
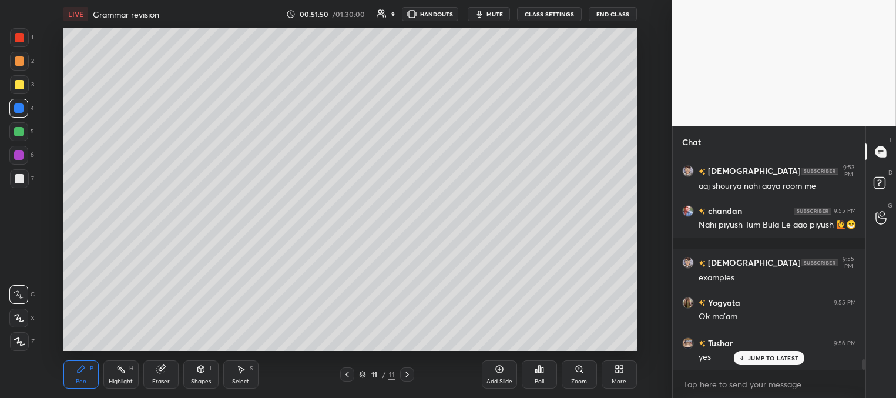
click at [18, 130] on div at bounding box center [18, 131] width 9 height 9
click at [18, 35] on div at bounding box center [19, 37] width 9 height 9
click at [22, 85] on div at bounding box center [19, 84] width 9 height 9
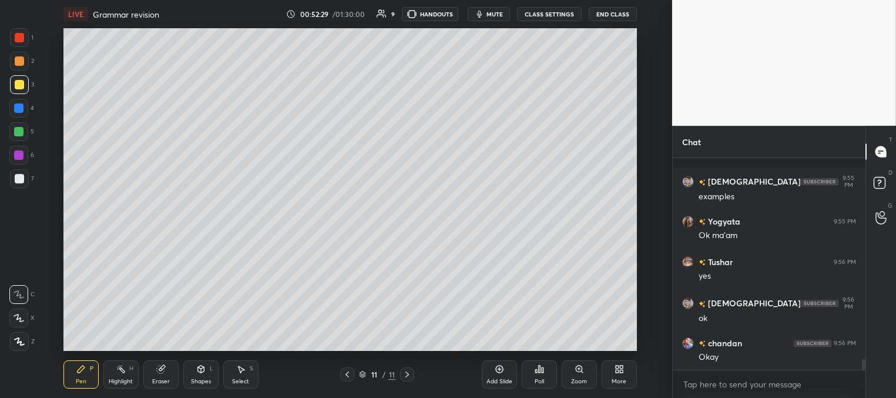
scroll to position [4165, 0]
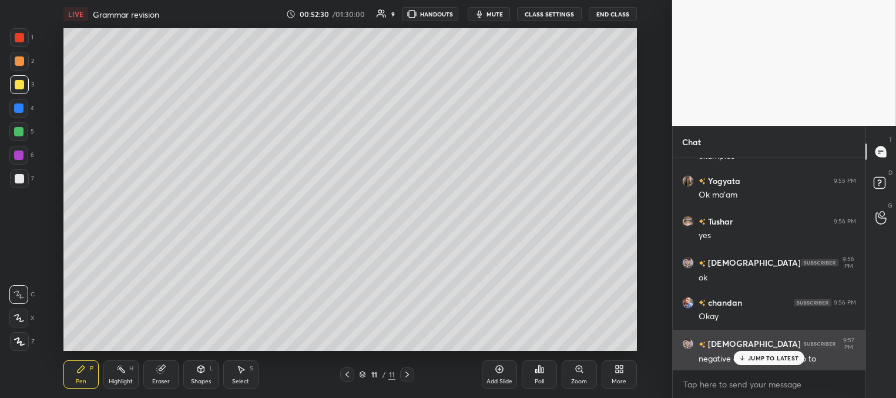
drag, startPoint x: 762, startPoint y: 356, endPoint x: 751, endPoint y: 356, distance: 10.6
click at [759, 357] on p "JUMP TO LATEST" at bounding box center [773, 357] width 51 height 7
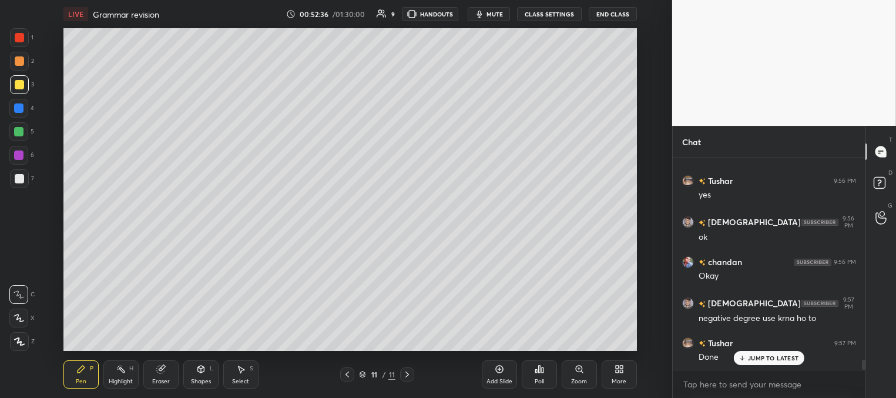
scroll to position [4246, 0]
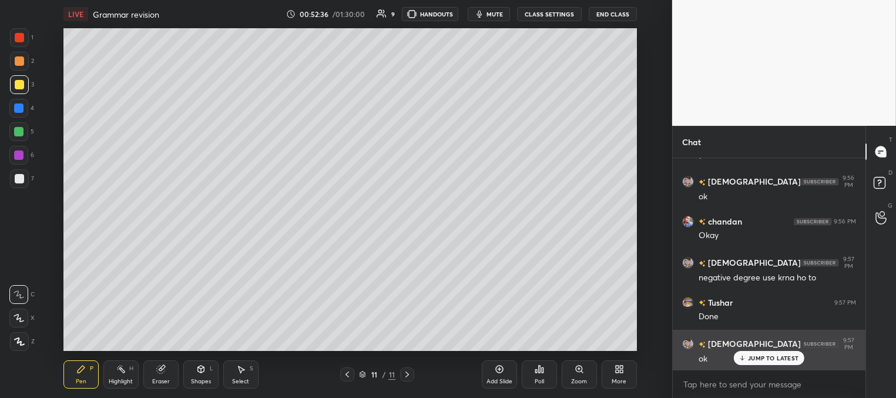
click at [750, 357] on p "JUMP TO LATEST" at bounding box center [773, 357] width 51 height 7
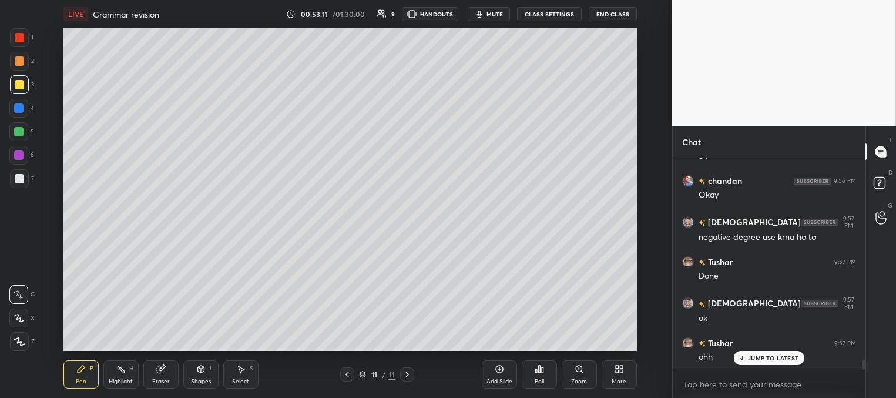
scroll to position [4327, 0]
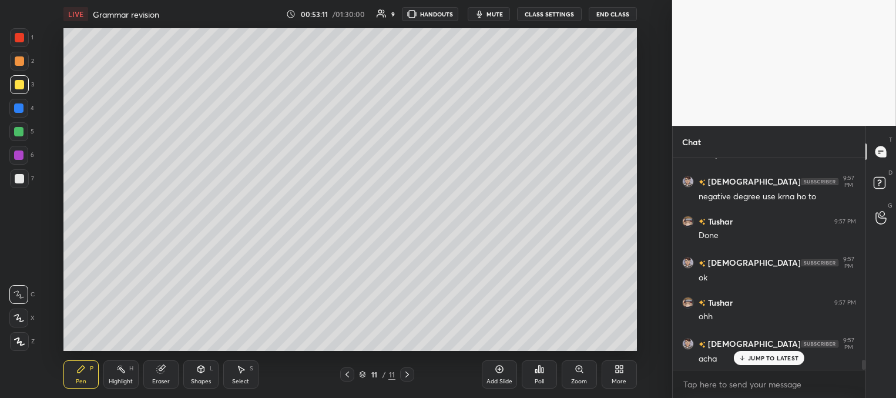
click at [756, 358] on p "JUMP TO LATEST" at bounding box center [773, 357] width 51 height 7
click at [15, 125] on div at bounding box center [18, 131] width 19 height 19
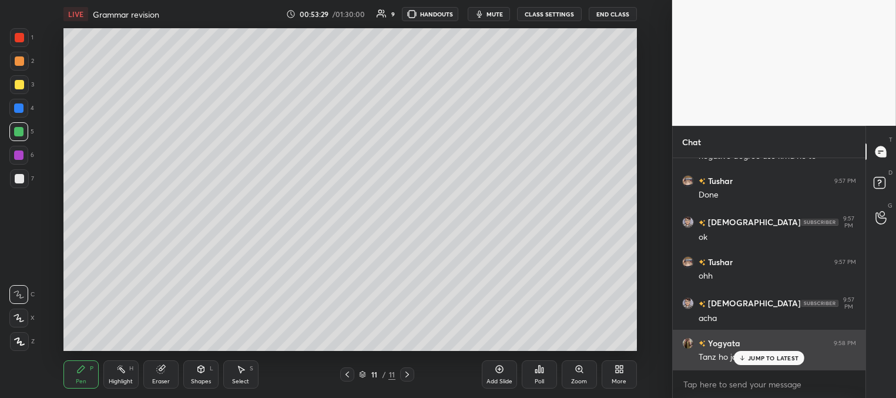
click at [759, 353] on div "JUMP TO LATEST" at bounding box center [769, 358] width 71 height 14
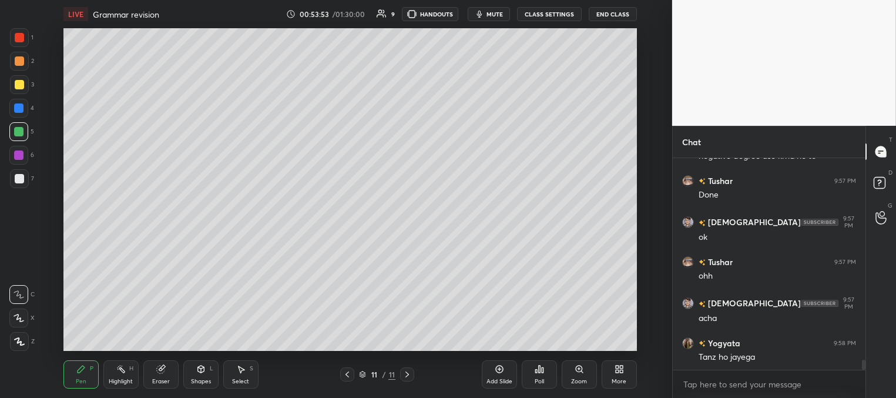
scroll to position [4408, 0]
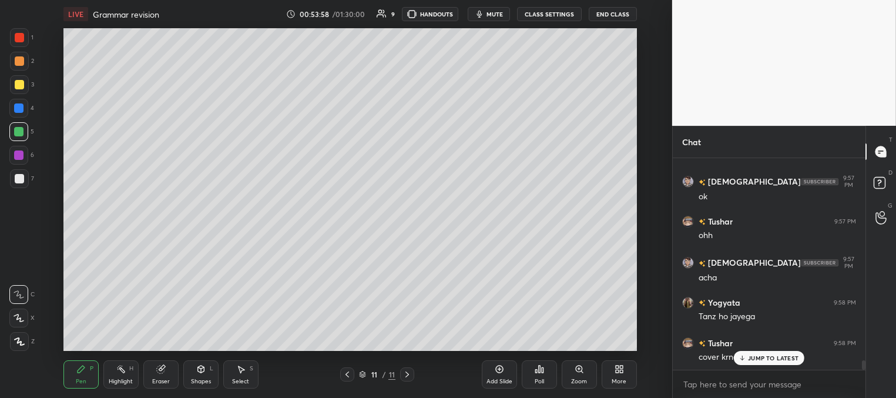
click at [746, 361] on icon at bounding box center [743, 357] width 8 height 7
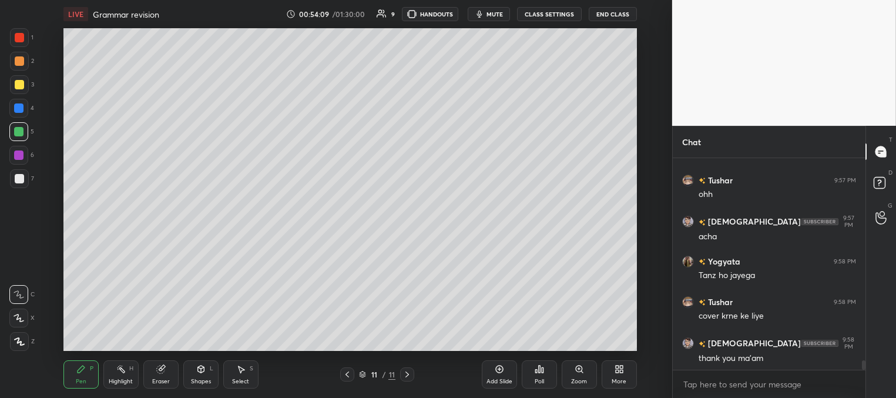
drag, startPoint x: 22, startPoint y: 106, endPoint x: 15, endPoint y: 103, distance: 7.4
click at [21, 106] on div at bounding box center [18, 107] width 9 height 9
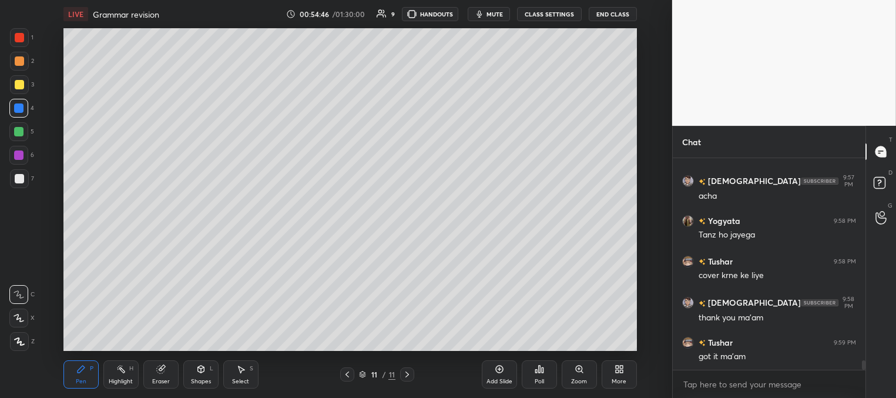
scroll to position [4530, 0]
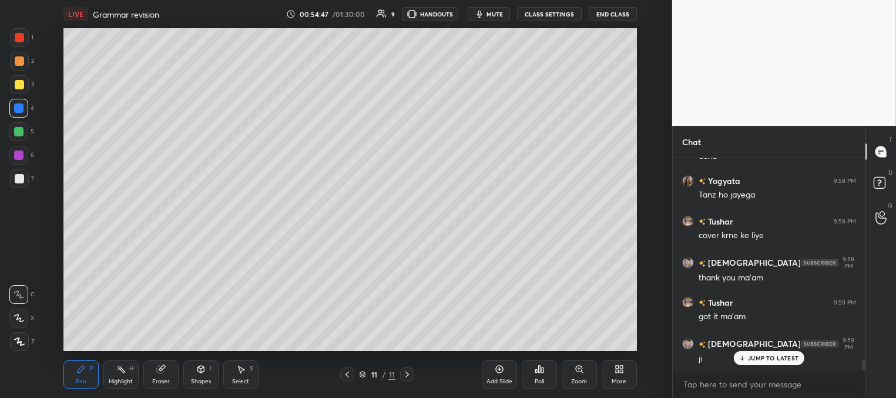
click at [501, 380] on div "Add Slide" at bounding box center [499, 381] width 26 height 6
click at [22, 85] on div at bounding box center [19, 84] width 9 height 9
click at [22, 106] on div at bounding box center [18, 107] width 9 height 9
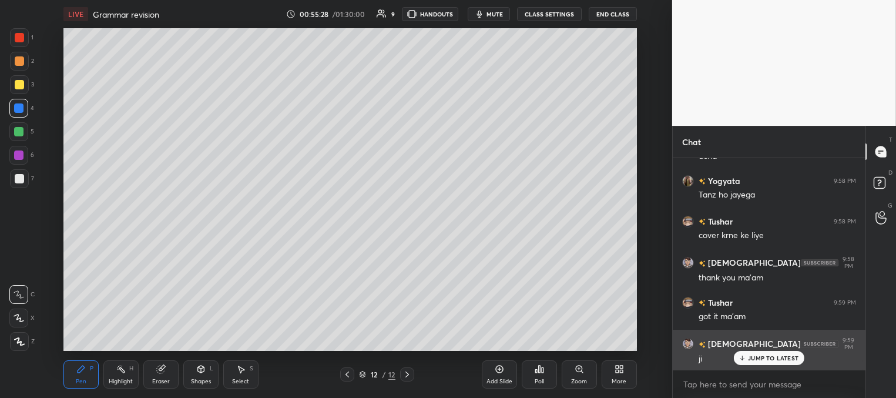
drag, startPoint x: 746, startPoint y: 356, endPoint x: 706, endPoint y: 332, distance: 46.2
click at [745, 355] on icon at bounding box center [743, 357] width 8 height 7
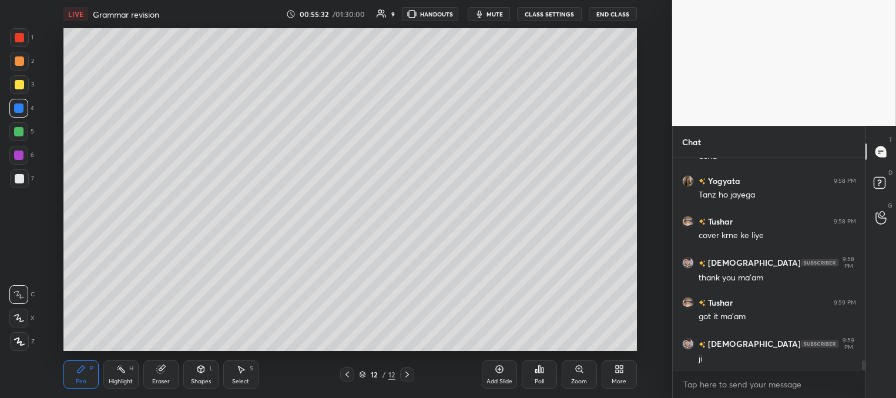
scroll to position [4570, 0]
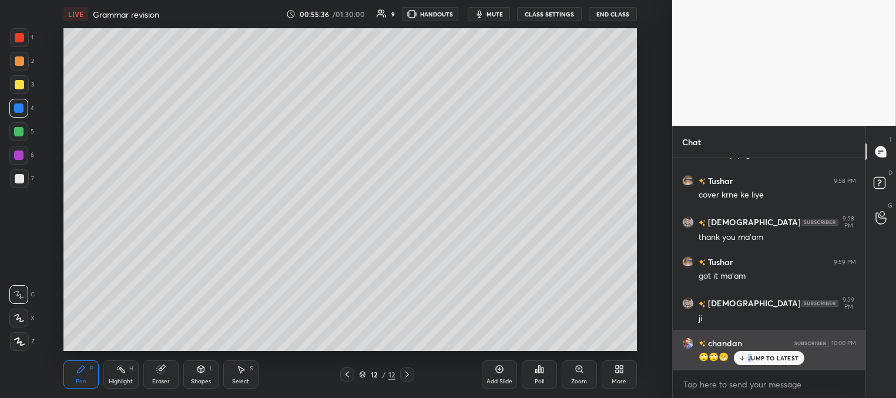
drag, startPoint x: 750, startPoint y: 354, endPoint x: 726, endPoint y: 345, distance: 26.0
click at [750, 353] on div "JUMP TO LATEST" at bounding box center [769, 358] width 71 height 14
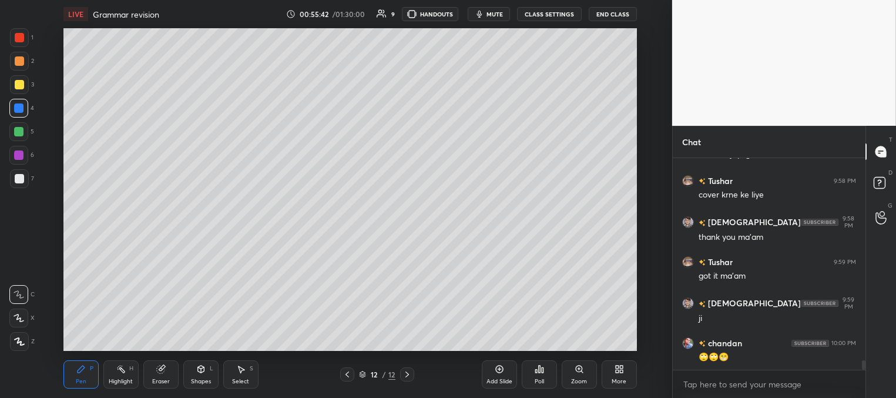
scroll to position [4611, 0]
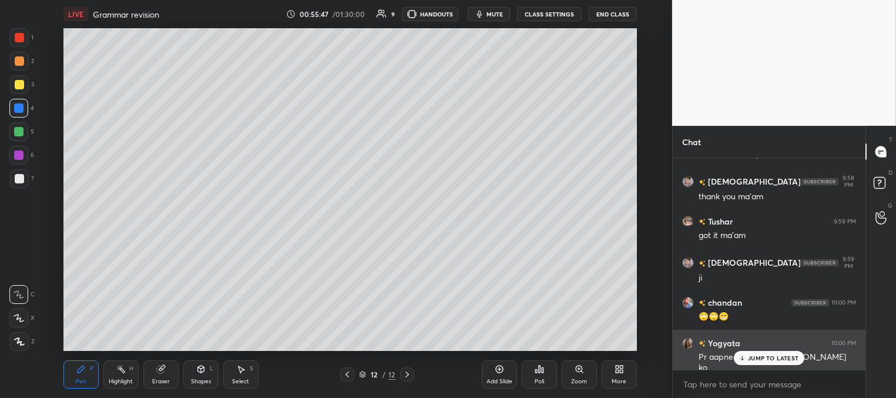
drag, startPoint x: 757, startPoint y: 361, endPoint x: 720, endPoint y: 342, distance: 41.8
click at [756, 361] on p "JUMP TO LATEST" at bounding box center [773, 357] width 51 height 7
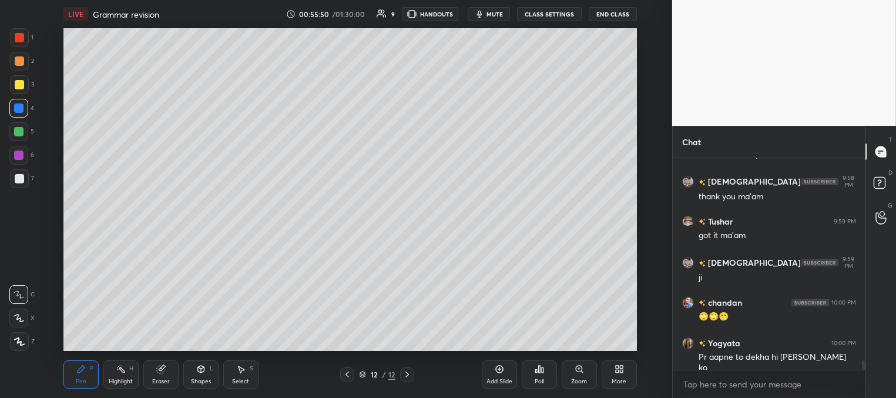
click at [20, 80] on div at bounding box center [19, 84] width 9 height 9
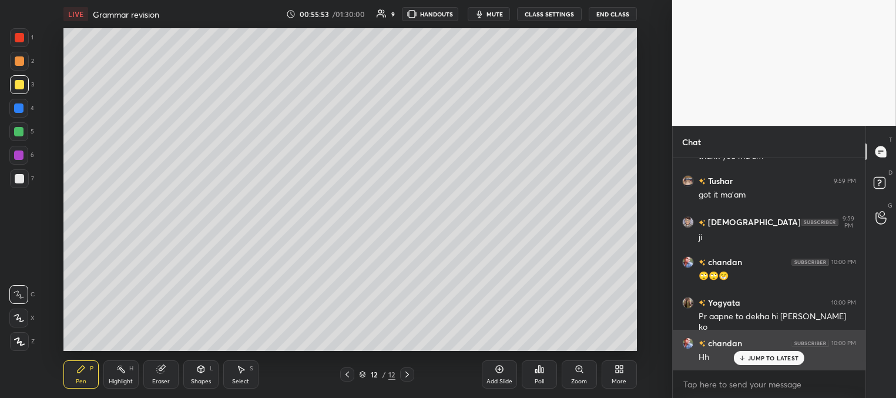
click at [748, 355] on p "JUMP TO LATEST" at bounding box center [773, 357] width 51 height 7
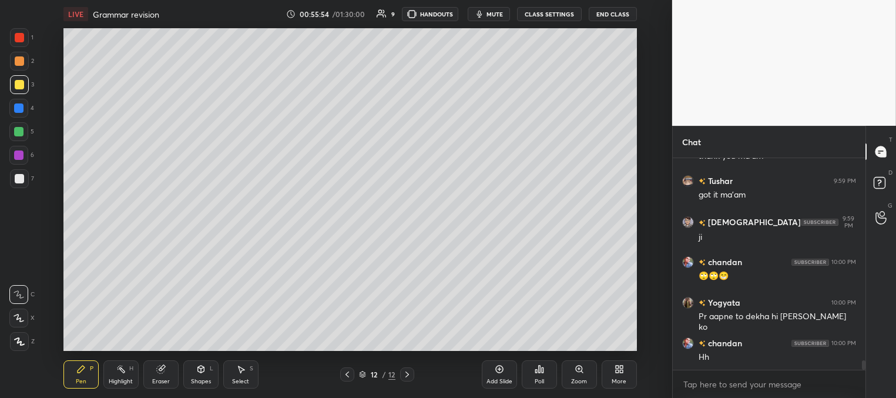
scroll to position [4692, 0]
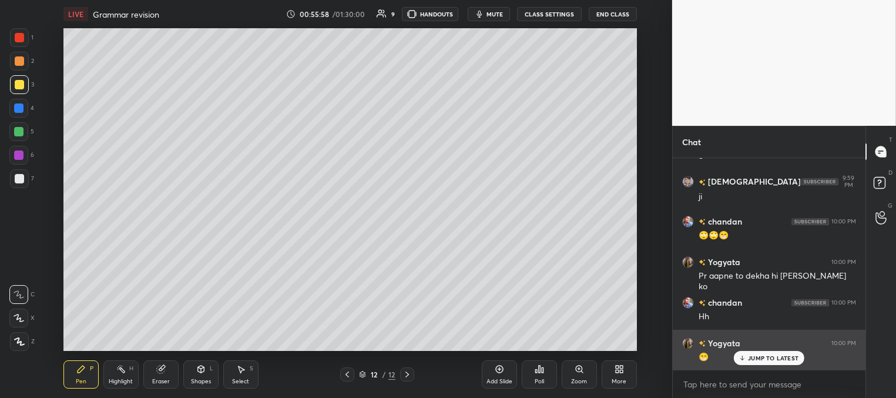
click at [754, 357] on p "JUMP TO LATEST" at bounding box center [773, 357] width 51 height 7
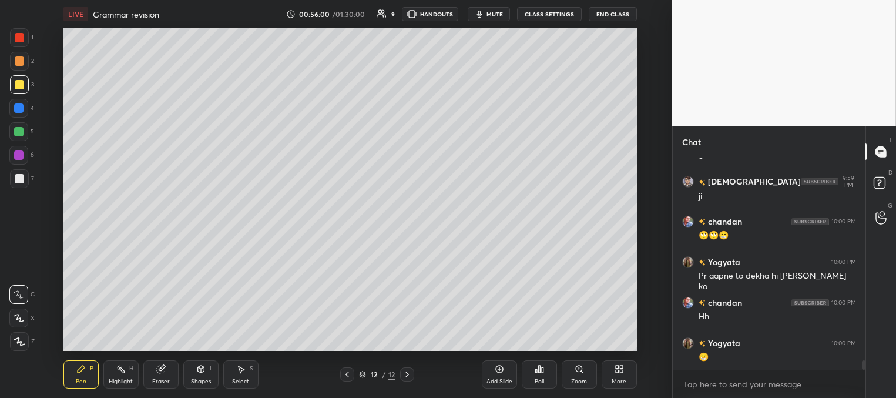
scroll to position [4743, 0]
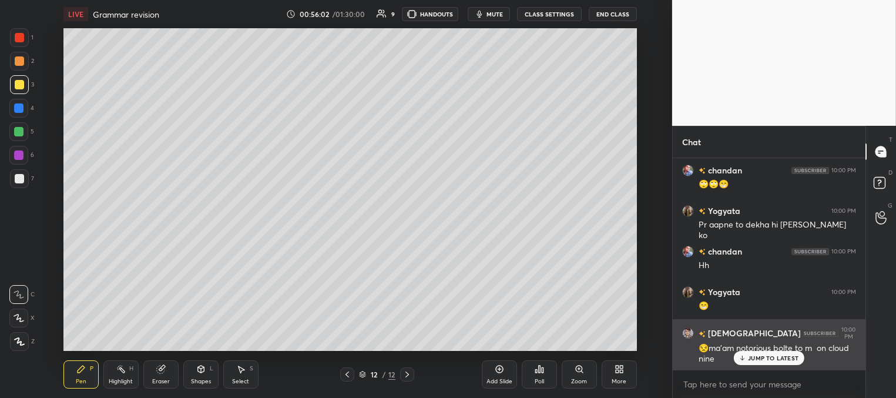
drag, startPoint x: 760, startPoint y: 354, endPoint x: 721, endPoint y: 338, distance: 41.9
click at [759, 354] on p "JUMP TO LATEST" at bounding box center [773, 357] width 51 height 7
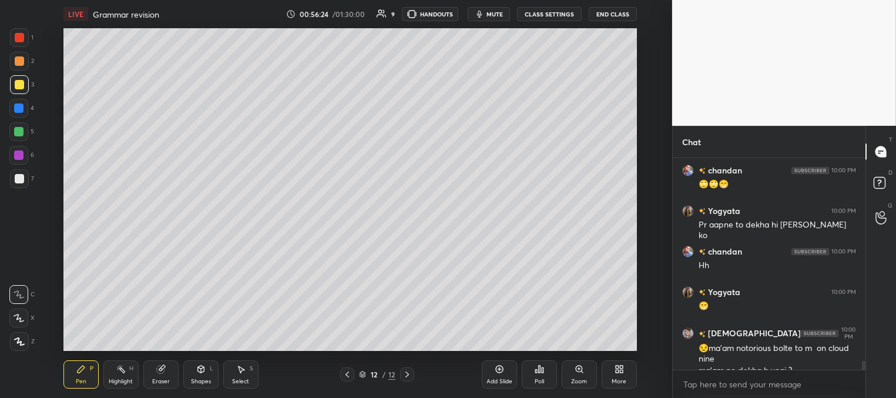
scroll to position [4755, 0]
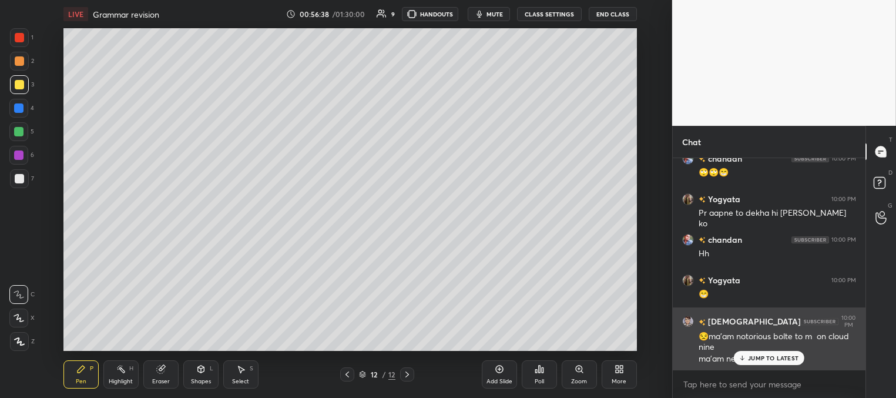
click at [755, 358] on p "JUMP TO LATEST" at bounding box center [773, 357] width 51 height 7
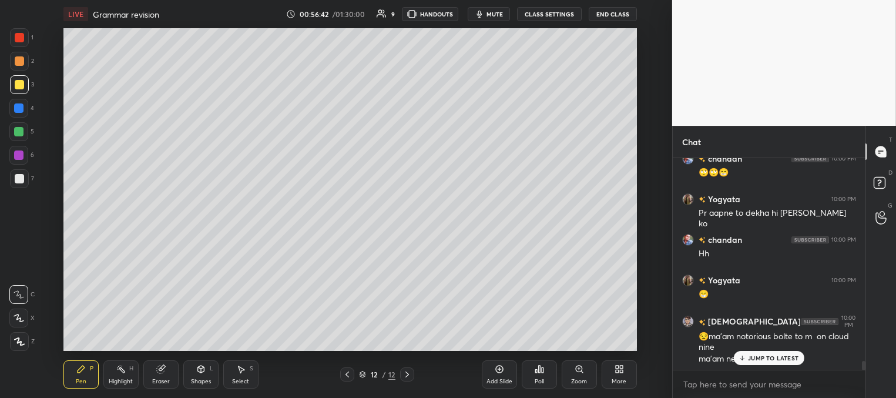
scroll to position [4795, 0]
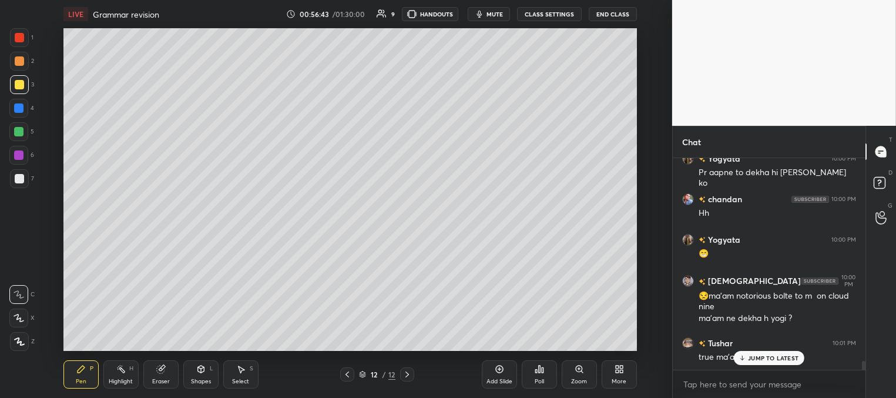
drag, startPoint x: 759, startPoint y: 355, endPoint x: 752, endPoint y: 351, distance: 8.2
click at [759, 355] on p "JUMP TO LATEST" at bounding box center [773, 357] width 51 height 7
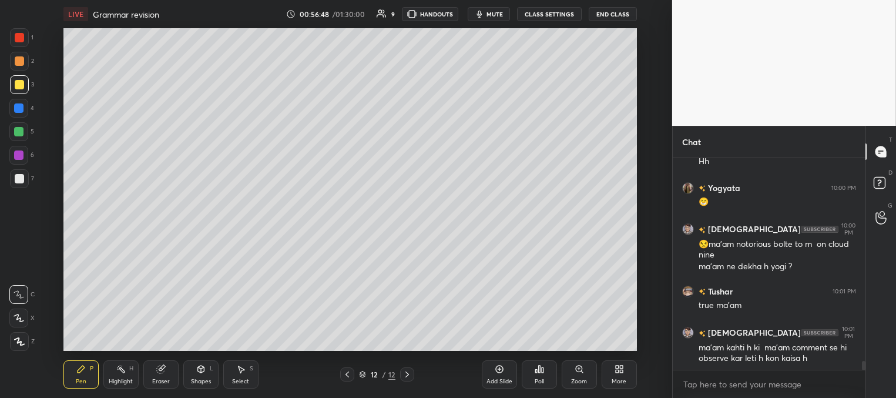
scroll to position [4898, 0]
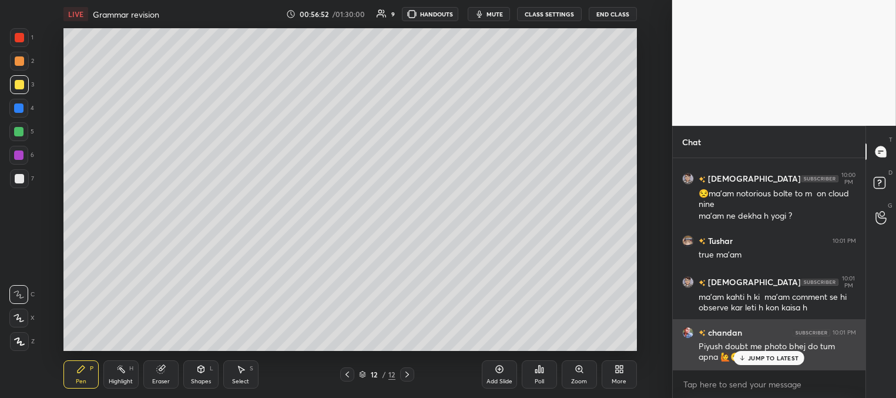
click at [770, 358] on p "JUMP TO LATEST" at bounding box center [773, 357] width 51 height 7
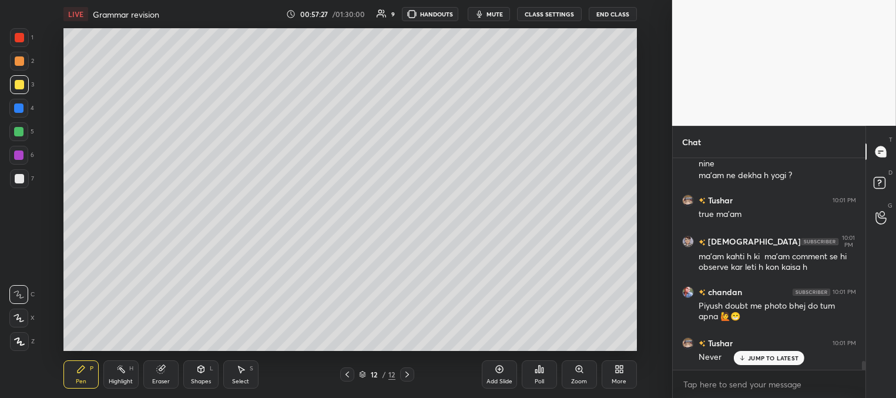
scroll to position [4979, 0]
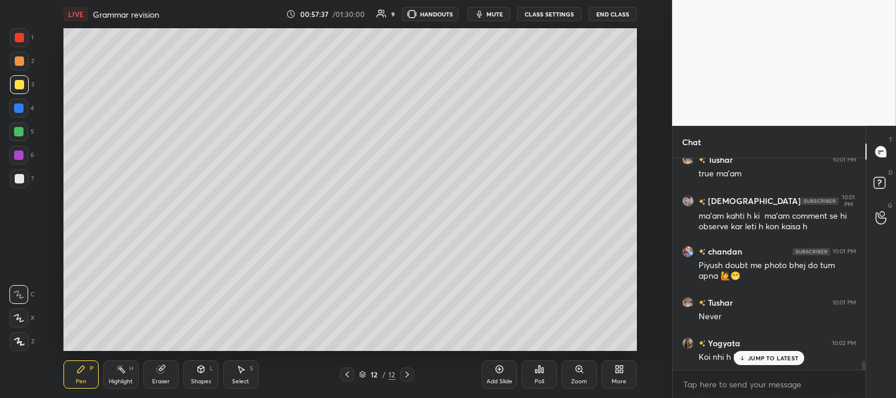
drag, startPoint x: 748, startPoint y: 360, endPoint x: 737, endPoint y: 353, distance: 12.7
click at [747, 360] on div "JUMP TO LATEST" at bounding box center [769, 358] width 71 height 14
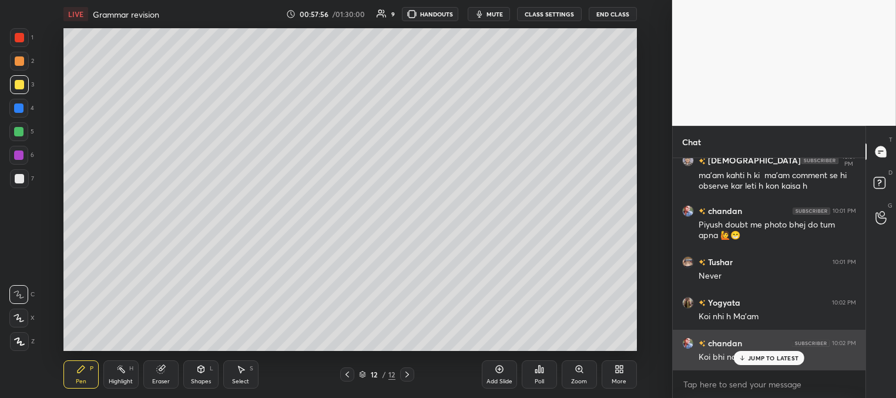
drag, startPoint x: 754, startPoint y: 357, endPoint x: 729, endPoint y: 335, distance: 32.9
click at [754, 357] on p "JUMP TO LATEST" at bounding box center [773, 357] width 51 height 7
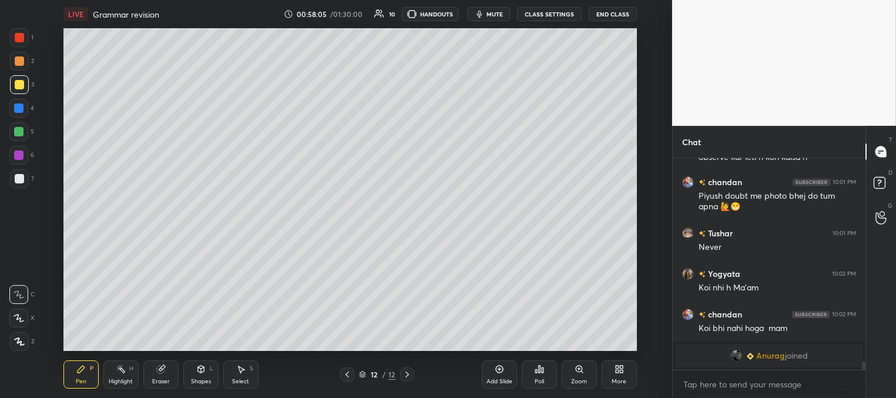
scroll to position [4496, 0]
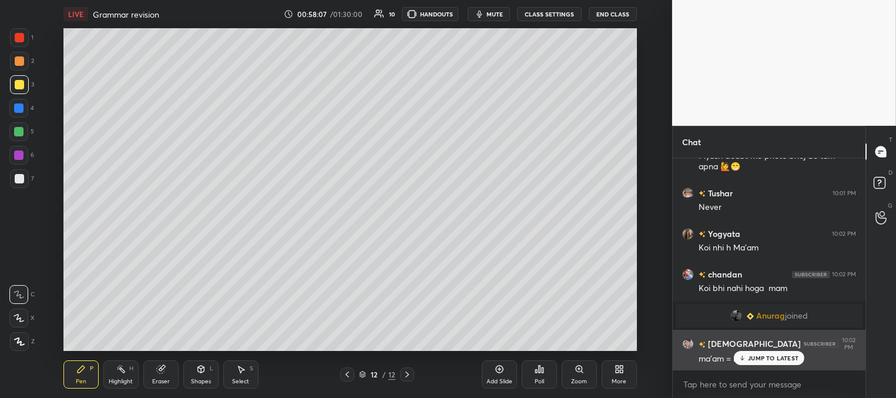
click at [756, 358] on p "JUMP TO LATEST" at bounding box center [773, 357] width 51 height 7
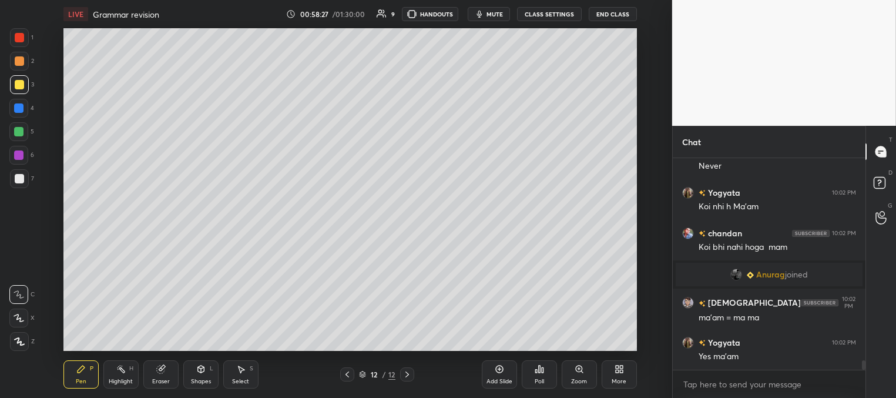
scroll to position [4588, 0]
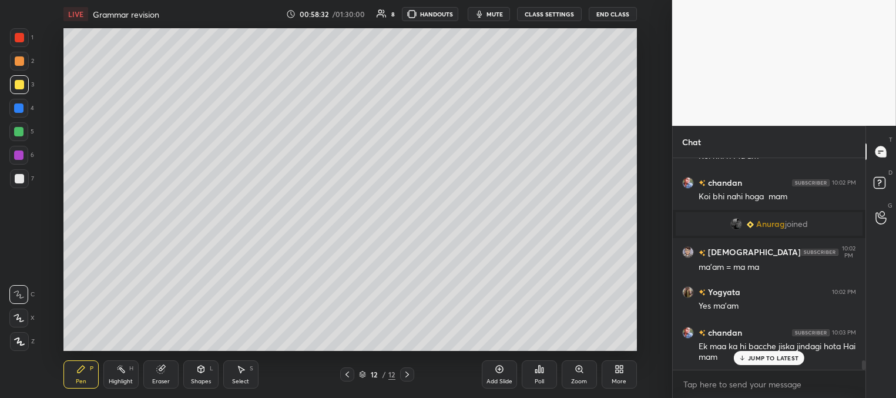
click at [759, 356] on p "JUMP TO LATEST" at bounding box center [773, 357] width 51 height 7
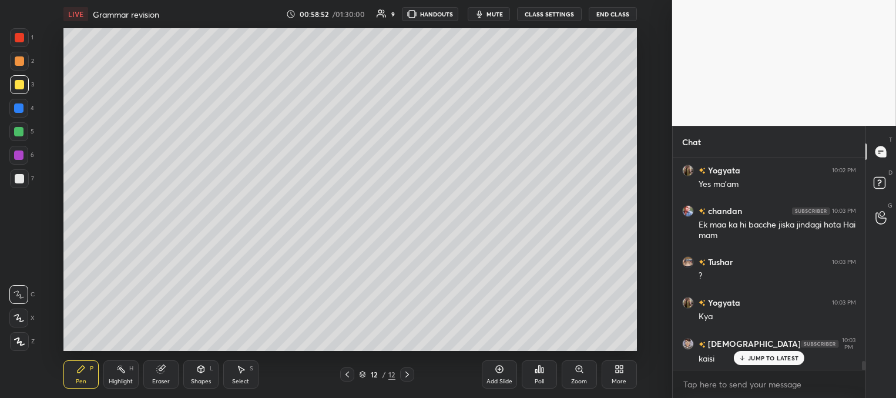
scroll to position [4750, 0]
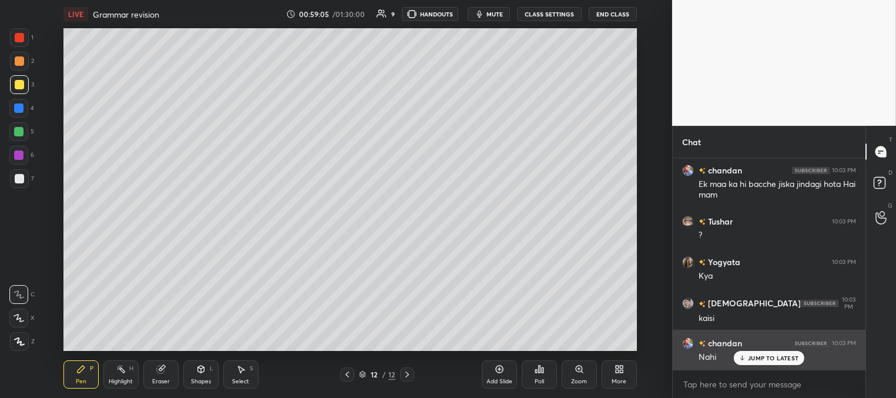
click at [746, 358] on div "JUMP TO LATEST" at bounding box center [769, 358] width 71 height 14
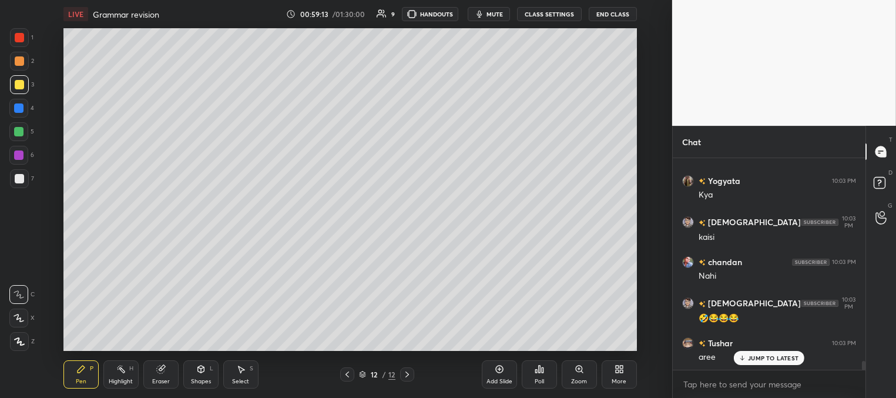
scroll to position [4872, 0]
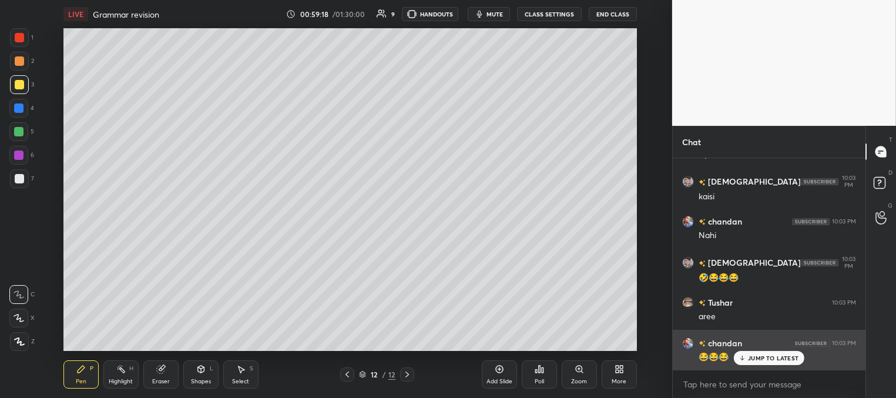
click at [749, 355] on p "JUMP TO LATEST" at bounding box center [773, 357] width 51 height 7
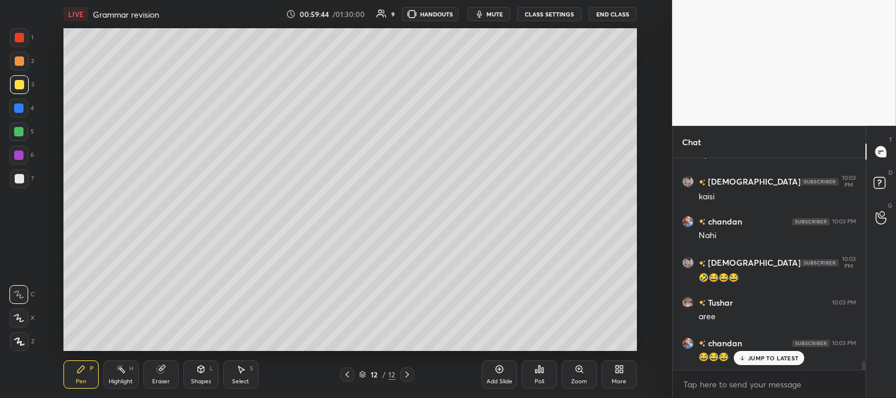
scroll to position [4923, 0]
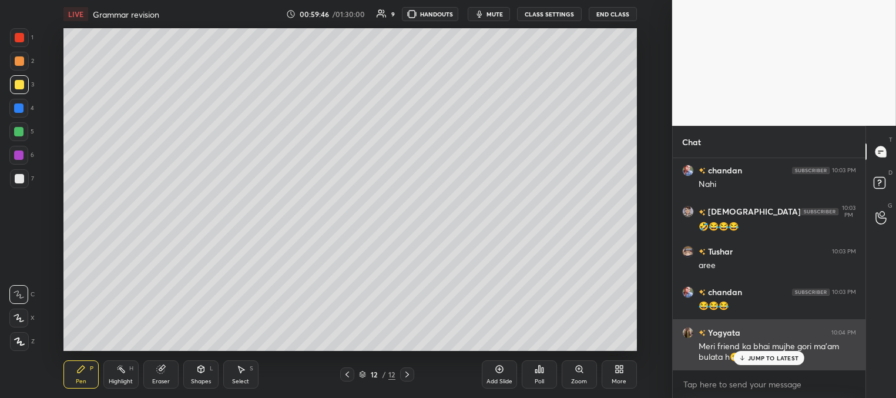
drag, startPoint x: 754, startPoint y: 360, endPoint x: 730, endPoint y: 347, distance: 26.8
click at [753, 360] on p "JUMP TO LATEST" at bounding box center [773, 357] width 51 height 7
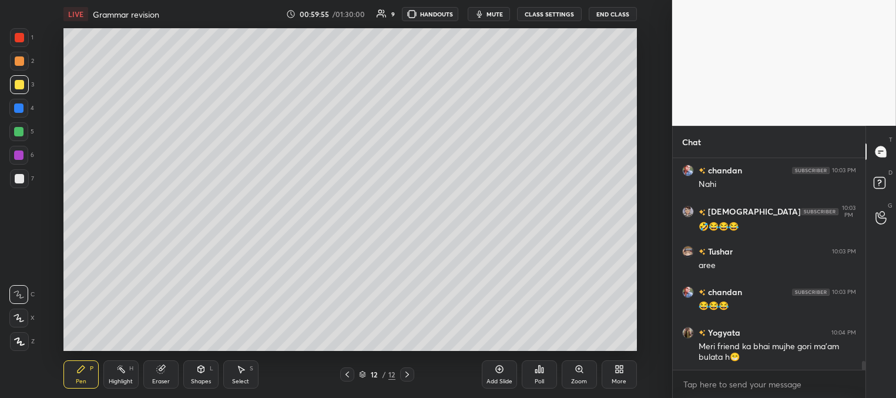
click at [20, 131] on div at bounding box center [18, 131] width 9 height 9
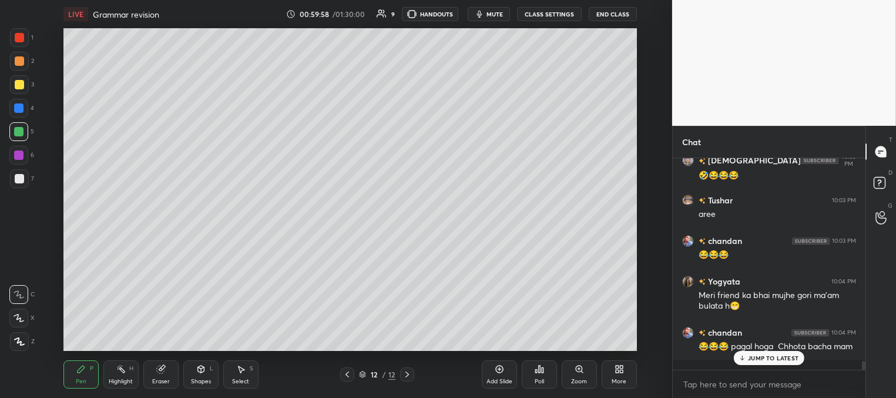
click at [750, 356] on p "JUMP TO LATEST" at bounding box center [773, 357] width 51 height 7
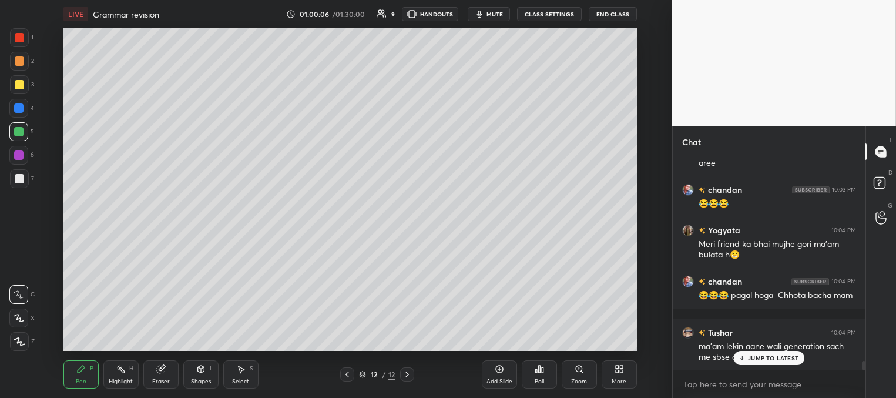
scroll to position [5076, 0]
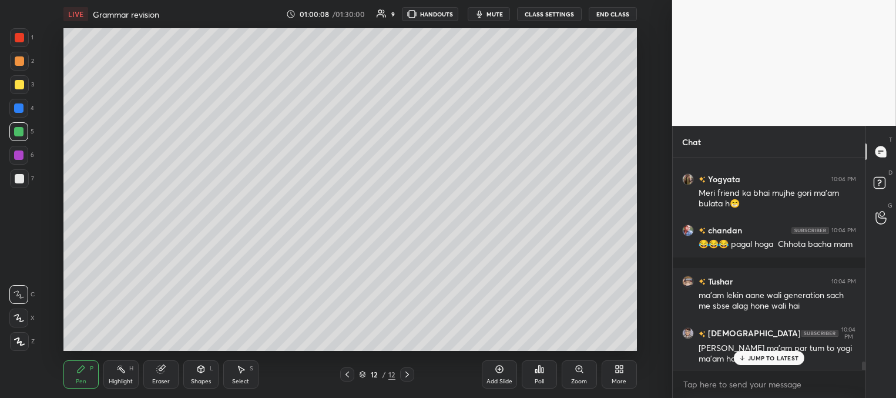
click at [758, 360] on p "JUMP TO LATEST" at bounding box center [773, 357] width 51 height 7
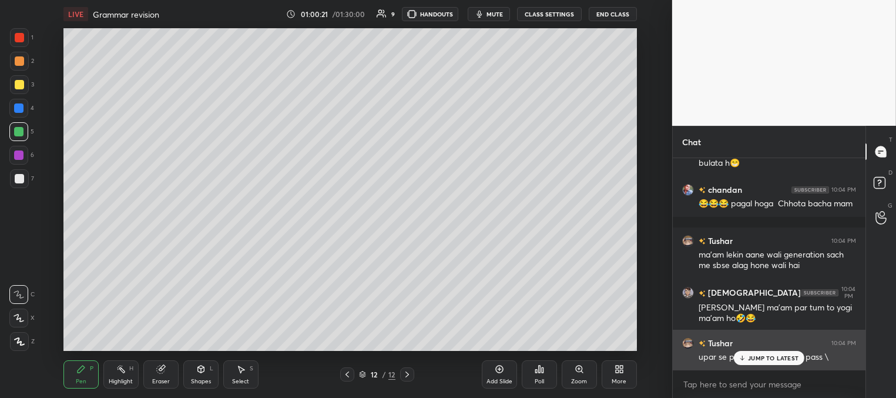
drag, startPoint x: 746, startPoint y: 358, endPoint x: 723, endPoint y: 351, distance: 23.2
click at [745, 358] on icon at bounding box center [743, 357] width 8 height 7
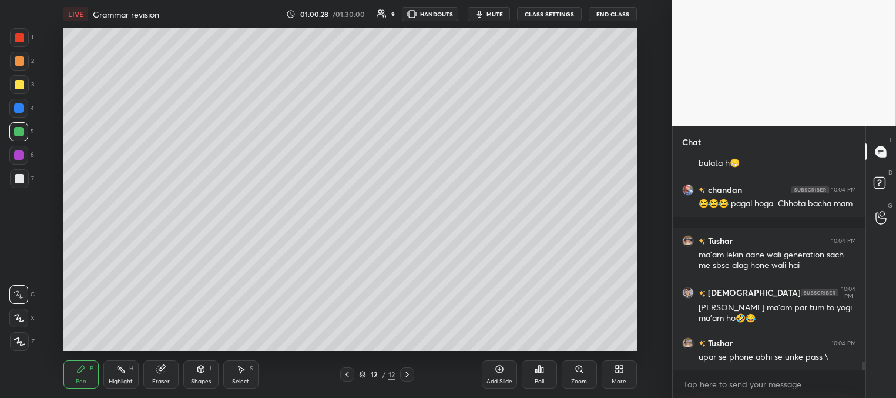
scroll to position [5157, 0]
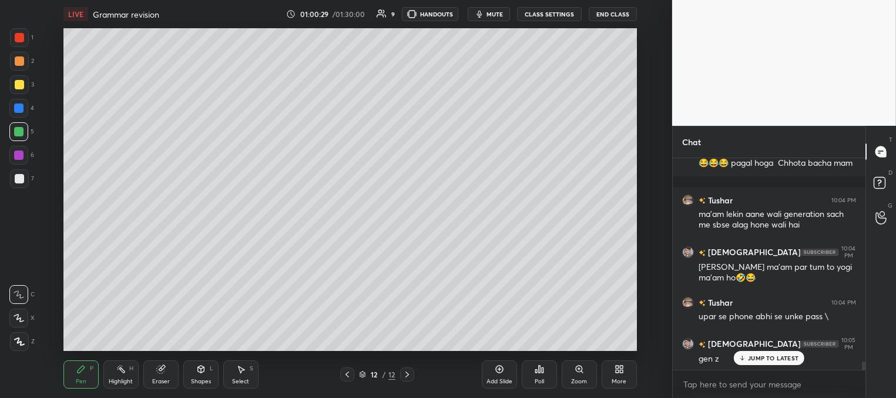
drag, startPoint x: 747, startPoint y: 360, endPoint x: 637, endPoint y: 337, distance: 112.8
click at [746, 358] on div "JUMP TO LATEST" at bounding box center [769, 358] width 71 height 14
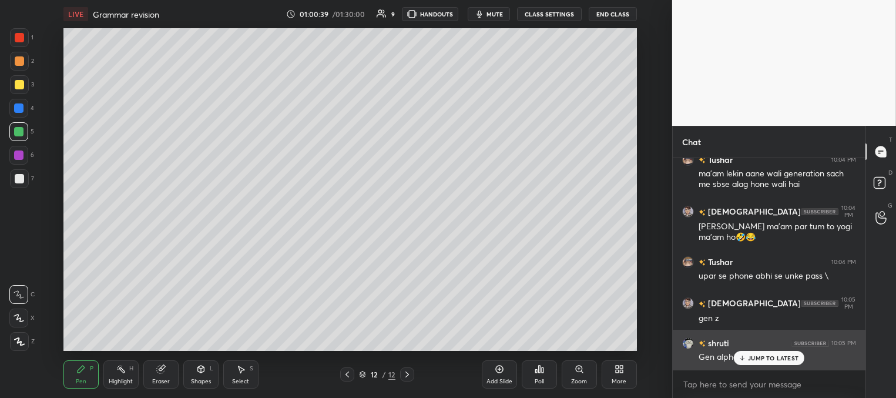
drag, startPoint x: 747, startPoint y: 359, endPoint x: 740, endPoint y: 358, distance: 6.5
click at [746, 359] on div "JUMP TO LATEST" at bounding box center [769, 358] width 71 height 14
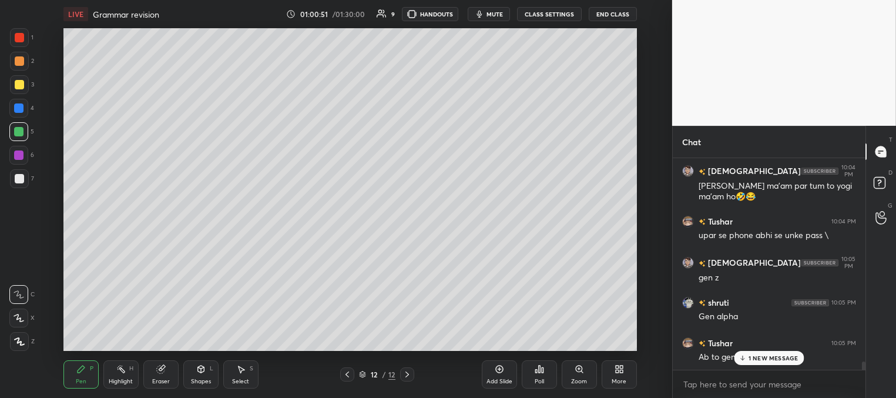
scroll to position [5279, 0]
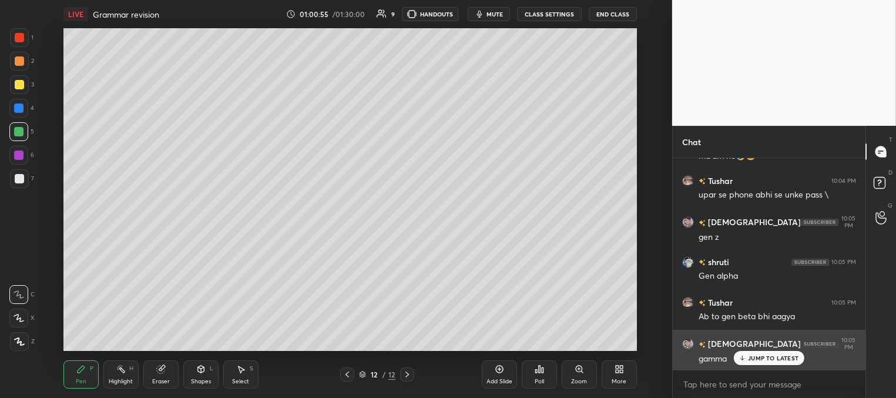
click at [759, 356] on p "JUMP TO LATEST" at bounding box center [773, 357] width 51 height 7
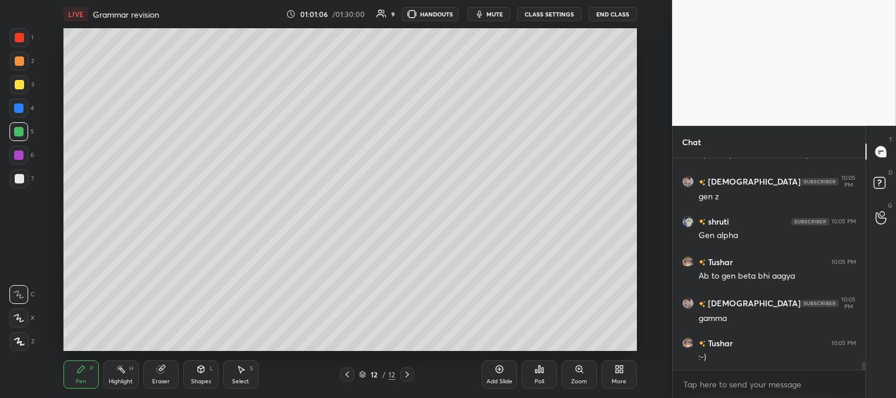
scroll to position [5360, 0]
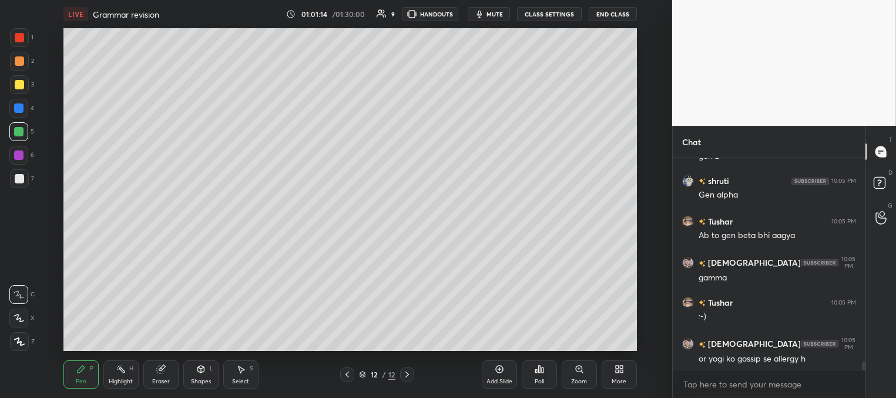
click at [16, 112] on div at bounding box center [18, 107] width 9 height 9
drag, startPoint x: 25, startPoint y: 89, endPoint x: 17, endPoint y: 89, distance: 7.6
click at [22, 89] on div at bounding box center [19, 84] width 19 height 19
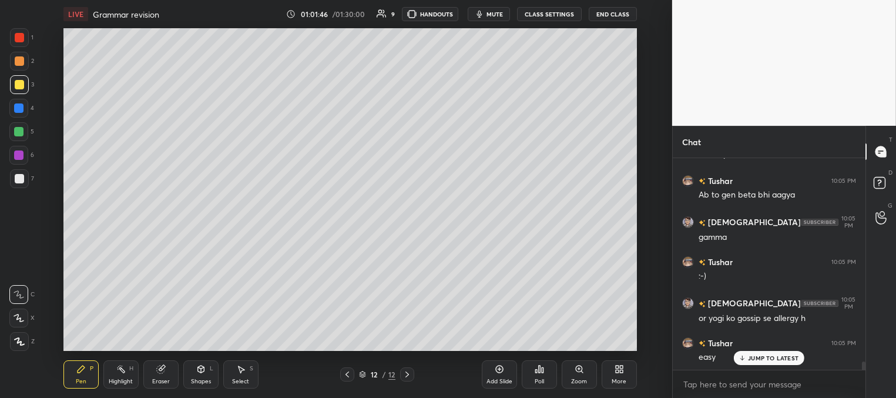
drag, startPoint x: 22, startPoint y: 110, endPoint x: 11, endPoint y: 105, distance: 12.4
click at [22, 111] on div at bounding box center [18, 107] width 9 height 9
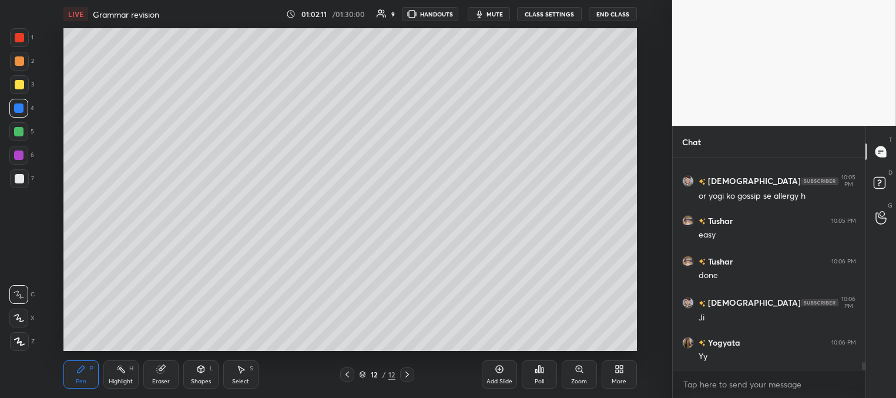
scroll to position [5563, 0]
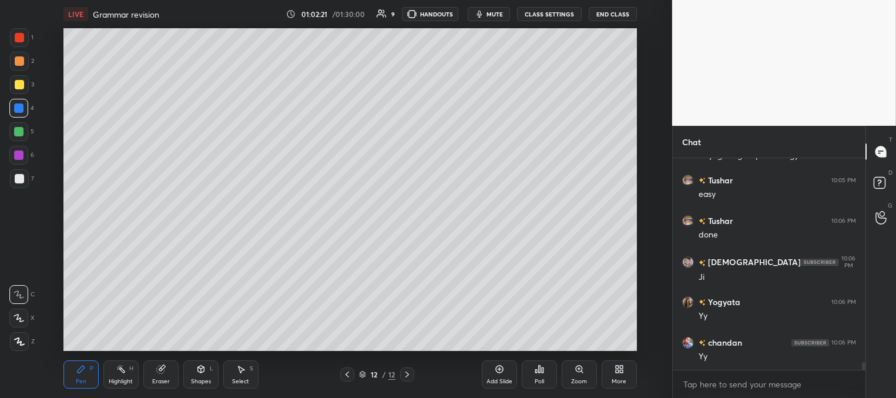
drag, startPoint x: 494, startPoint y: 14, endPoint x: 482, endPoint y: 16, distance: 12.1
click at [492, 15] on span "mute" at bounding box center [494, 14] width 16 height 8
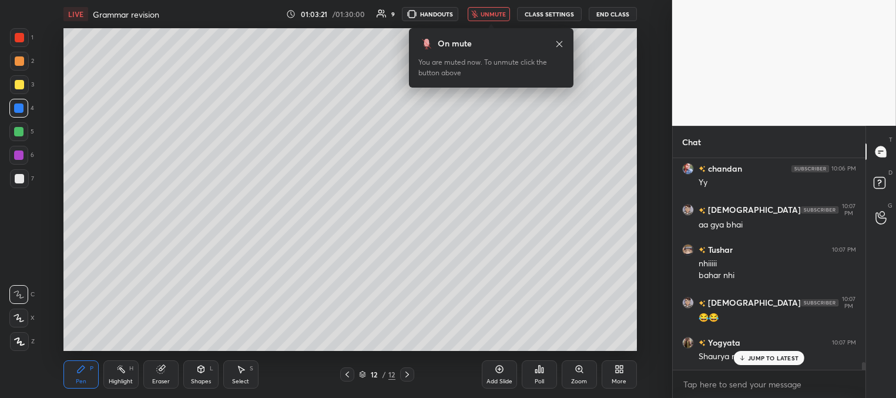
scroll to position [5777, 0]
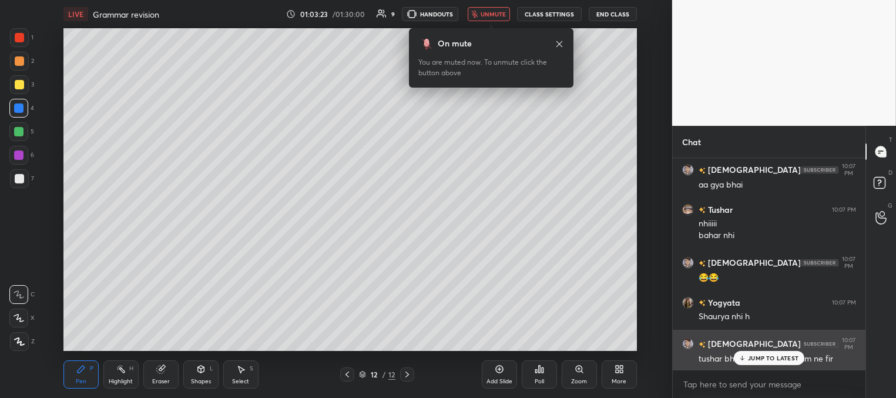
drag, startPoint x: 760, startPoint y: 356, endPoint x: 752, endPoint y: 354, distance: 8.4
click at [761, 357] on p "JUMP TO LATEST" at bounding box center [773, 357] width 51 height 7
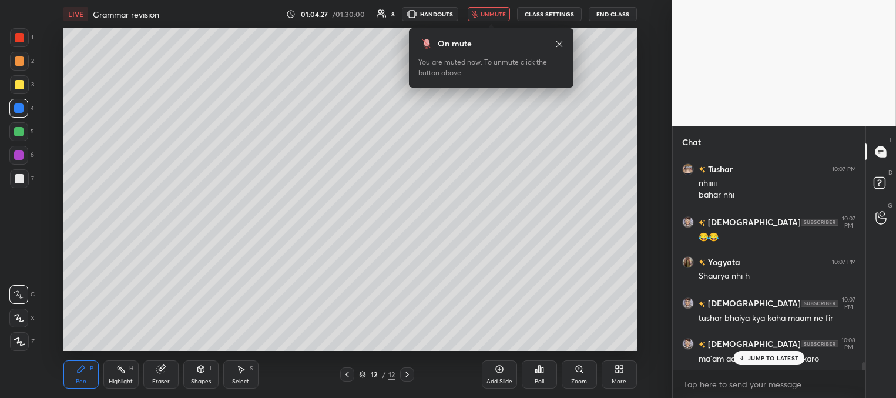
scroll to position [5869, 0]
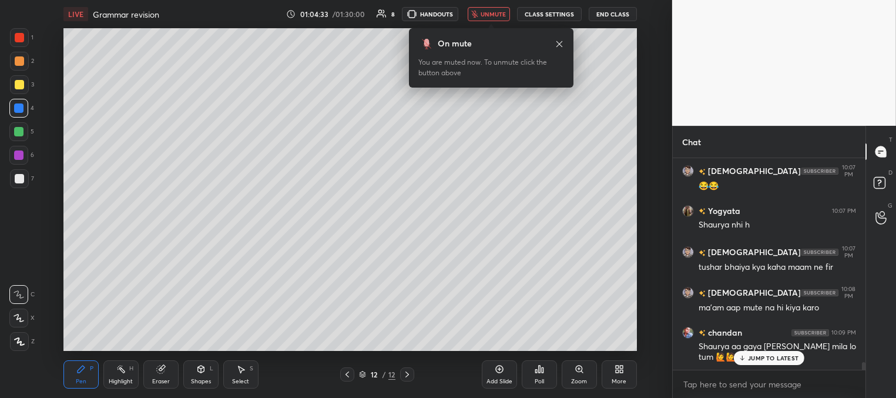
click at [491, 17] on span "unmute" at bounding box center [493, 14] width 25 height 8
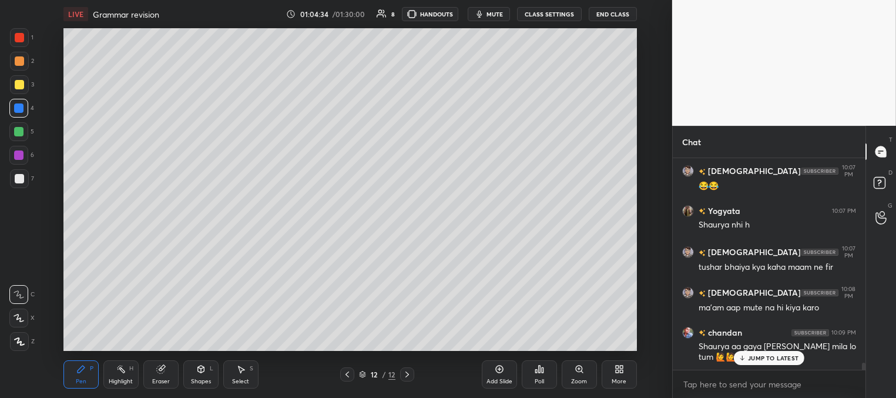
scroll to position [5909, 0]
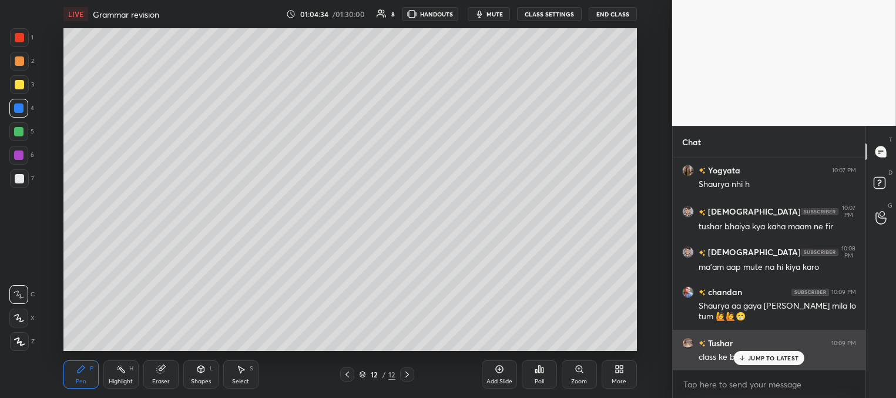
drag, startPoint x: 764, startPoint y: 357, endPoint x: 739, endPoint y: 351, distance: 25.9
click at [761, 357] on p "JUMP TO LATEST" at bounding box center [773, 357] width 51 height 7
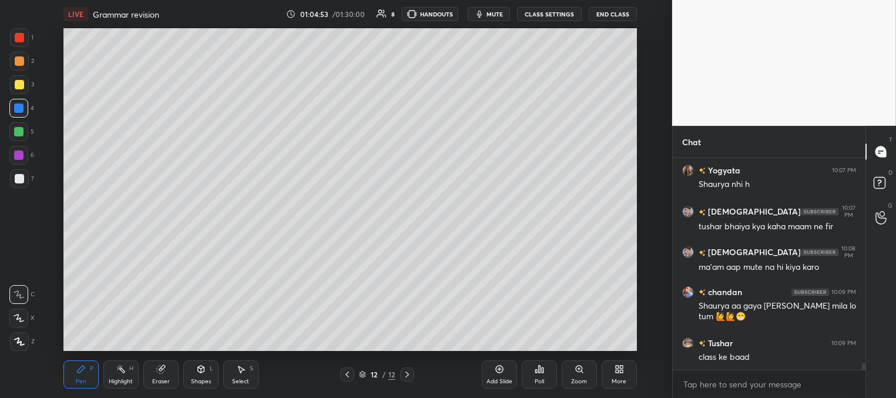
click at [511, 377] on div "Add Slide" at bounding box center [499, 374] width 35 height 28
click at [20, 80] on div at bounding box center [19, 84] width 9 height 9
click at [22, 109] on div at bounding box center [18, 107] width 9 height 9
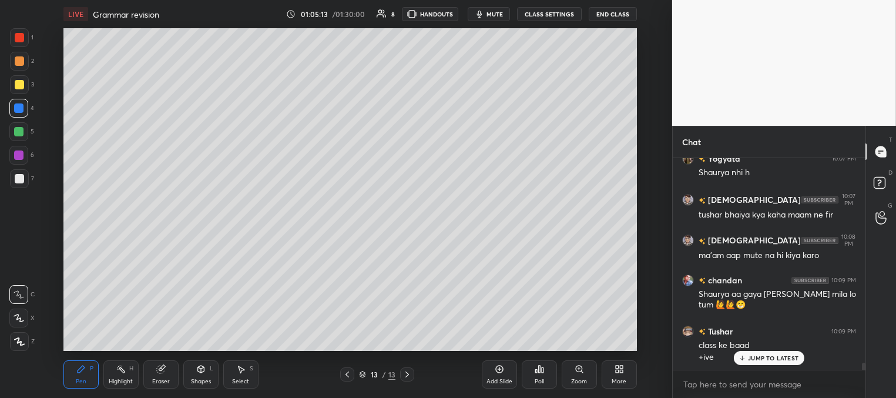
click at [15, 83] on div at bounding box center [19, 84] width 9 height 9
click at [21, 108] on div at bounding box center [18, 107] width 9 height 9
click at [20, 84] on div at bounding box center [19, 84] width 9 height 9
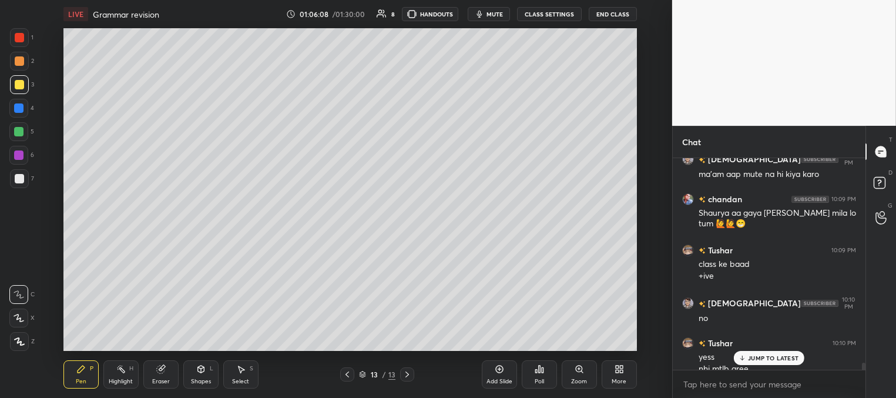
scroll to position [6014, 0]
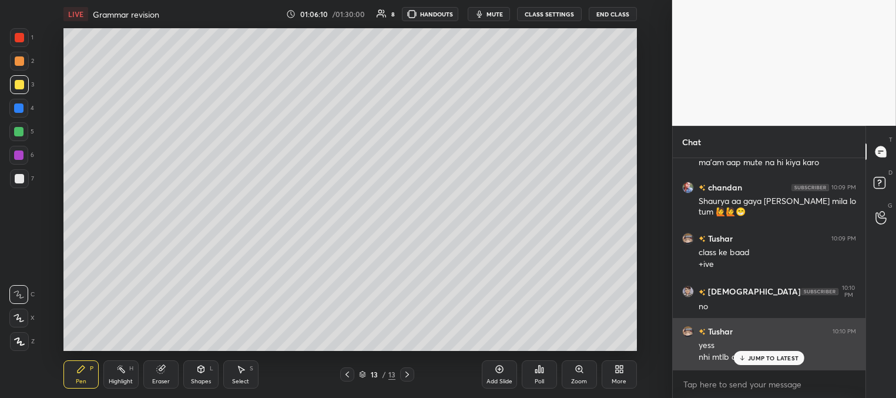
drag, startPoint x: 748, startPoint y: 360, endPoint x: 741, endPoint y: 355, distance: 8.5
click at [748, 358] on div "JUMP TO LATEST" at bounding box center [769, 358] width 71 height 14
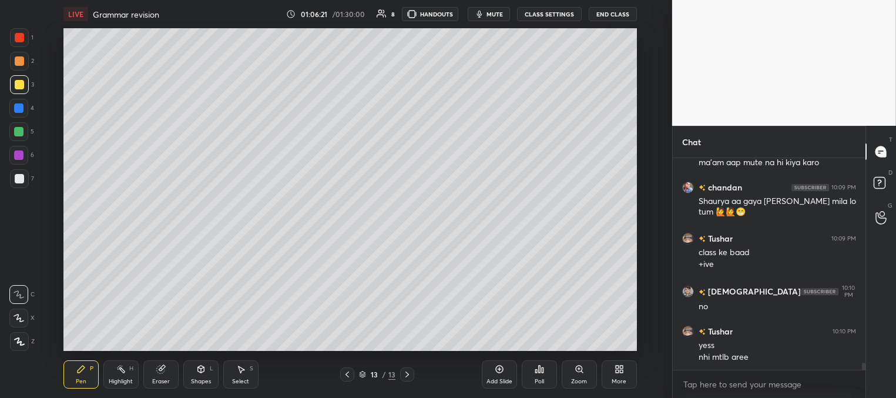
scroll to position [6065, 0]
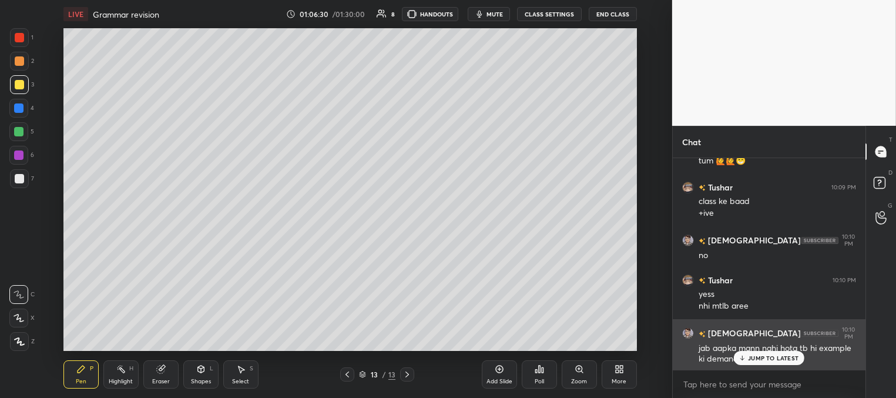
drag, startPoint x: 749, startPoint y: 359, endPoint x: 741, endPoint y: 357, distance: 7.8
click at [748, 358] on p "JUMP TO LATEST" at bounding box center [773, 357] width 51 height 7
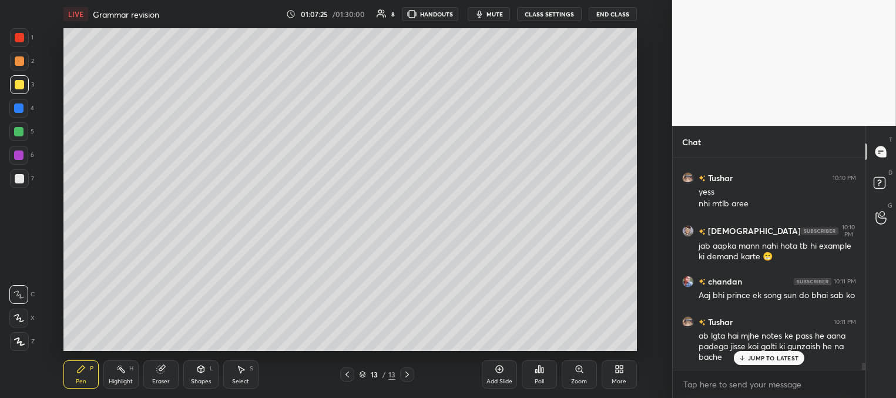
scroll to position [6218, 0]
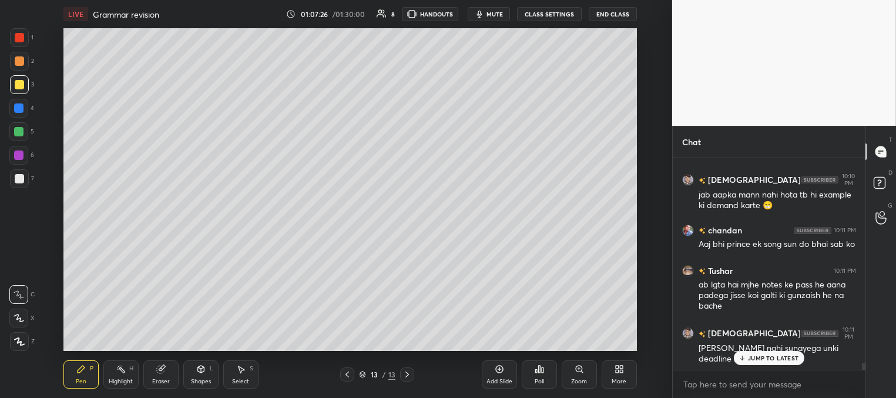
click at [757, 363] on div "JUMP TO LATEST" at bounding box center [769, 358] width 71 height 14
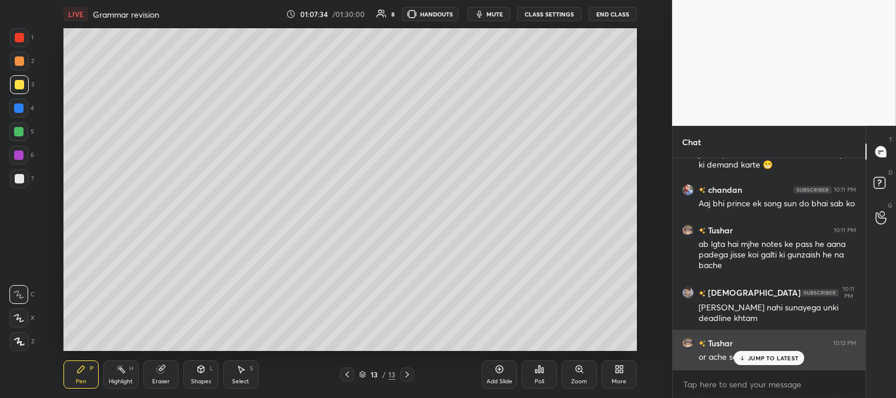
drag, startPoint x: 764, startPoint y: 360, endPoint x: 744, endPoint y: 351, distance: 21.6
click at [764, 360] on p "JUMP TO LATEST" at bounding box center [773, 357] width 51 height 7
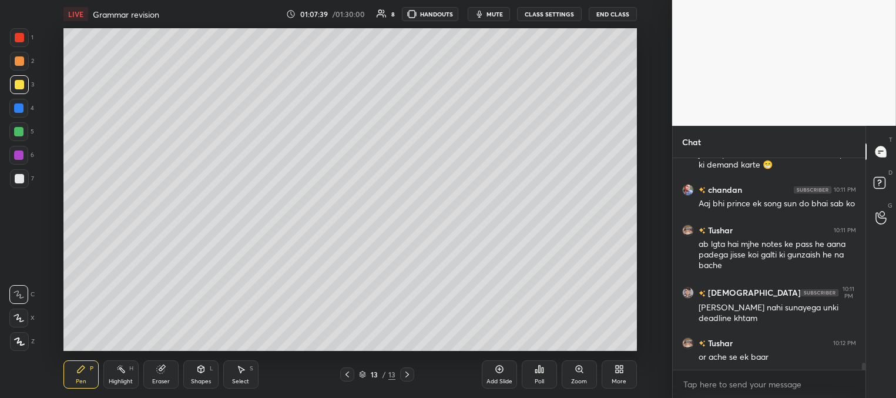
click at [19, 130] on div at bounding box center [18, 131] width 9 height 9
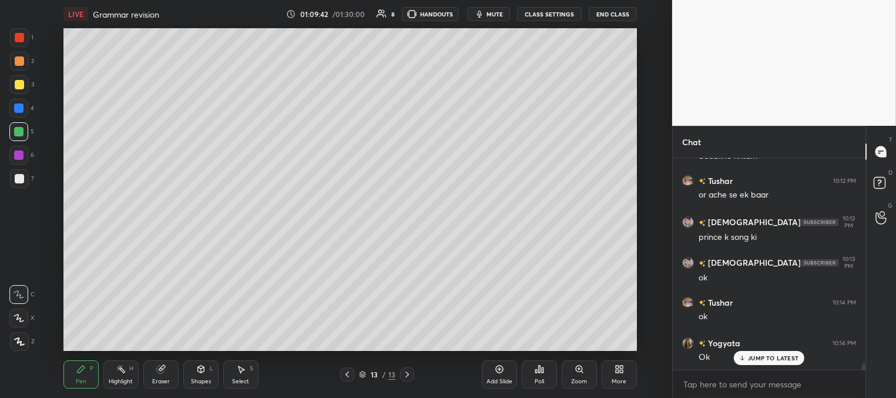
scroll to position [6462, 0]
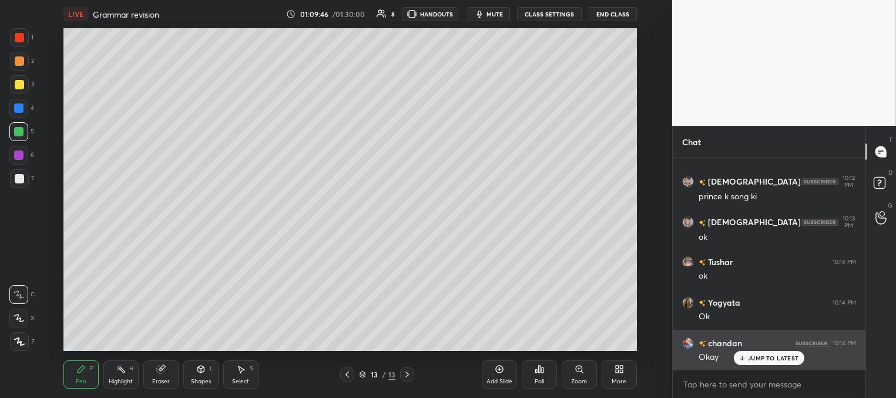
click at [746, 359] on icon at bounding box center [743, 357] width 8 height 7
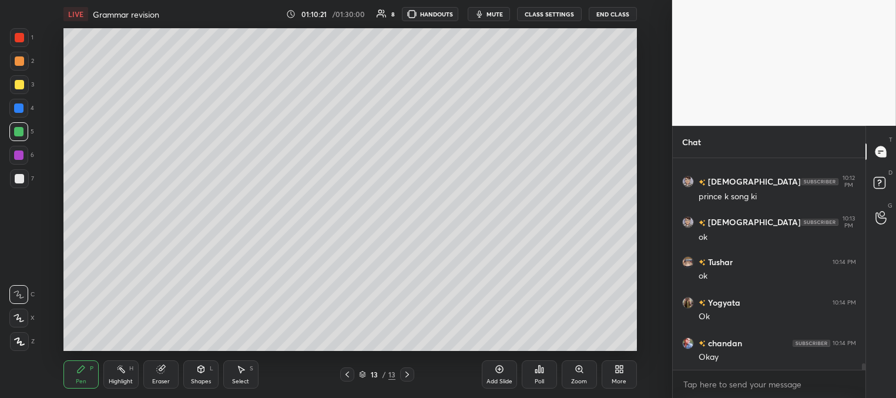
scroll to position [6513, 0]
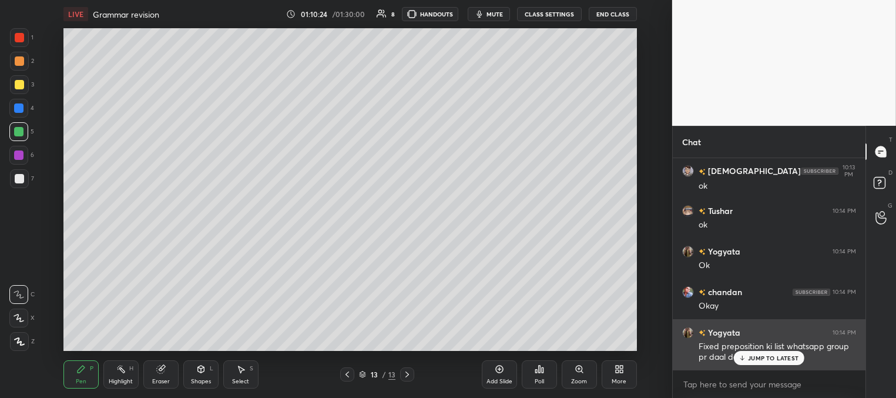
click at [756, 358] on p "JUMP TO LATEST" at bounding box center [773, 357] width 51 height 7
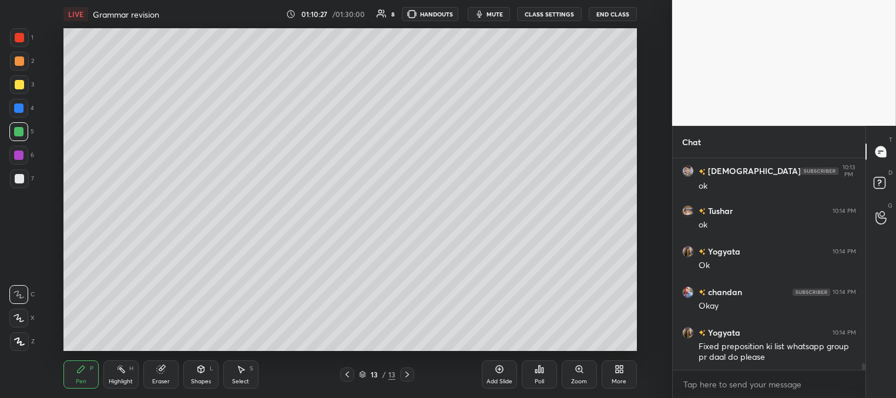
click at [497, 378] on div "Add Slide" at bounding box center [499, 381] width 26 height 6
click at [25, 84] on div at bounding box center [19, 84] width 19 height 19
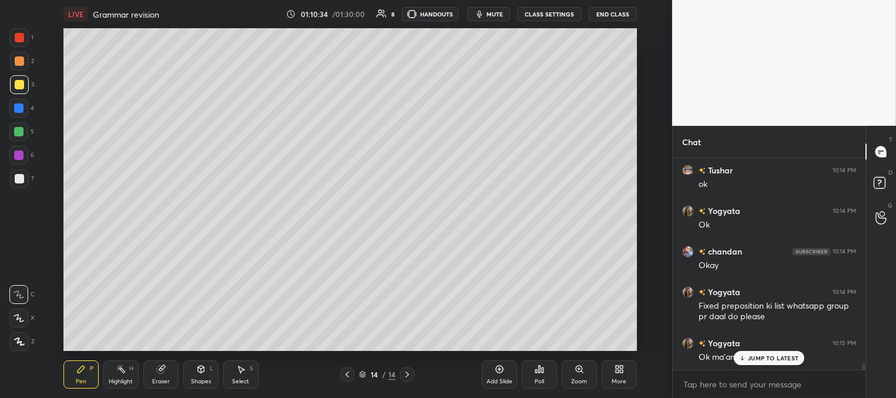
click at [20, 107] on div at bounding box center [18, 107] width 9 height 9
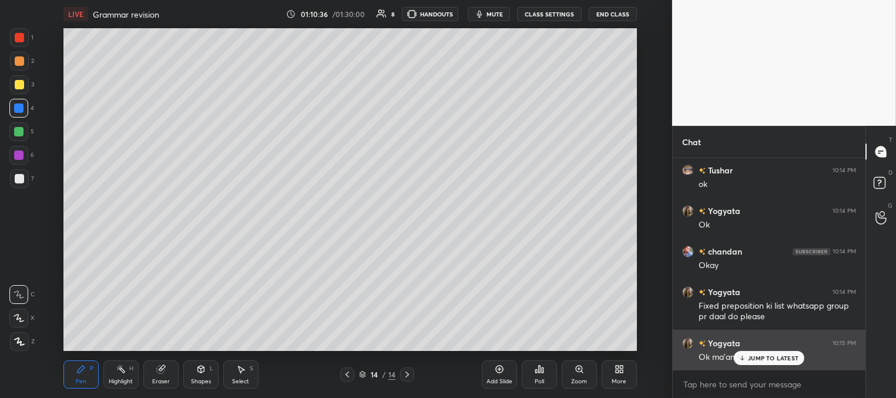
drag, startPoint x: 747, startPoint y: 357, endPoint x: 738, endPoint y: 344, distance: 16.1
click at [747, 357] on div "JUMP TO LATEST" at bounding box center [769, 358] width 71 height 14
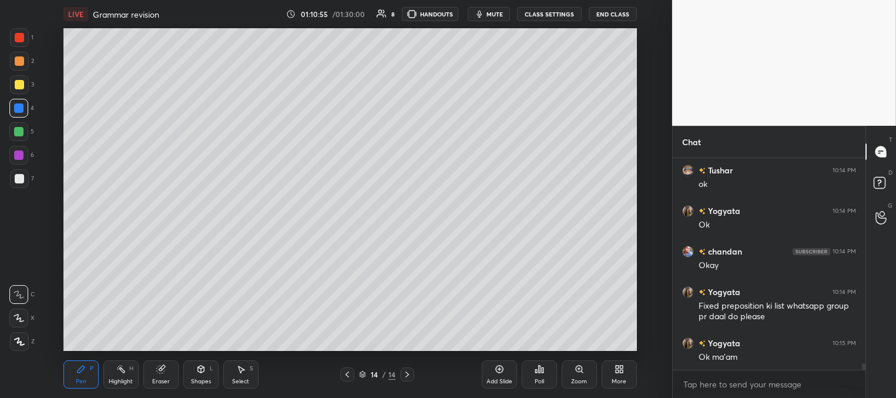
scroll to position [6594, 0]
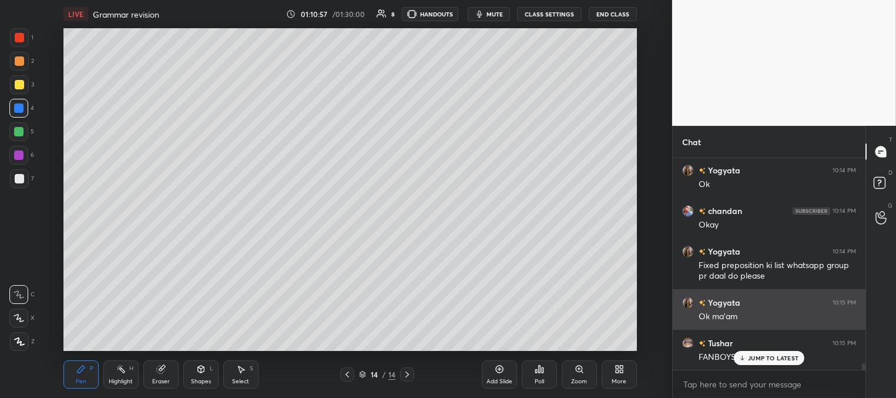
drag, startPoint x: 744, startPoint y: 357, endPoint x: 709, endPoint y: 327, distance: 46.6
click at [743, 356] on icon at bounding box center [743, 357] width 8 height 7
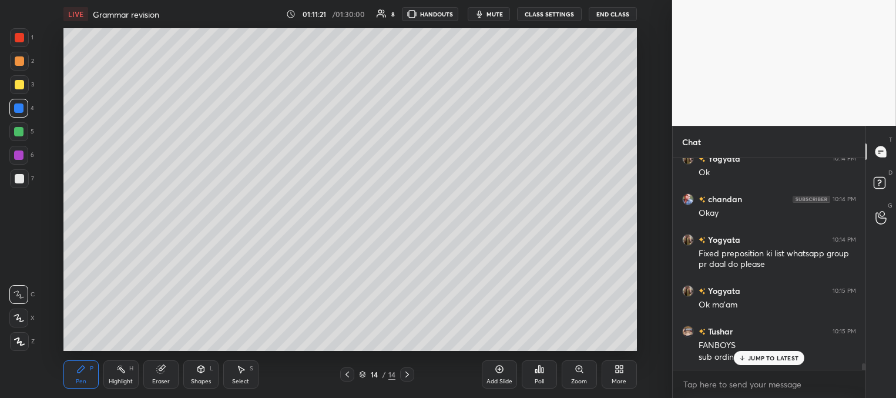
scroll to position [6617, 0]
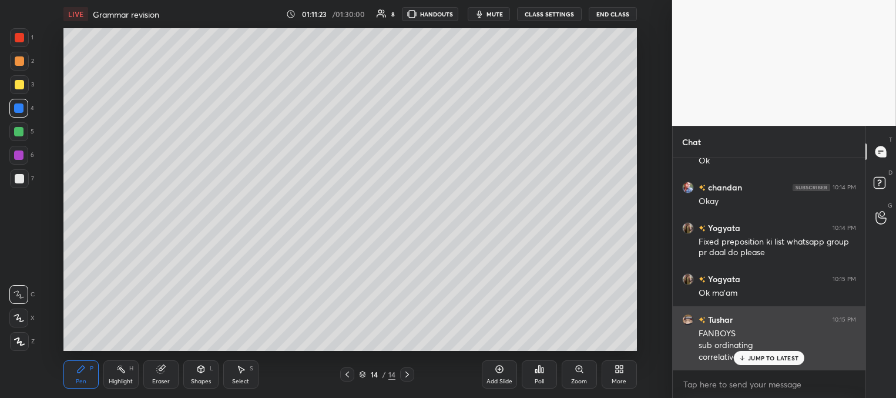
click at [745, 354] on div "JUMP TO LATEST" at bounding box center [769, 358] width 71 height 14
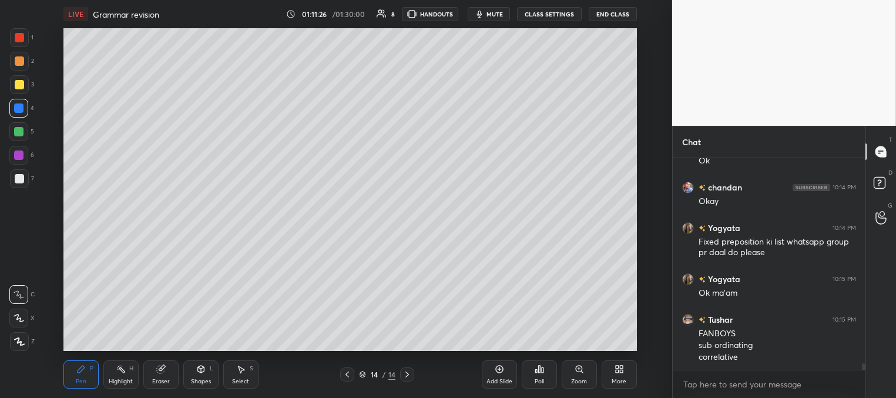
click at [23, 178] on div at bounding box center [19, 178] width 9 height 9
click at [12, 83] on div at bounding box center [19, 84] width 19 height 19
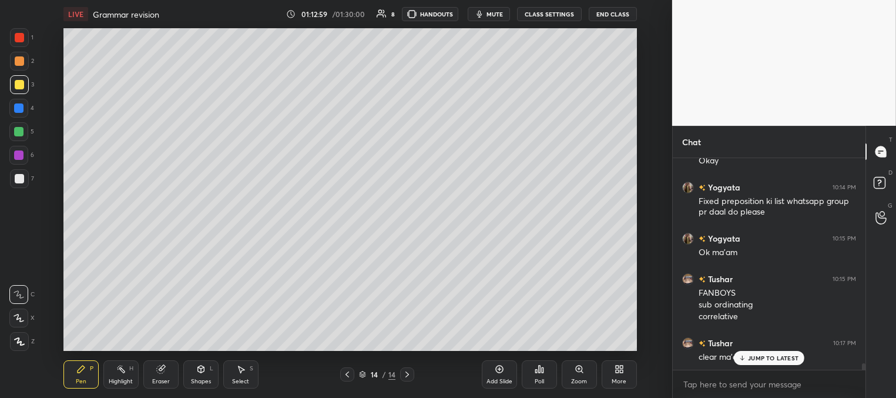
scroll to position [6698, 0]
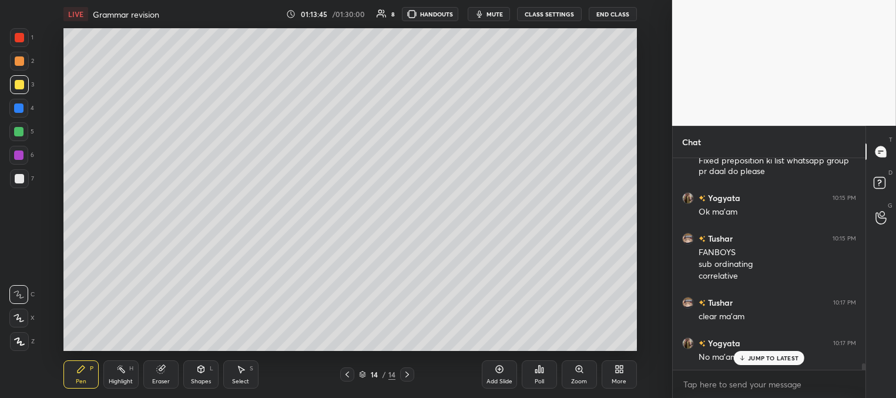
drag, startPoint x: 503, startPoint y: 380, endPoint x: 476, endPoint y: 353, distance: 37.8
click at [503, 381] on div "Add Slide" at bounding box center [499, 381] width 26 height 6
drag, startPoint x: 20, startPoint y: 111, endPoint x: 39, endPoint y: 122, distance: 22.1
click at [21, 113] on div at bounding box center [18, 108] width 19 height 19
drag, startPoint x: 18, startPoint y: 85, endPoint x: 2, endPoint y: 113, distance: 31.8
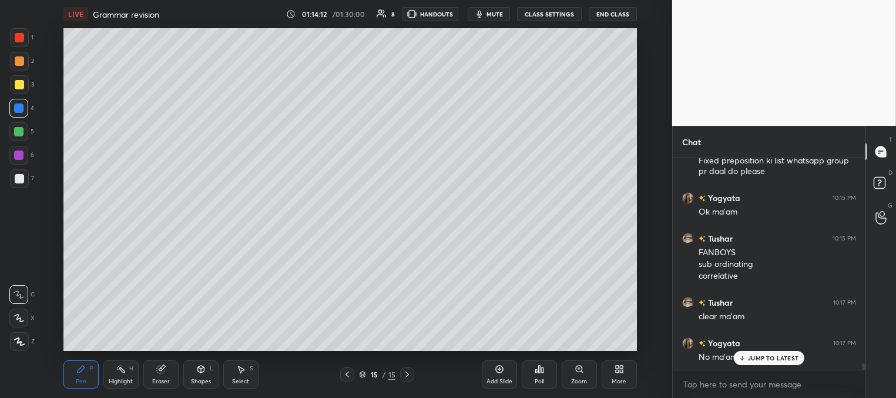
click at [19, 87] on div at bounding box center [19, 84] width 9 height 9
drag, startPoint x: 14, startPoint y: 182, endPoint x: 28, endPoint y: 173, distance: 16.9
click at [14, 182] on div at bounding box center [19, 178] width 19 height 19
drag, startPoint x: 18, startPoint y: 106, endPoint x: 55, endPoint y: 132, distance: 44.8
click at [19, 108] on div at bounding box center [18, 107] width 9 height 9
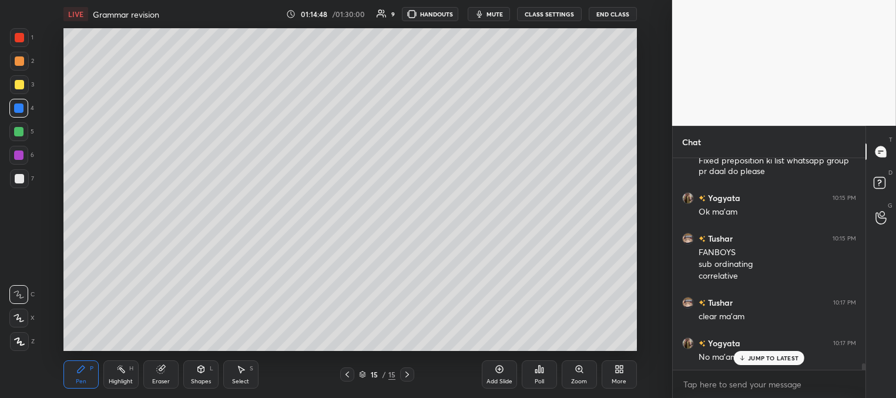
scroll to position [6739, 0]
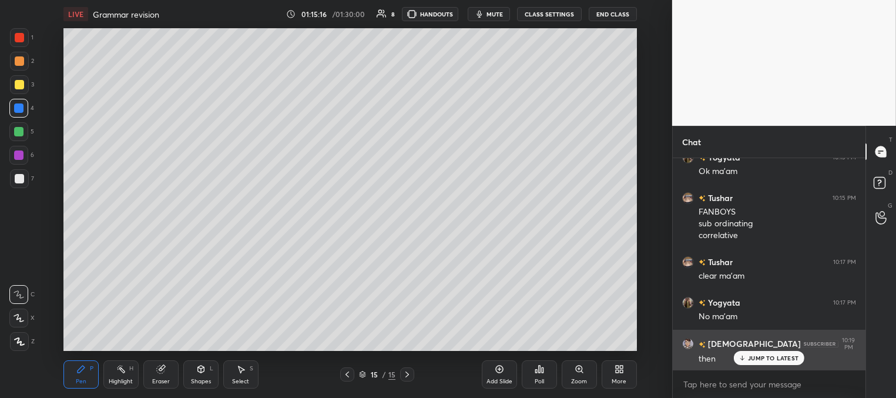
click at [754, 358] on p "JUMP TO LATEST" at bounding box center [773, 357] width 51 height 7
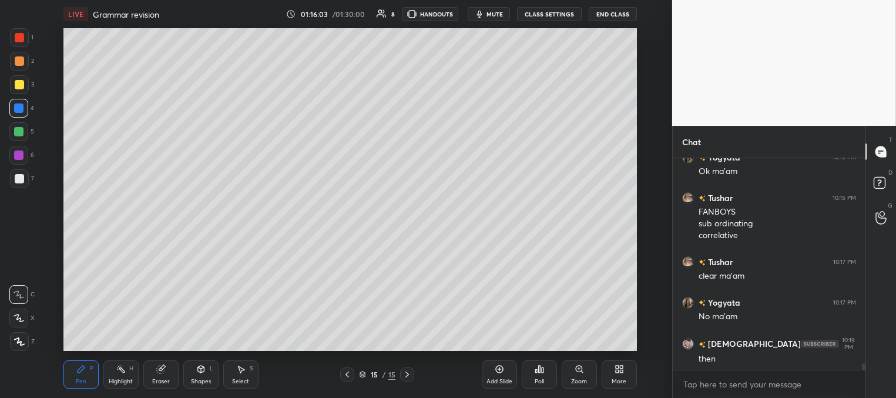
click at [17, 85] on div at bounding box center [19, 84] width 9 height 9
click at [25, 36] on div at bounding box center [19, 37] width 19 height 19
drag, startPoint x: 20, startPoint y: 84, endPoint x: 24, endPoint y: 103, distance: 19.2
click at [20, 85] on div at bounding box center [19, 84] width 9 height 9
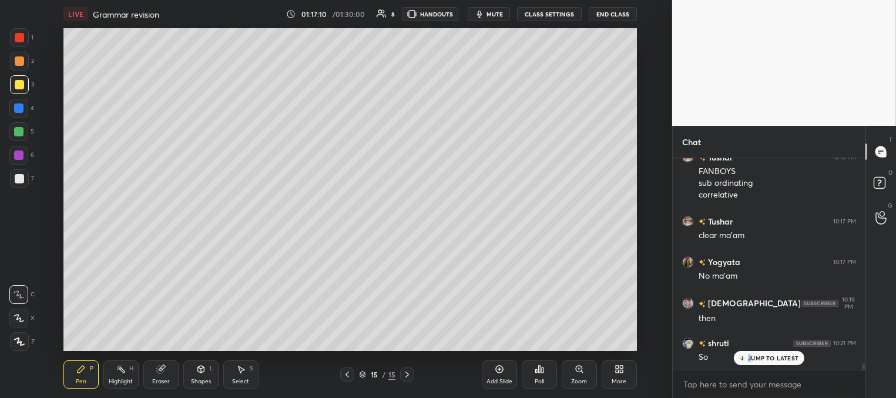
drag, startPoint x: 750, startPoint y: 357, endPoint x: 690, endPoint y: 341, distance: 61.4
click at [749, 357] on p "JUMP TO LATEST" at bounding box center [773, 357] width 51 height 7
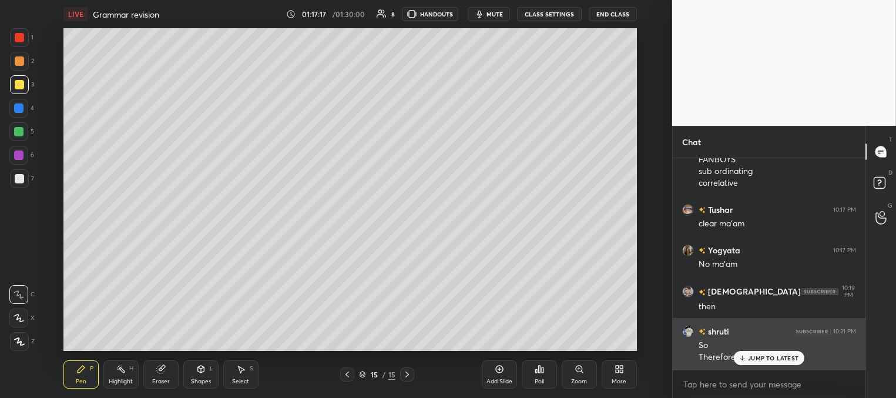
click at [754, 357] on p "JUMP TO LATEST" at bounding box center [773, 357] width 51 height 7
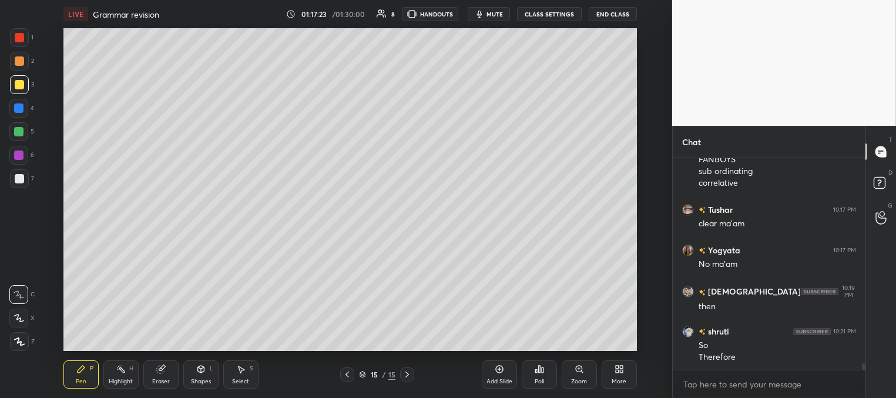
click at [19, 128] on div at bounding box center [18, 131] width 9 height 9
click at [22, 36] on div at bounding box center [19, 37] width 9 height 9
drag, startPoint x: 21, startPoint y: 62, endPoint x: 15, endPoint y: 63, distance: 6.0
click at [21, 62] on div at bounding box center [19, 60] width 9 height 9
drag, startPoint x: 21, startPoint y: 180, endPoint x: 28, endPoint y: 177, distance: 7.4
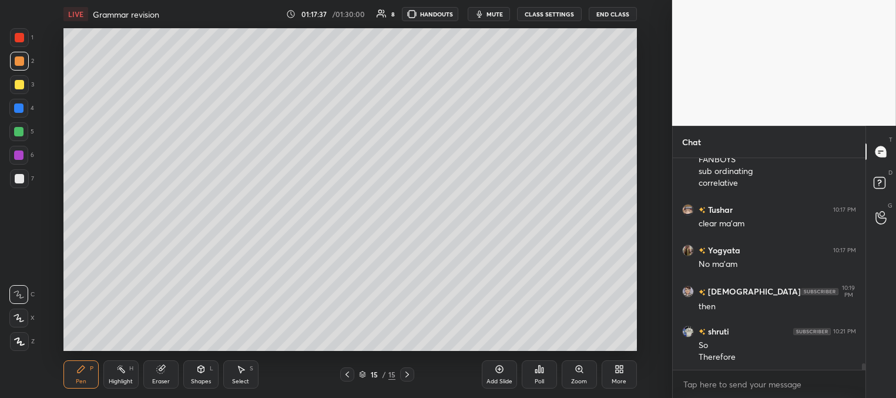
click at [22, 181] on div at bounding box center [19, 178] width 9 height 9
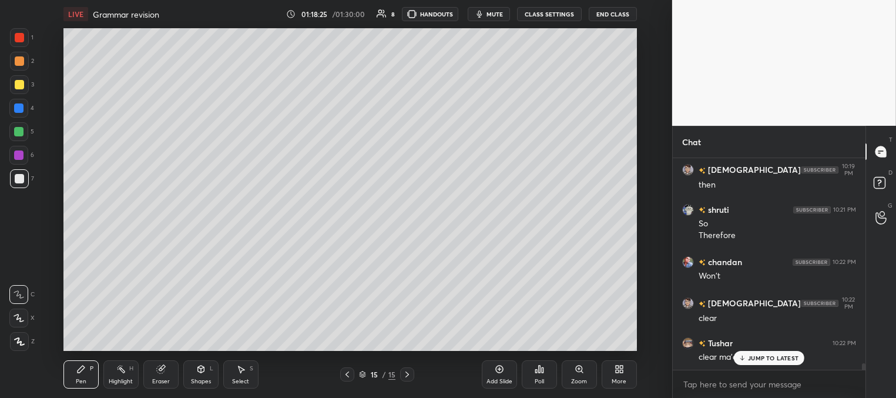
scroll to position [6953, 0]
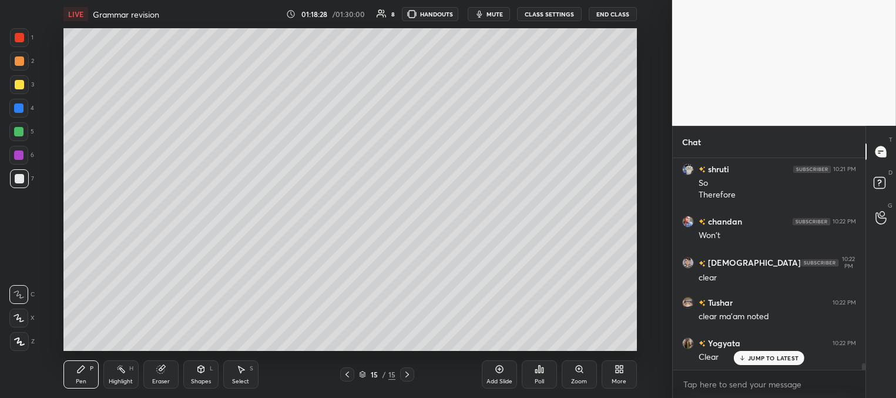
click at [24, 62] on div at bounding box center [19, 61] width 19 height 19
drag, startPoint x: 749, startPoint y: 361, endPoint x: 640, endPoint y: 336, distance: 111.5
click at [747, 360] on div "JUMP TO LATEST" at bounding box center [769, 358] width 71 height 14
click at [19, 86] on div at bounding box center [19, 84] width 9 height 9
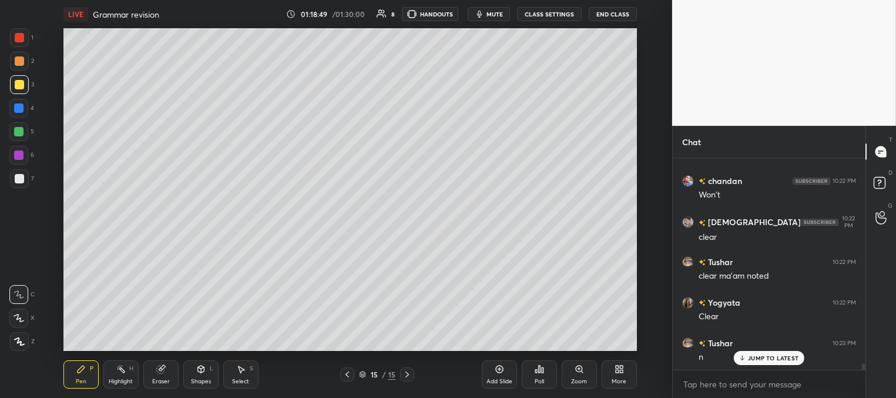
click at [20, 133] on div at bounding box center [18, 131] width 9 height 9
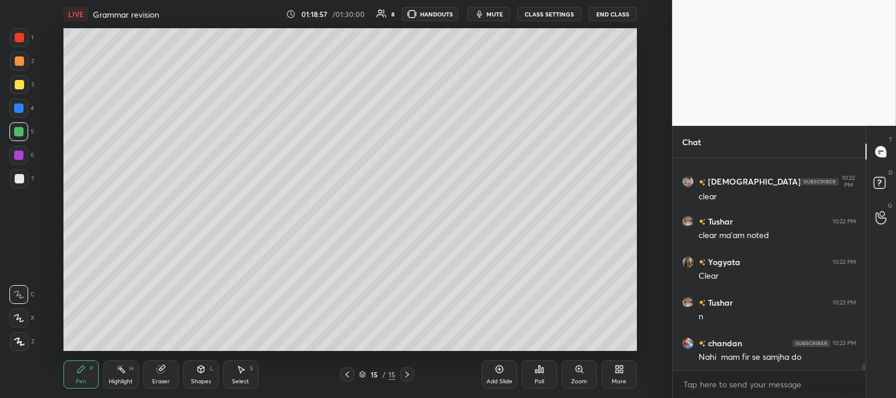
drag, startPoint x: 19, startPoint y: 40, endPoint x: 55, endPoint y: 79, distance: 53.2
click at [19, 41] on div at bounding box center [19, 37] width 9 height 9
drag, startPoint x: 20, startPoint y: 133, endPoint x: 14, endPoint y: 140, distance: 9.6
click at [19, 136] on div at bounding box center [18, 131] width 9 height 9
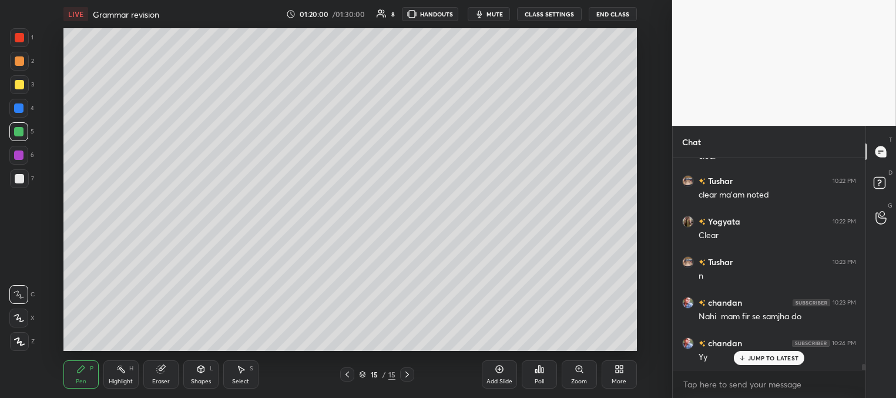
scroll to position [7116, 0]
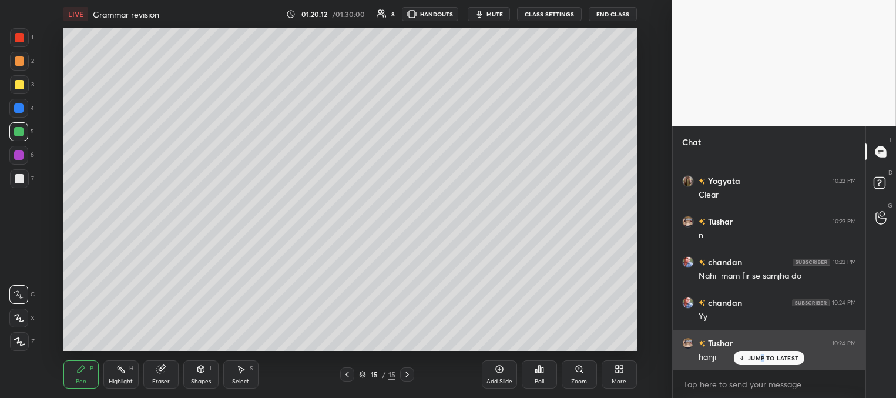
drag, startPoint x: 763, startPoint y: 359, endPoint x: 756, endPoint y: 358, distance: 7.7
click at [764, 358] on p "JUMP TO LATEST" at bounding box center [773, 357] width 51 height 7
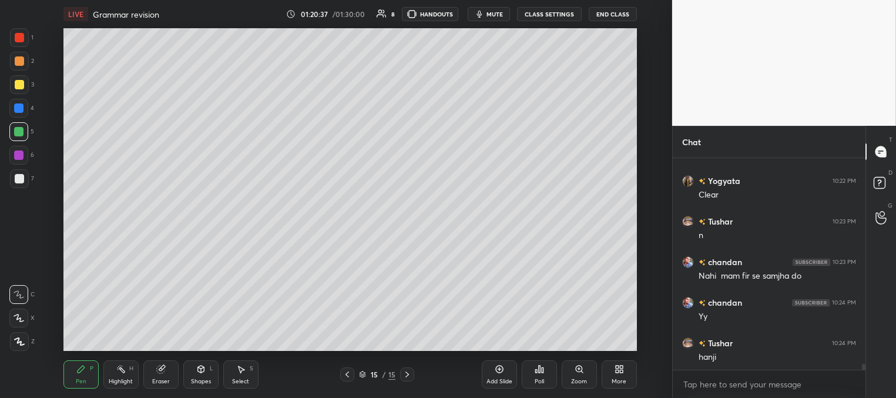
scroll to position [7156, 0]
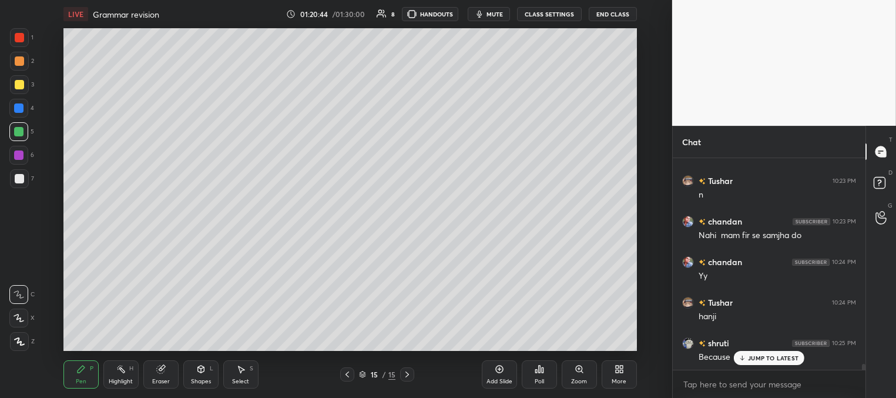
drag, startPoint x: 496, startPoint y: 370, endPoint x: 495, endPoint y: 343, distance: 27.6
click at [495, 370] on div "Add Slide" at bounding box center [499, 374] width 35 height 28
click at [19, 82] on div at bounding box center [19, 84] width 9 height 9
drag, startPoint x: 17, startPoint y: 37, endPoint x: 61, endPoint y: 42, distance: 44.4
click at [18, 37] on div at bounding box center [19, 37] width 9 height 9
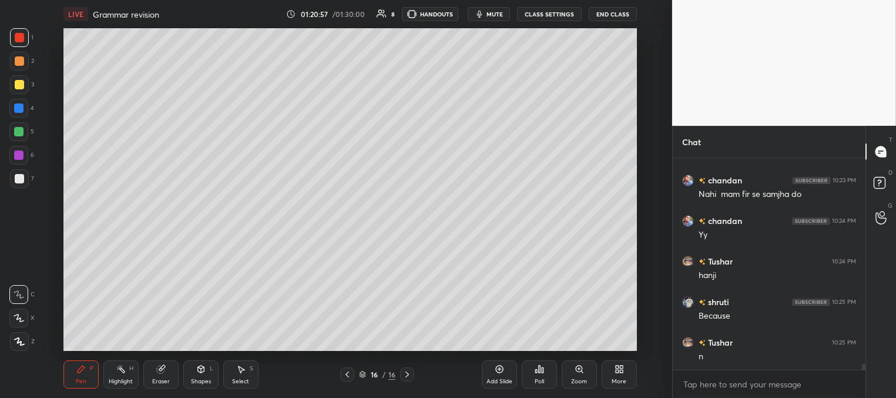
scroll to position [7238, 0]
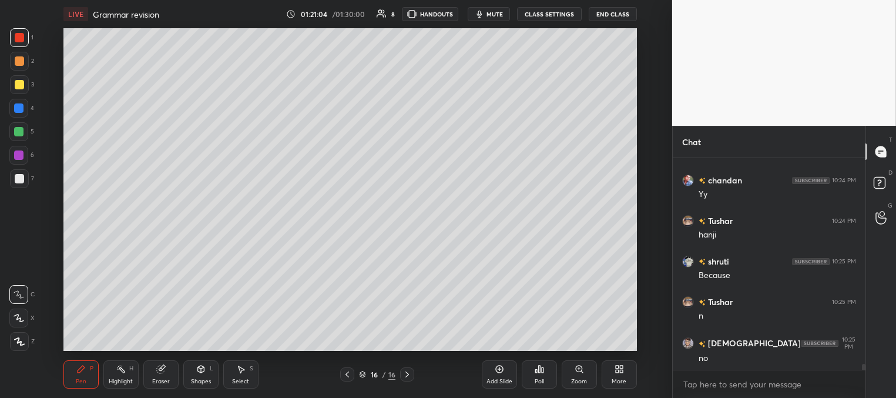
click at [17, 109] on div at bounding box center [18, 107] width 9 height 9
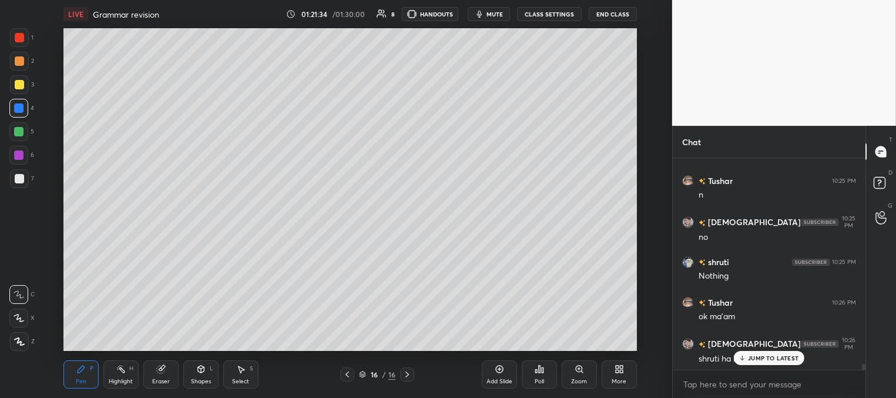
scroll to position [7399, 0]
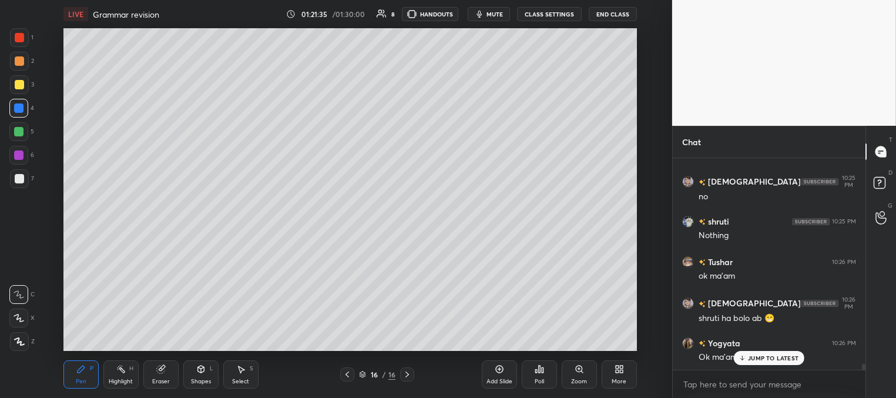
click at [756, 356] on p "JUMP TO LATEST" at bounding box center [773, 357] width 51 height 7
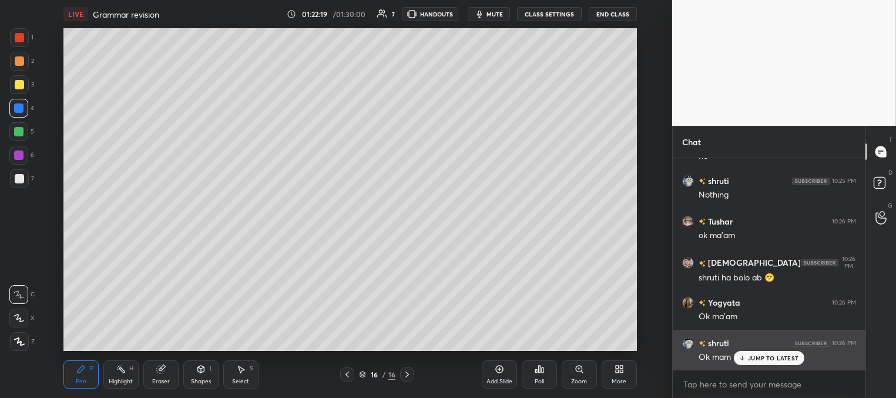
click at [763, 358] on p "JUMP TO LATEST" at bounding box center [773, 357] width 51 height 7
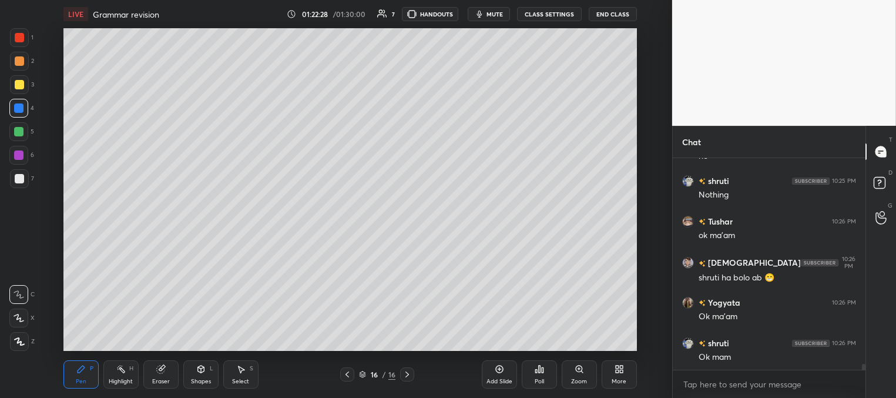
drag, startPoint x: 507, startPoint y: 383, endPoint x: 499, endPoint y: 372, distance: 13.5
click at [504, 383] on div "Add Slide" at bounding box center [499, 381] width 26 height 6
click at [18, 82] on div at bounding box center [19, 84] width 9 height 9
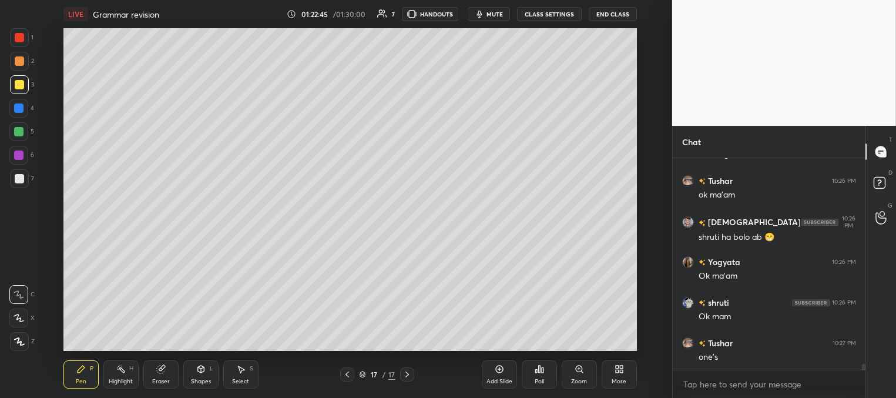
click at [21, 109] on div at bounding box center [18, 107] width 9 height 9
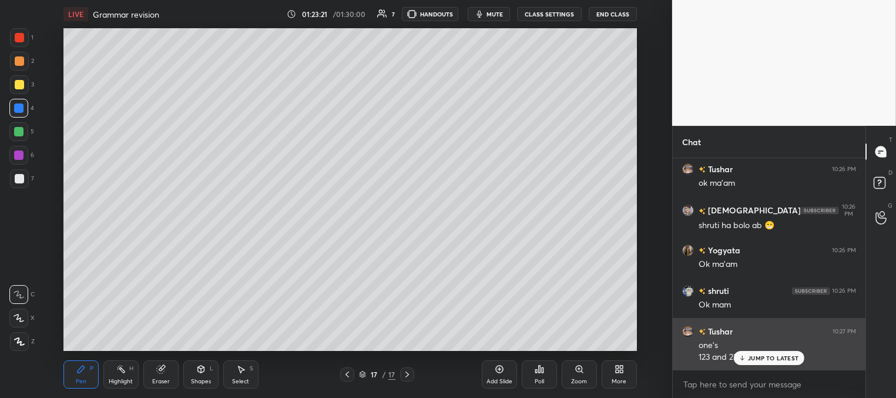
click at [753, 357] on p "JUMP TO LATEST" at bounding box center [773, 357] width 51 height 7
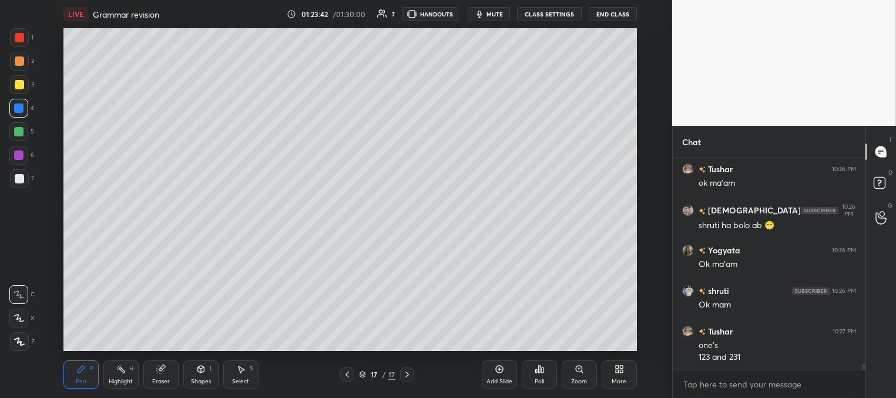
scroll to position [7533, 0]
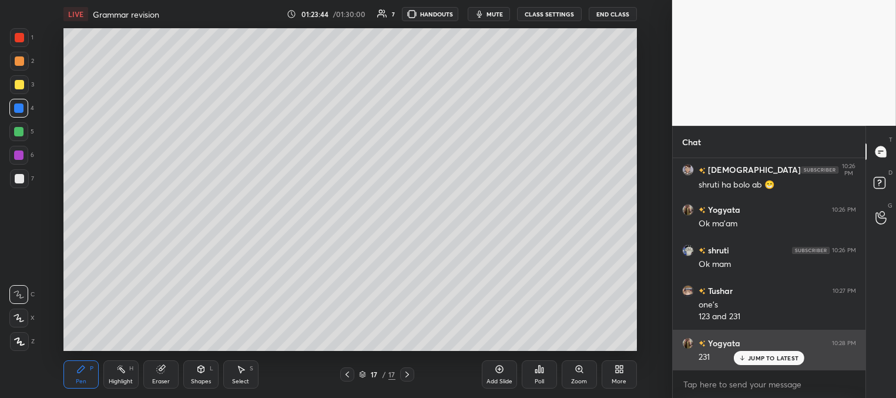
drag, startPoint x: 751, startPoint y: 356, endPoint x: 725, endPoint y: 345, distance: 28.7
click at [750, 355] on p "JUMP TO LATEST" at bounding box center [773, 357] width 51 height 7
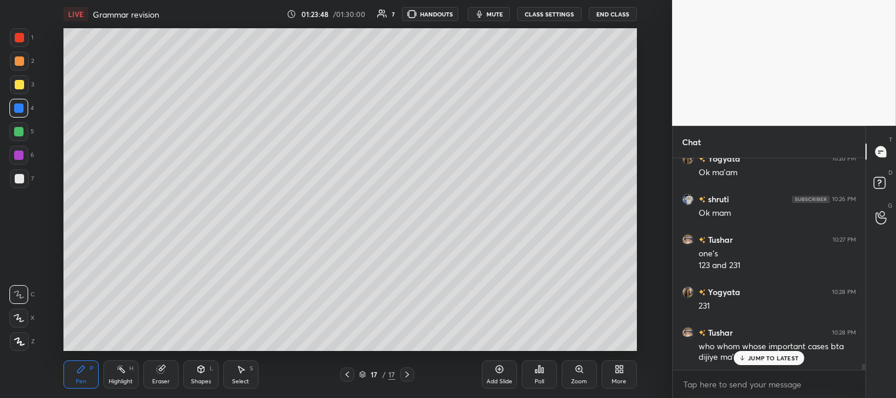
scroll to position [7624, 0]
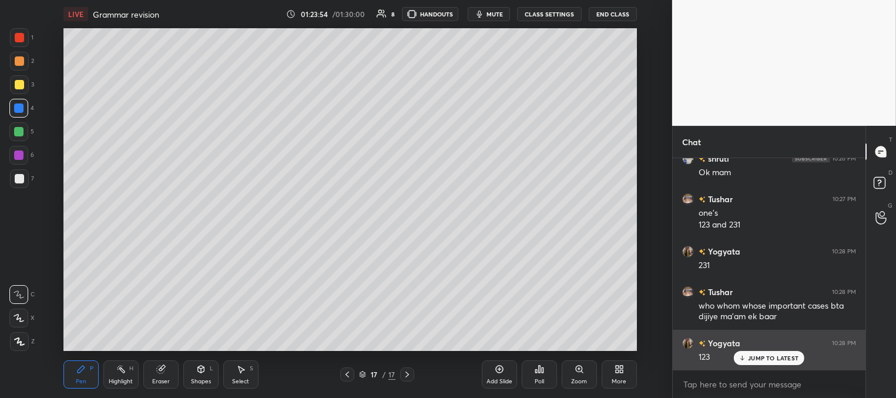
click at [748, 360] on p "JUMP TO LATEST" at bounding box center [773, 357] width 51 height 7
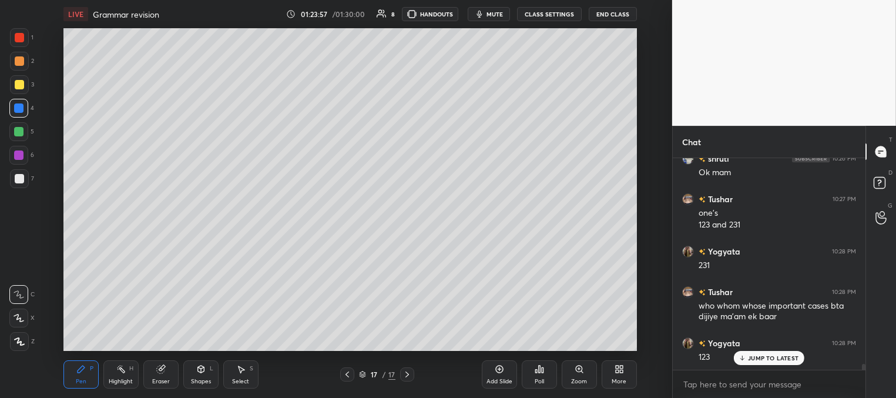
scroll to position [7665, 0]
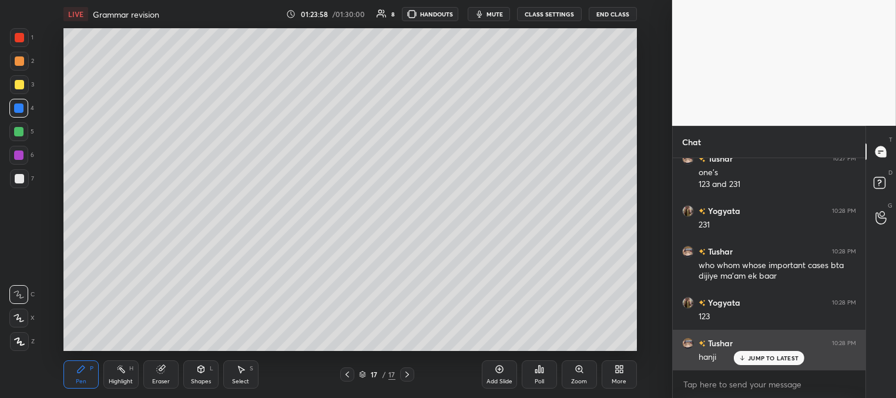
click at [749, 355] on p "JUMP TO LATEST" at bounding box center [773, 357] width 51 height 7
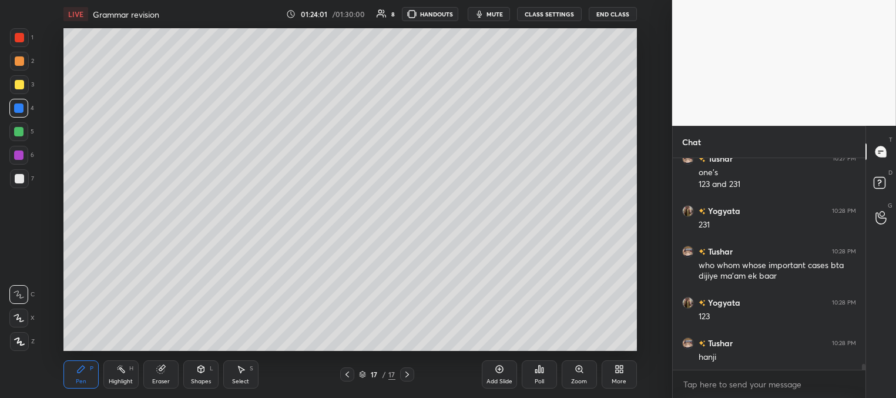
click at [21, 134] on div at bounding box center [18, 131] width 9 height 9
drag, startPoint x: 21, startPoint y: 80, endPoint x: 59, endPoint y: 122, distance: 56.6
click at [22, 82] on div at bounding box center [19, 84] width 9 height 9
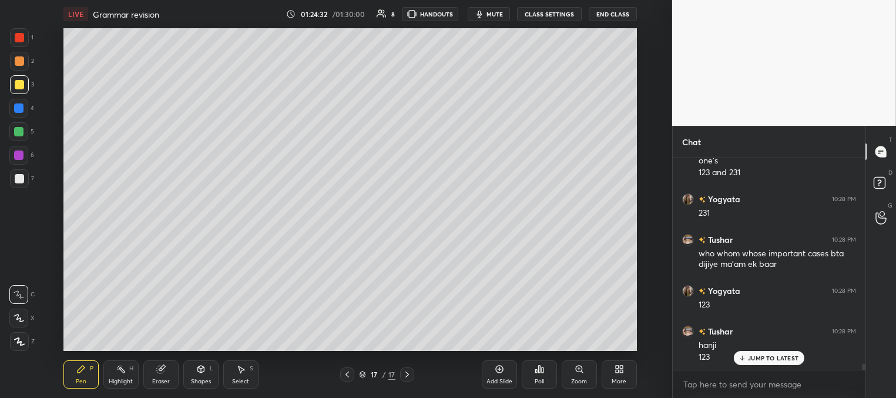
drag, startPoint x: 499, startPoint y: 374, endPoint x: 494, endPoint y: 358, distance: 17.3
click at [499, 374] on div "Add Slide" at bounding box center [499, 374] width 35 height 28
click at [20, 85] on div at bounding box center [19, 84] width 9 height 9
drag, startPoint x: 22, startPoint y: 105, endPoint x: 49, endPoint y: 98, distance: 27.9
click at [25, 107] on div at bounding box center [18, 108] width 19 height 19
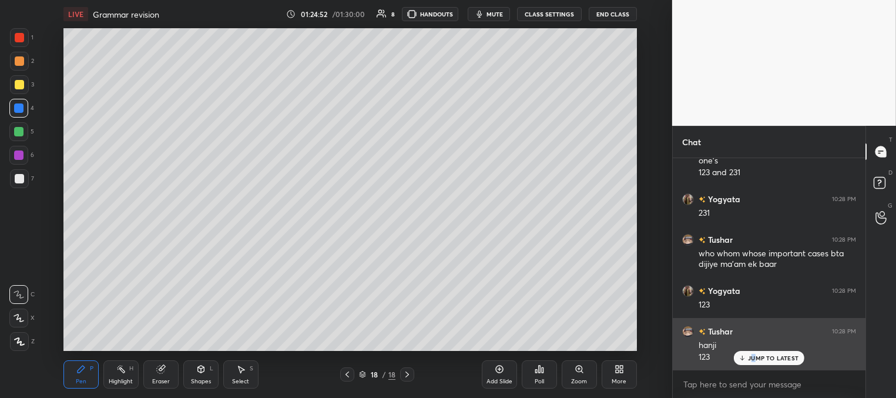
click at [752, 358] on p "JUMP TO LATEST" at bounding box center [773, 357] width 51 height 7
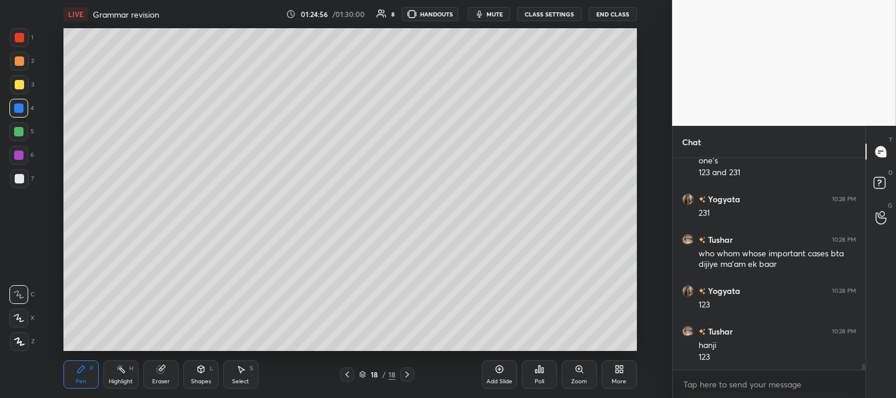
click at [22, 133] on div at bounding box center [18, 131] width 9 height 9
click at [20, 106] on div at bounding box center [18, 107] width 9 height 9
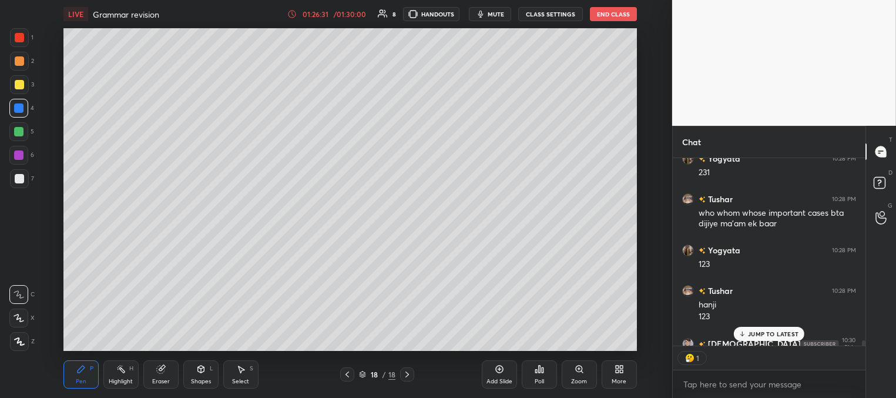
scroll to position [4, 4]
click at [755, 331] on p "JUMP TO LATEST" at bounding box center [773, 333] width 51 height 7
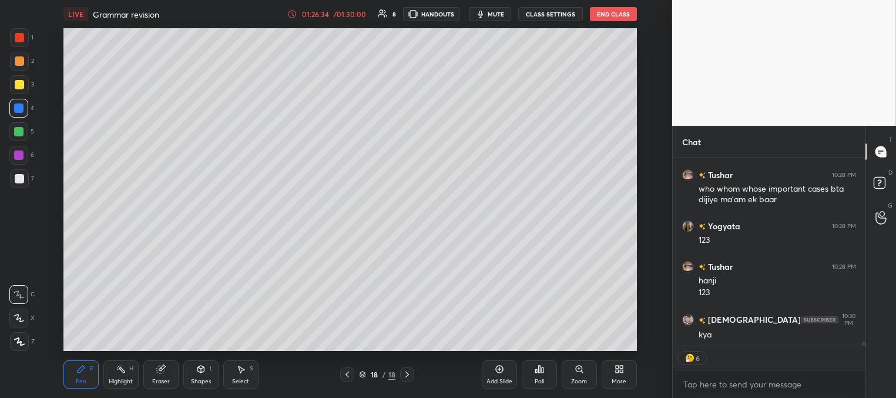
scroll to position [7782, 0]
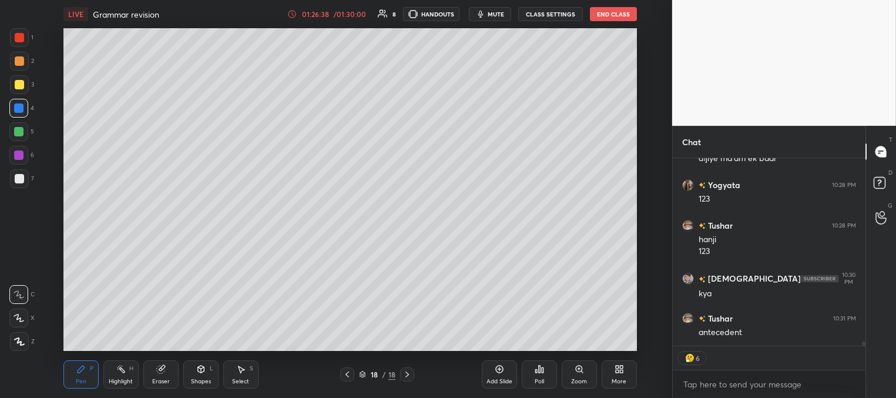
drag, startPoint x: 18, startPoint y: 155, endPoint x: 49, endPoint y: 139, distance: 34.9
click at [18, 155] on div at bounding box center [18, 154] width 9 height 9
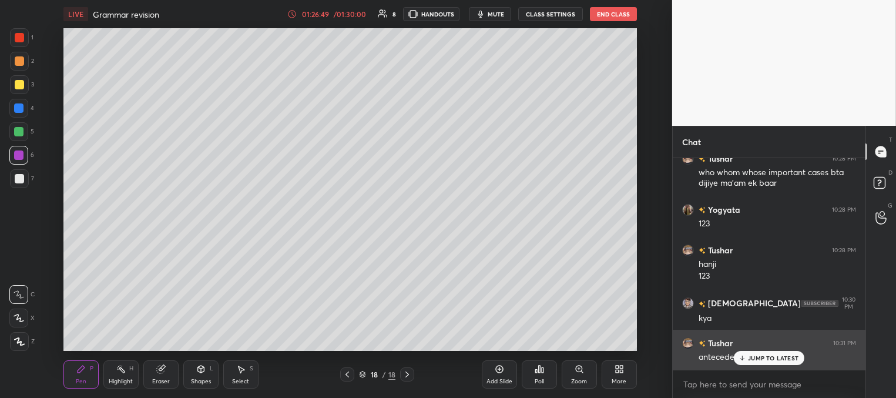
click at [767, 358] on p "JUMP TO LATEST" at bounding box center [773, 357] width 51 height 7
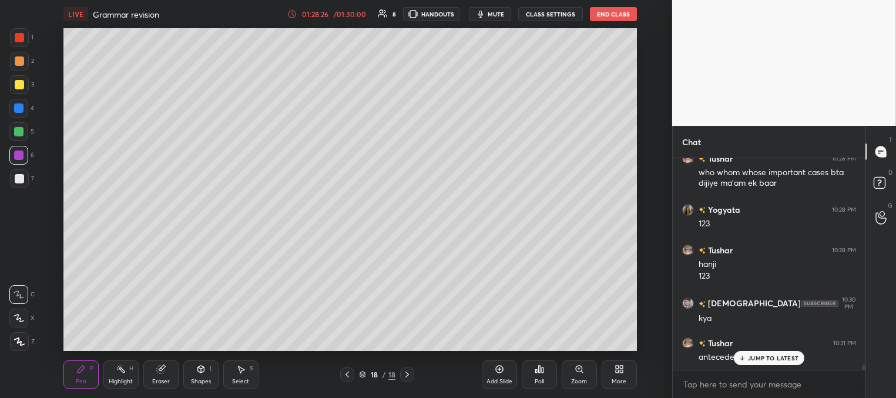
scroll to position [7798, 0]
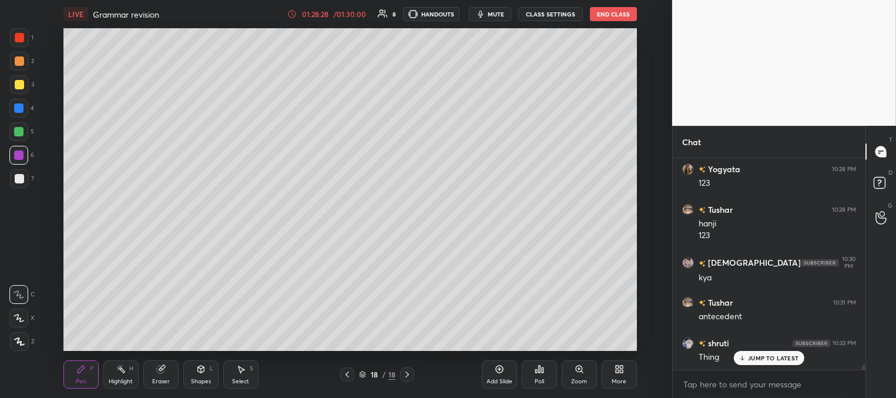
click at [747, 359] on div "JUMP TO LATEST" at bounding box center [769, 358] width 71 height 14
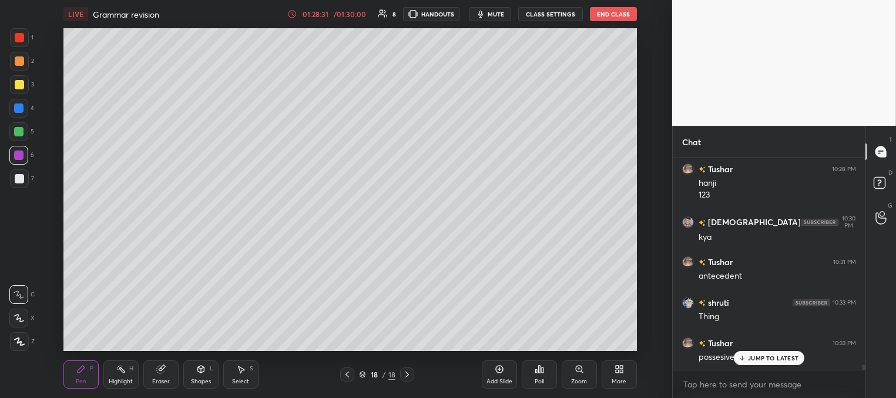
click at [746, 358] on icon at bounding box center [743, 357] width 8 height 7
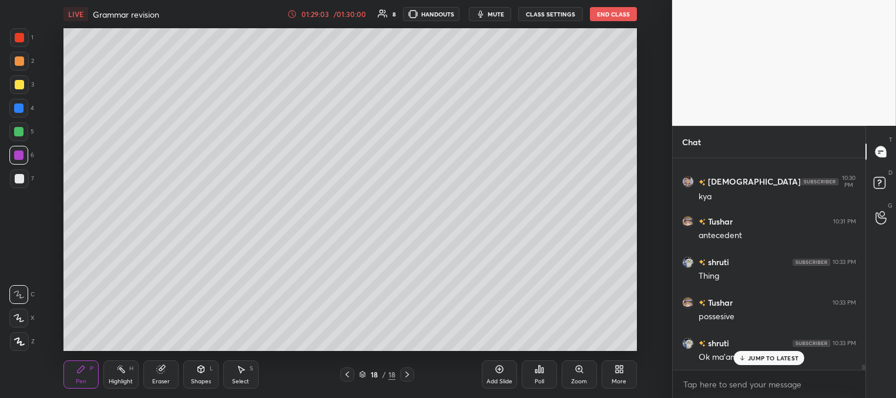
click at [23, 182] on div at bounding box center [19, 178] width 9 height 9
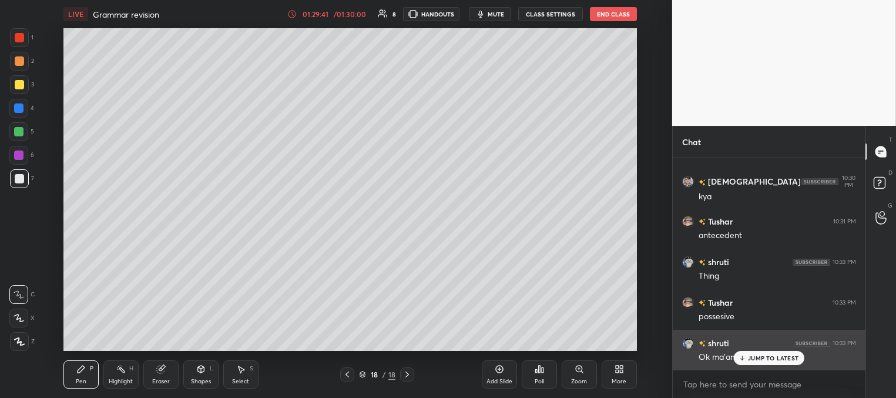
drag, startPoint x: 750, startPoint y: 357, endPoint x: 743, endPoint y: 354, distance: 7.4
click at [749, 357] on p "JUMP TO LATEST" at bounding box center [773, 357] width 51 height 7
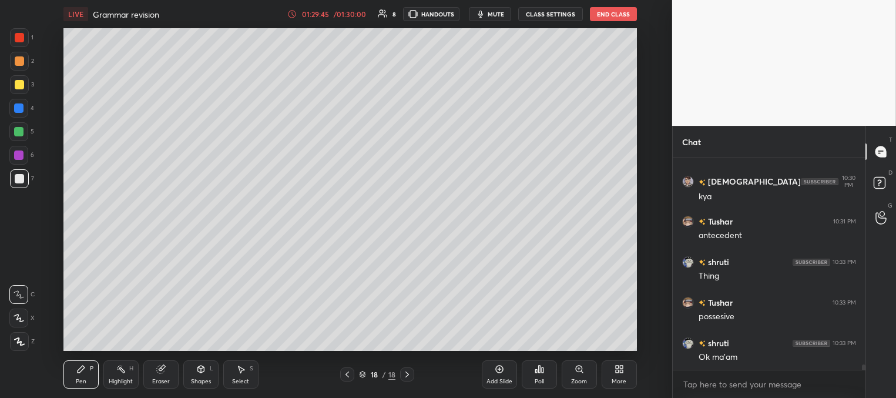
scroll to position [7920, 0]
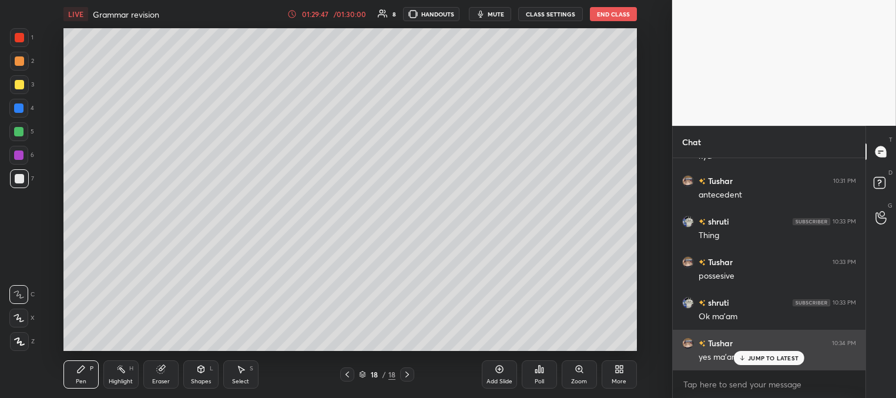
drag, startPoint x: 744, startPoint y: 361, endPoint x: 719, endPoint y: 357, distance: 25.6
click at [741, 361] on div "JUMP TO LATEST" at bounding box center [769, 358] width 71 height 14
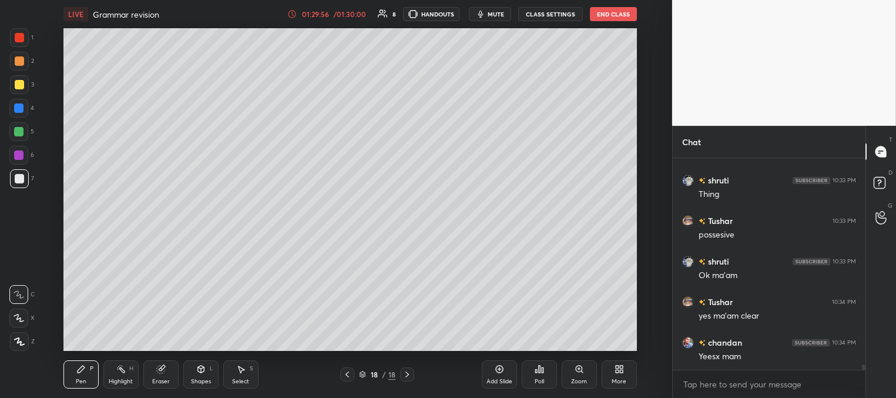
scroll to position [7972, 0]
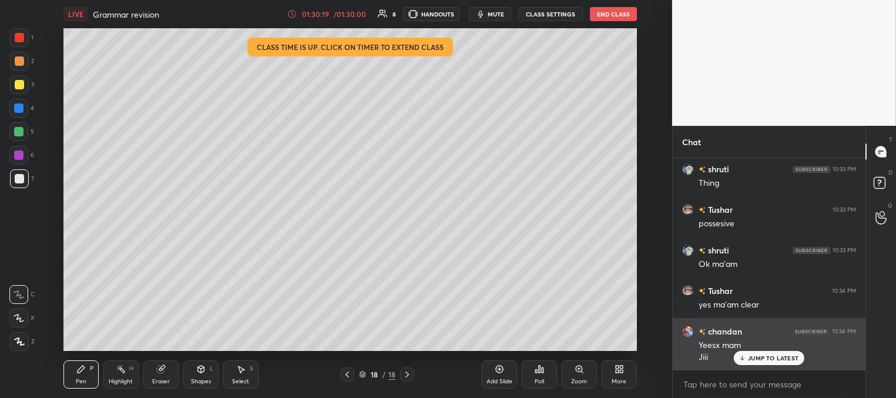
drag, startPoint x: 766, startPoint y: 355, endPoint x: 758, endPoint y: 351, distance: 8.7
click at [765, 355] on p "JUMP TO LATEST" at bounding box center [773, 357] width 51 height 7
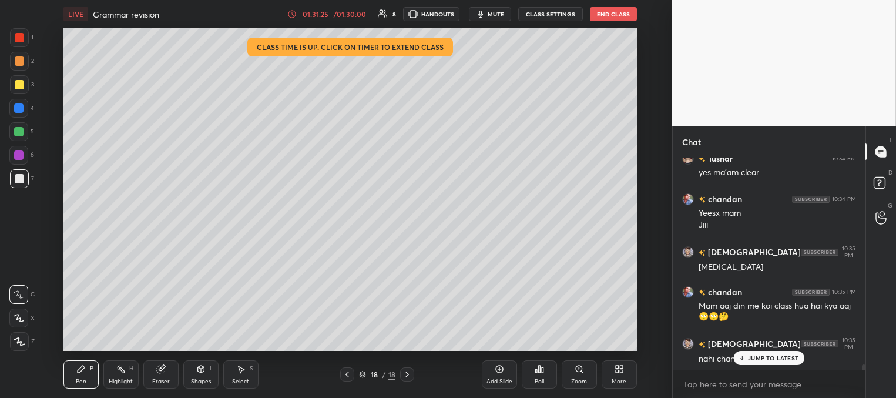
scroll to position [8145, 0]
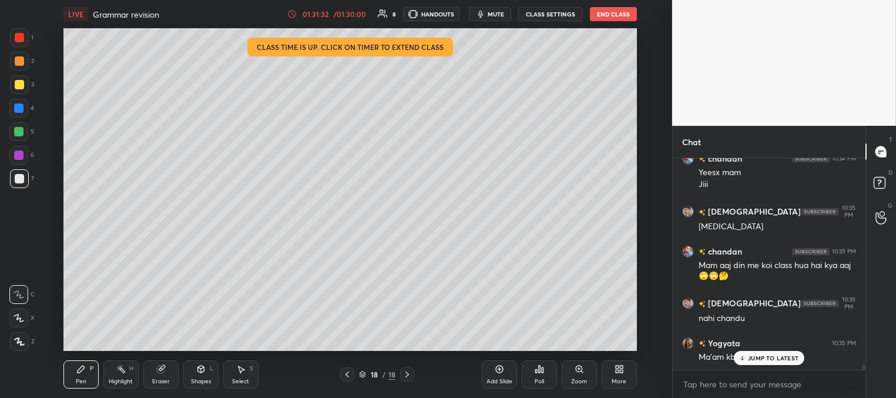
click at [756, 355] on p "JUMP TO LATEST" at bounding box center [773, 357] width 51 height 7
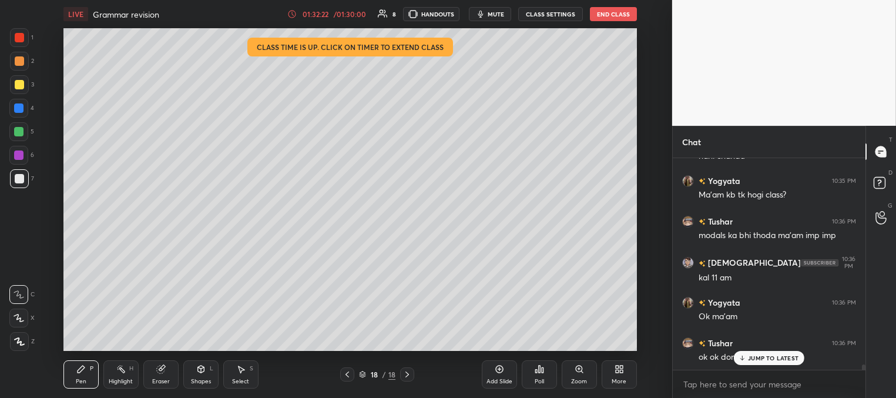
scroll to position [8358, 0]
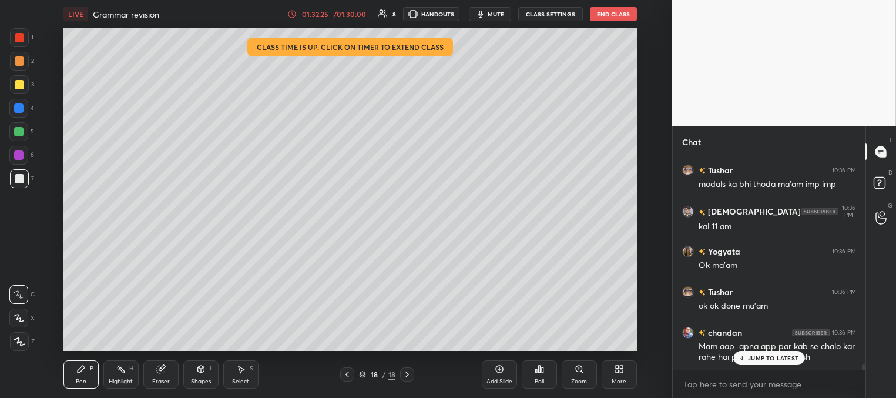
click at [768, 358] on p "JUMP TO LATEST" at bounding box center [773, 357] width 51 height 7
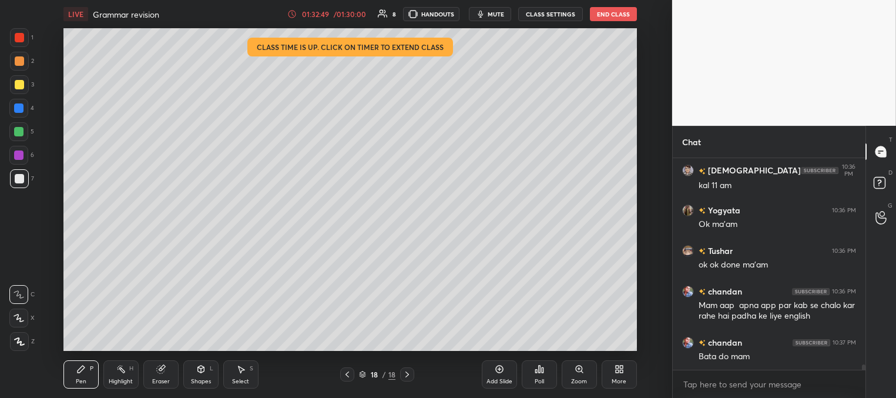
scroll to position [8411, 0]
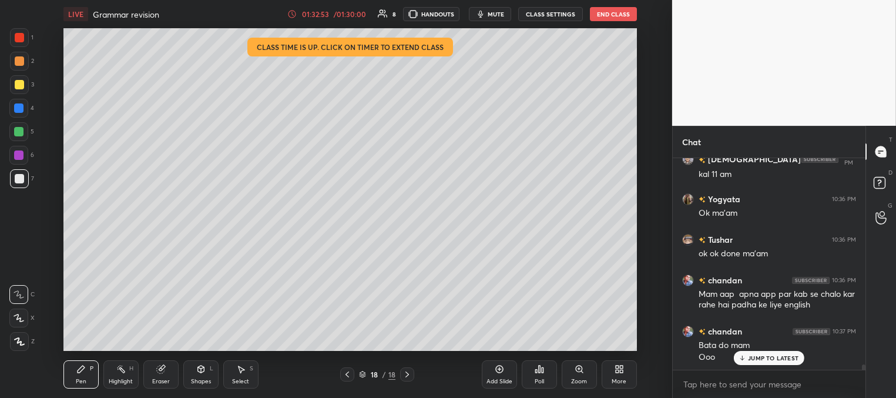
click at [755, 355] on p "JUMP TO LATEST" at bounding box center [773, 357] width 51 height 7
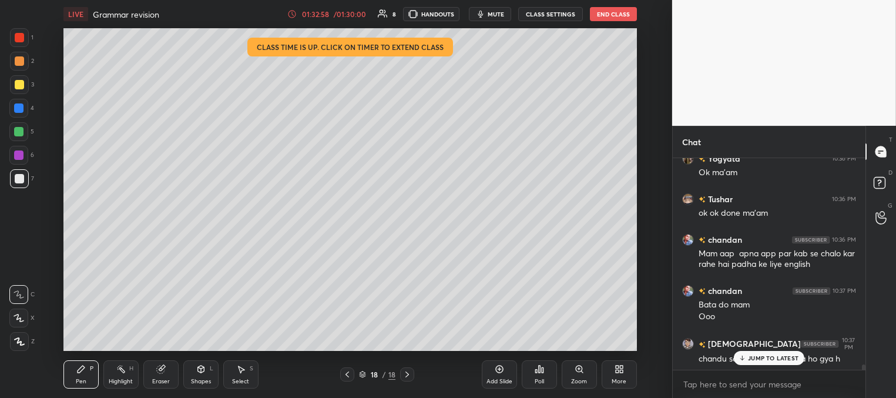
click at [766, 358] on p "JUMP TO LATEST" at bounding box center [773, 357] width 51 height 7
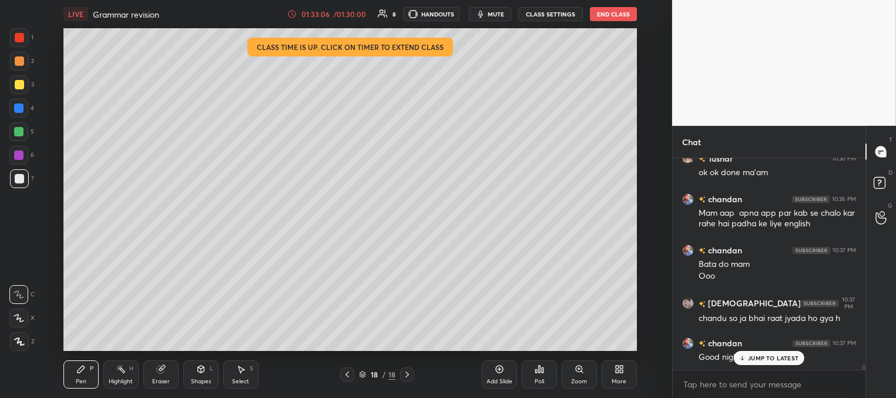
click at [761, 360] on p "JUMP TO LATEST" at bounding box center [773, 357] width 51 height 7
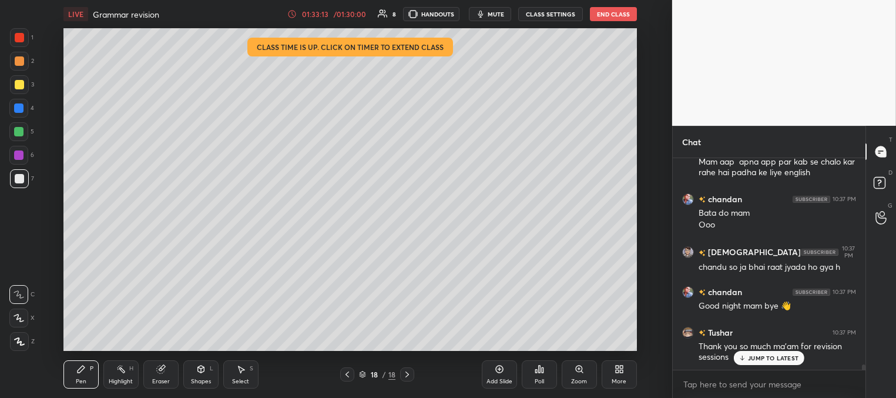
click at [749, 360] on p "JUMP TO LATEST" at bounding box center [773, 357] width 51 height 7
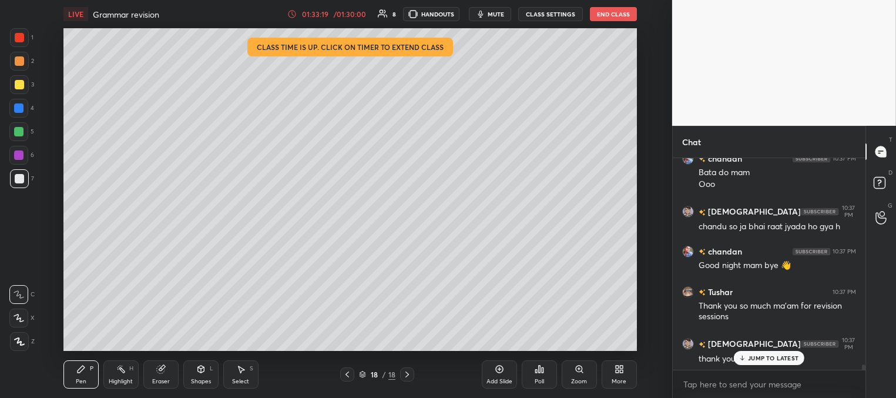
click at [739, 357] on icon at bounding box center [743, 357] width 8 height 7
click at [610, 18] on button "End Class" at bounding box center [613, 14] width 47 height 14
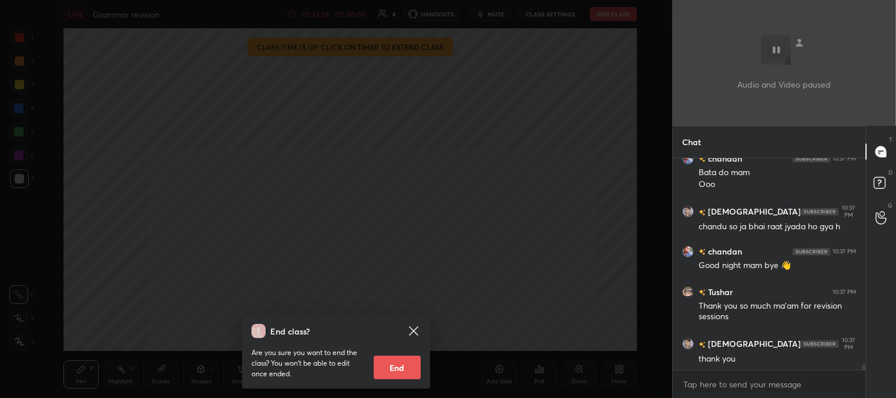
click at [396, 368] on button "End" at bounding box center [397, 367] width 47 height 24
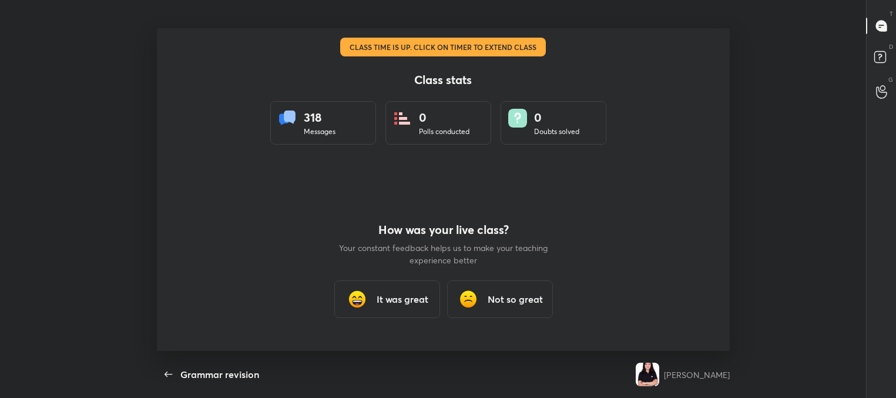
scroll to position [0, 0]
click at [168, 367] on icon "button" at bounding box center [169, 374] width 14 height 14
